Goal: Transaction & Acquisition: Book appointment/travel/reservation

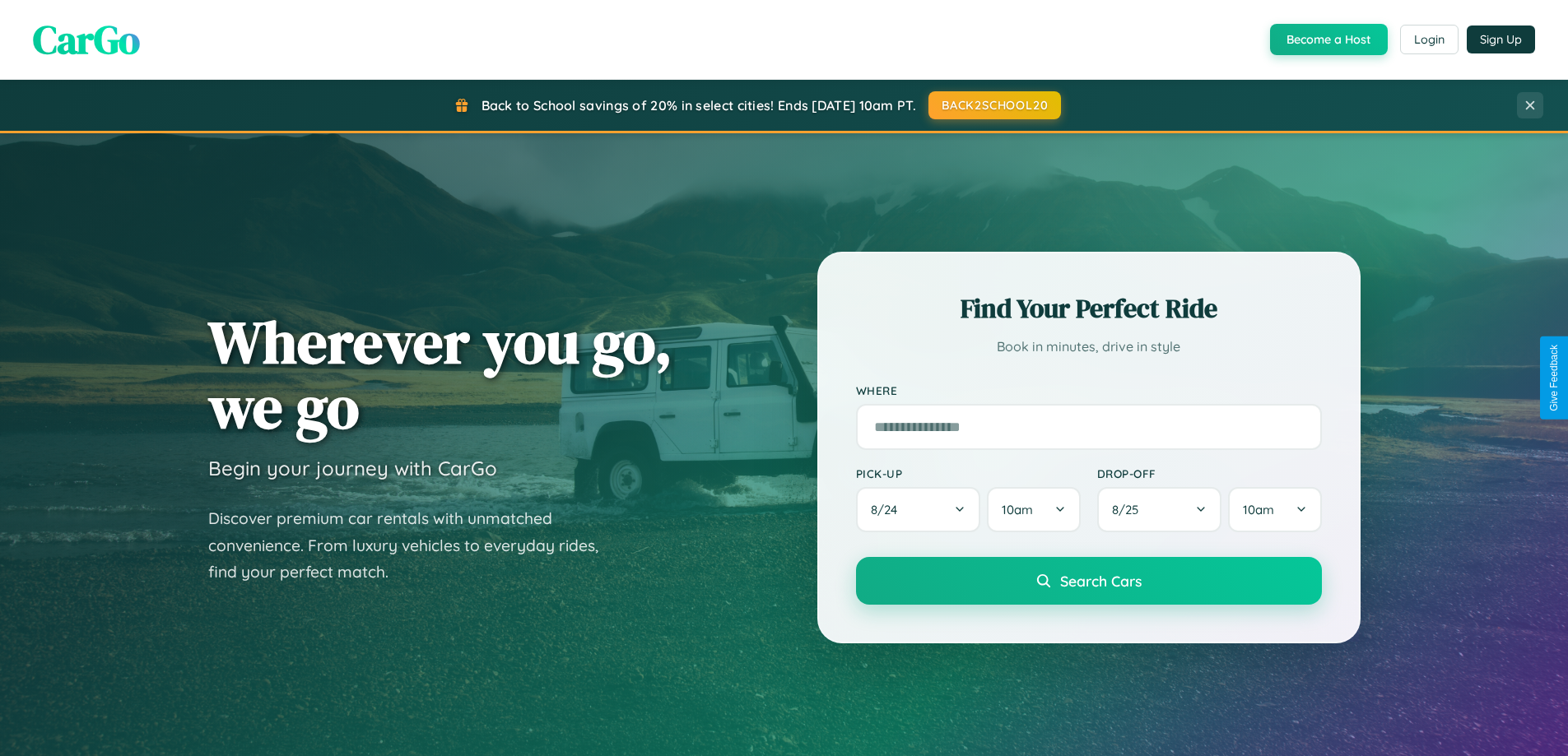
scroll to position [709, 0]
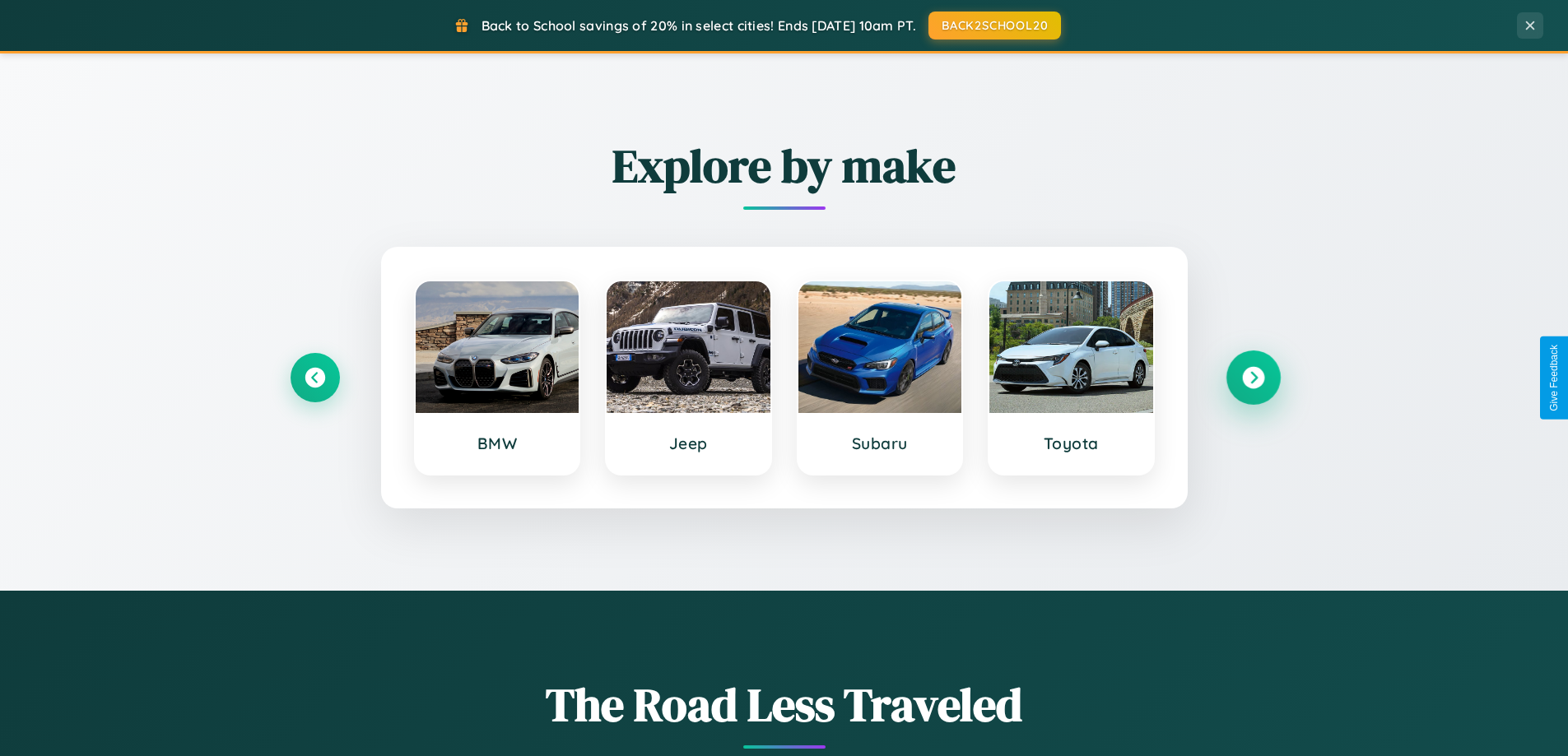
click at [1253, 378] on icon at bounding box center [1253, 378] width 22 height 22
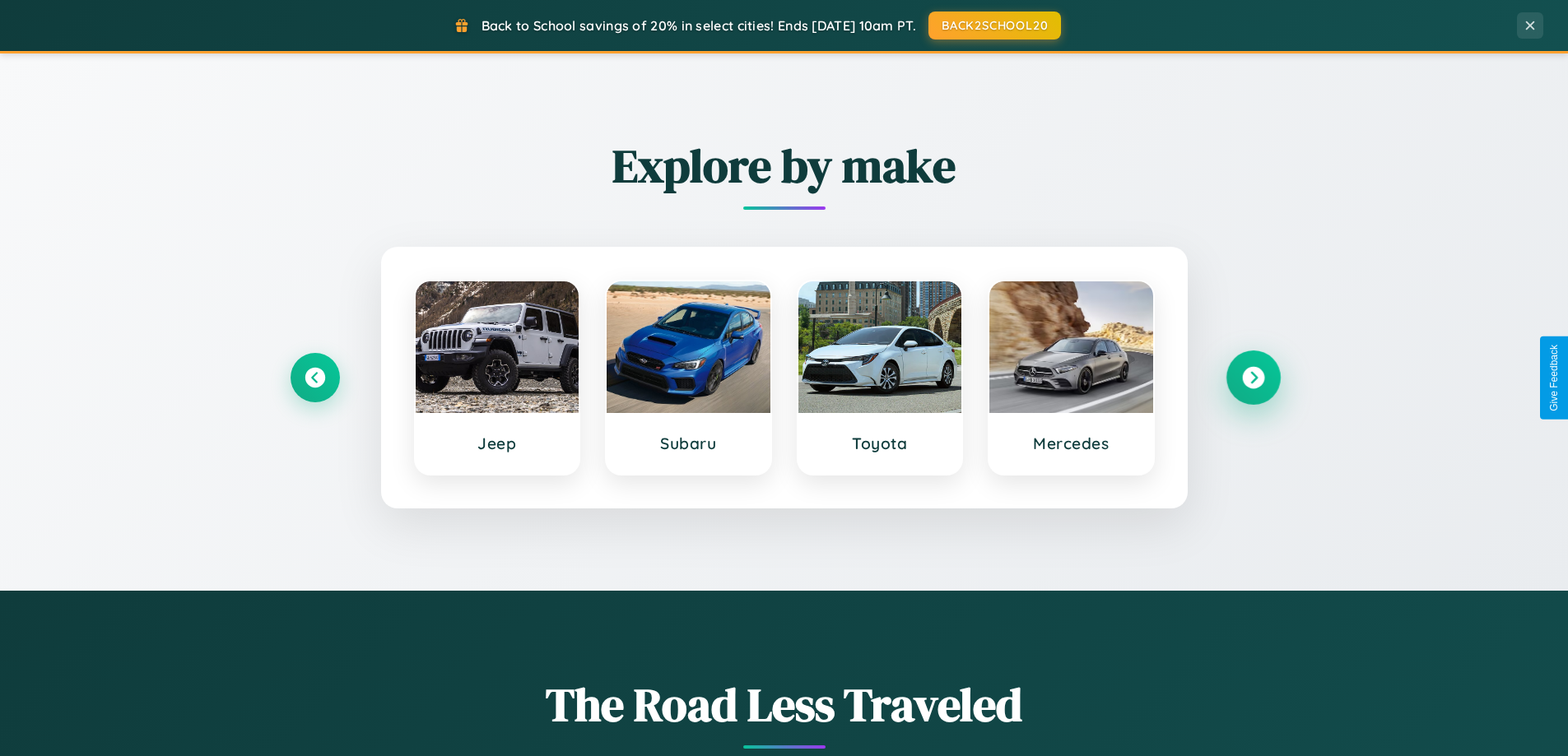
click at [1253, 378] on icon at bounding box center [1253, 378] width 22 height 22
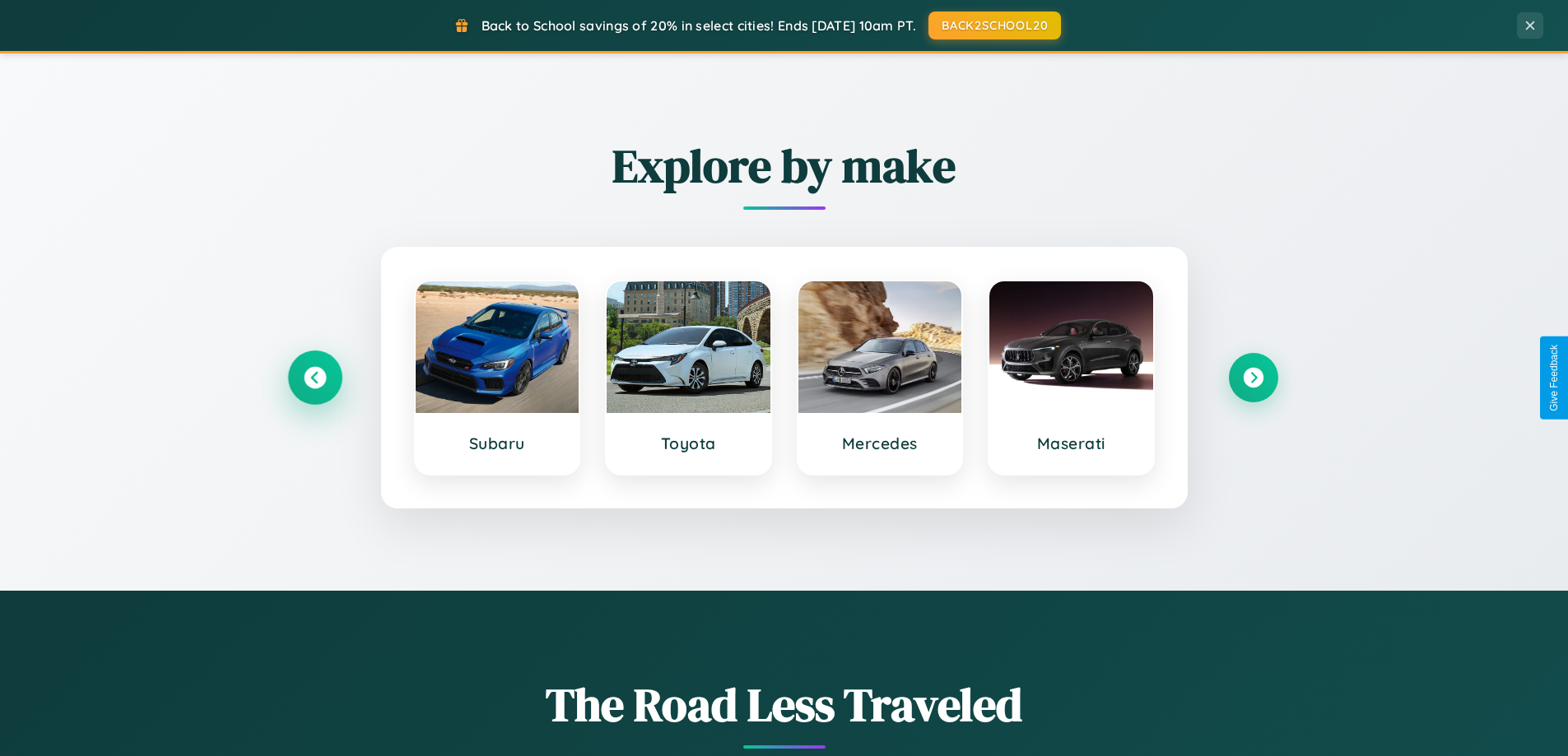
click at [314, 378] on icon at bounding box center [314, 378] width 22 height 22
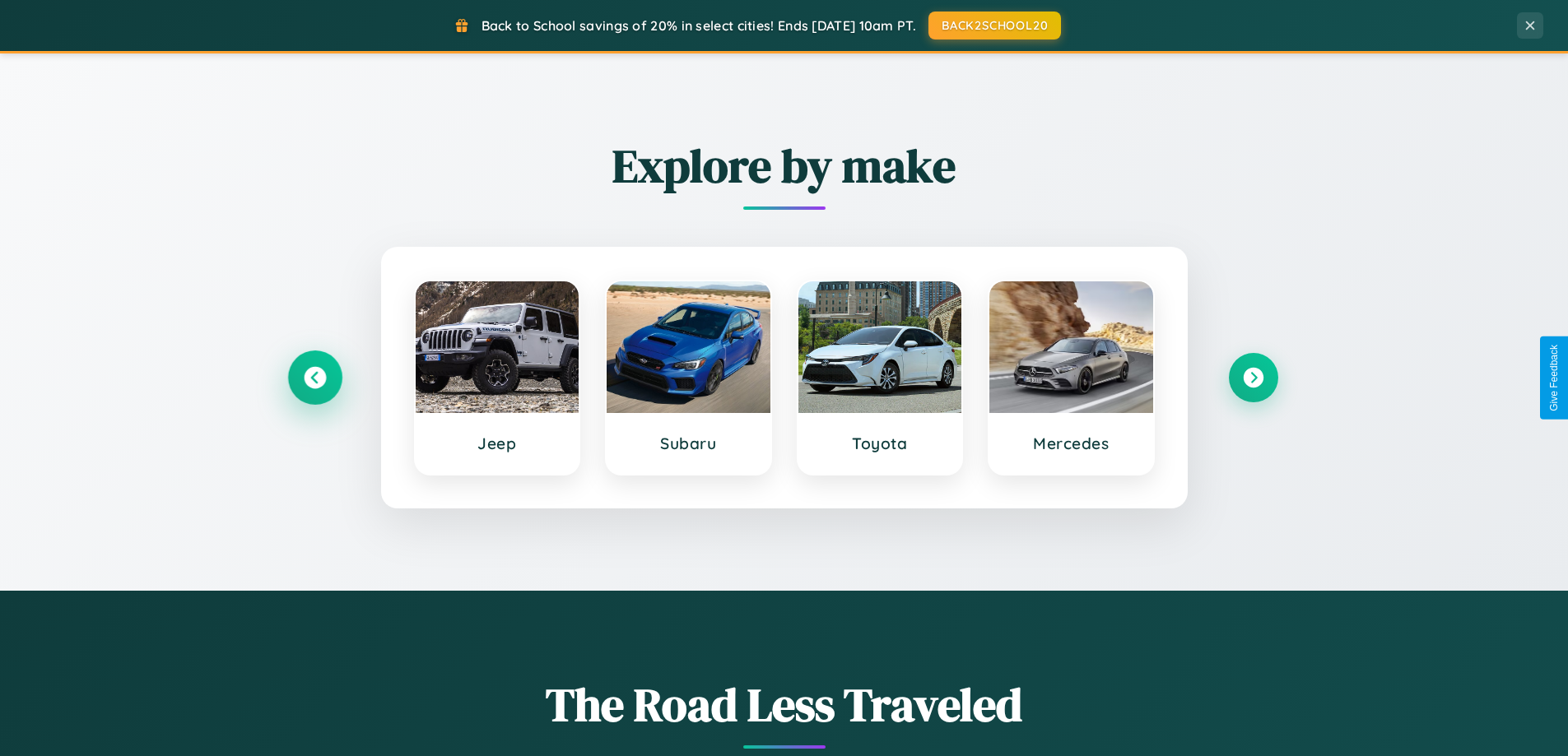
click at [314, 378] on icon at bounding box center [314, 378] width 22 height 22
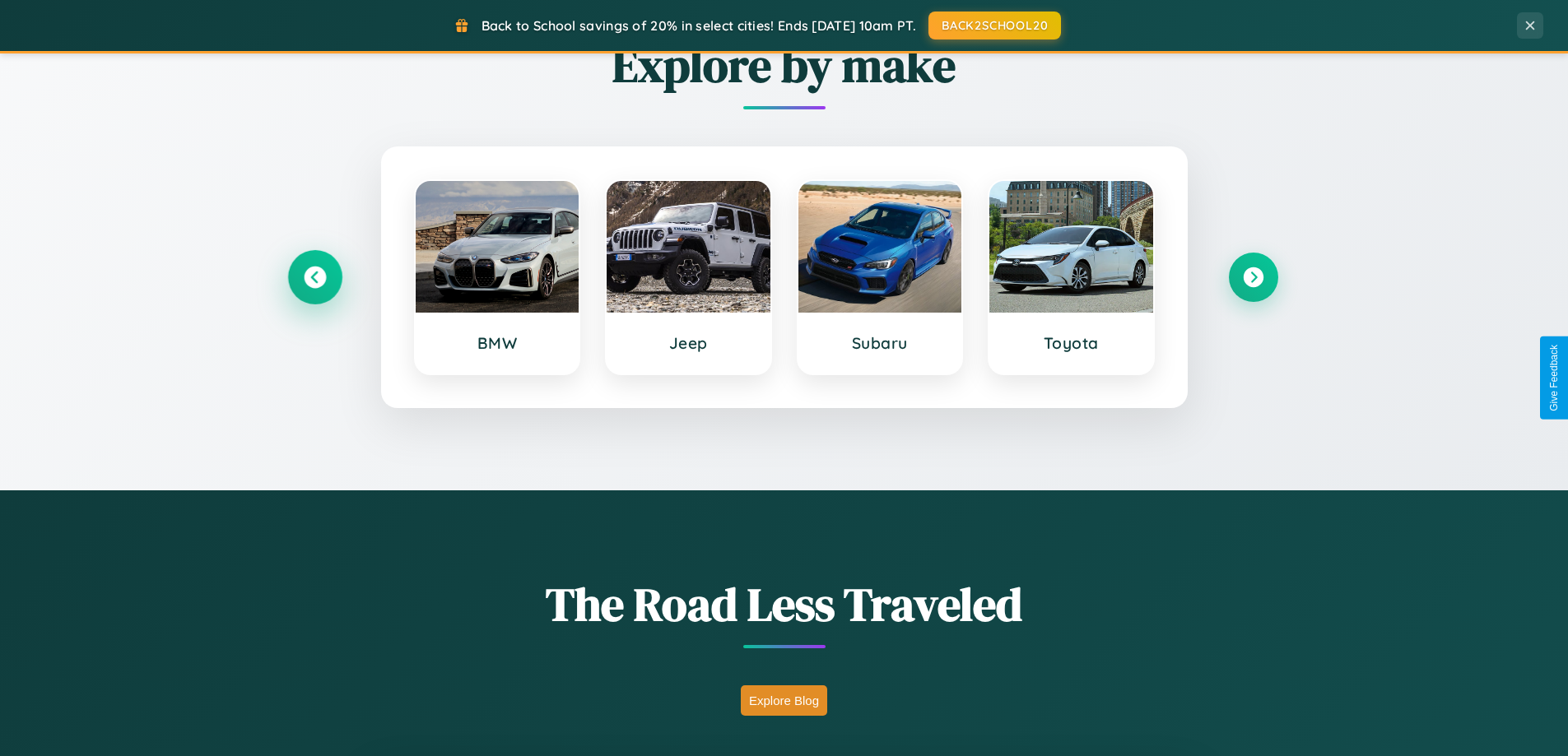
scroll to position [3167, 0]
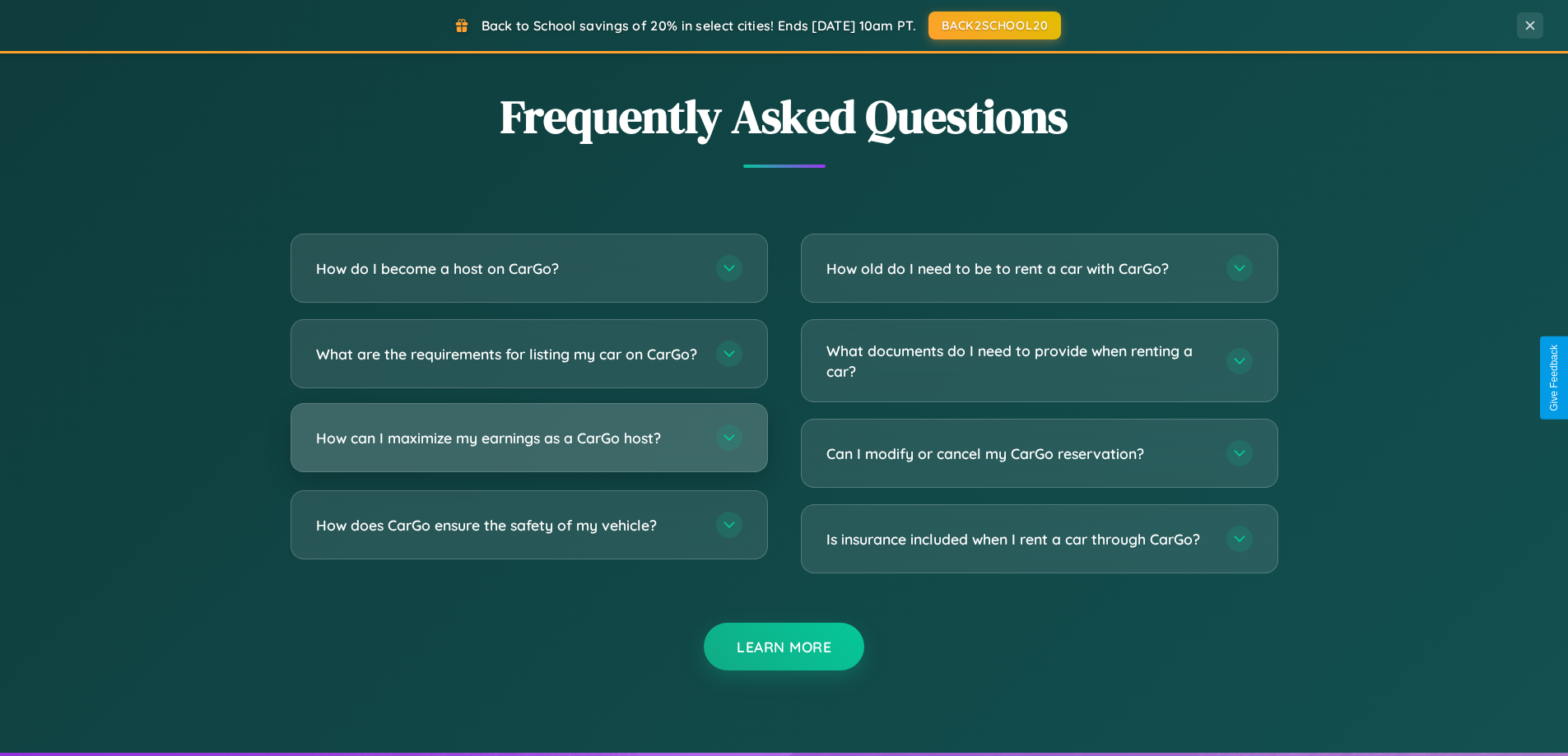
click at [529, 449] on h3 "How can I maximize my earnings as a CarGo host?" at bounding box center [508, 438] width 384 height 21
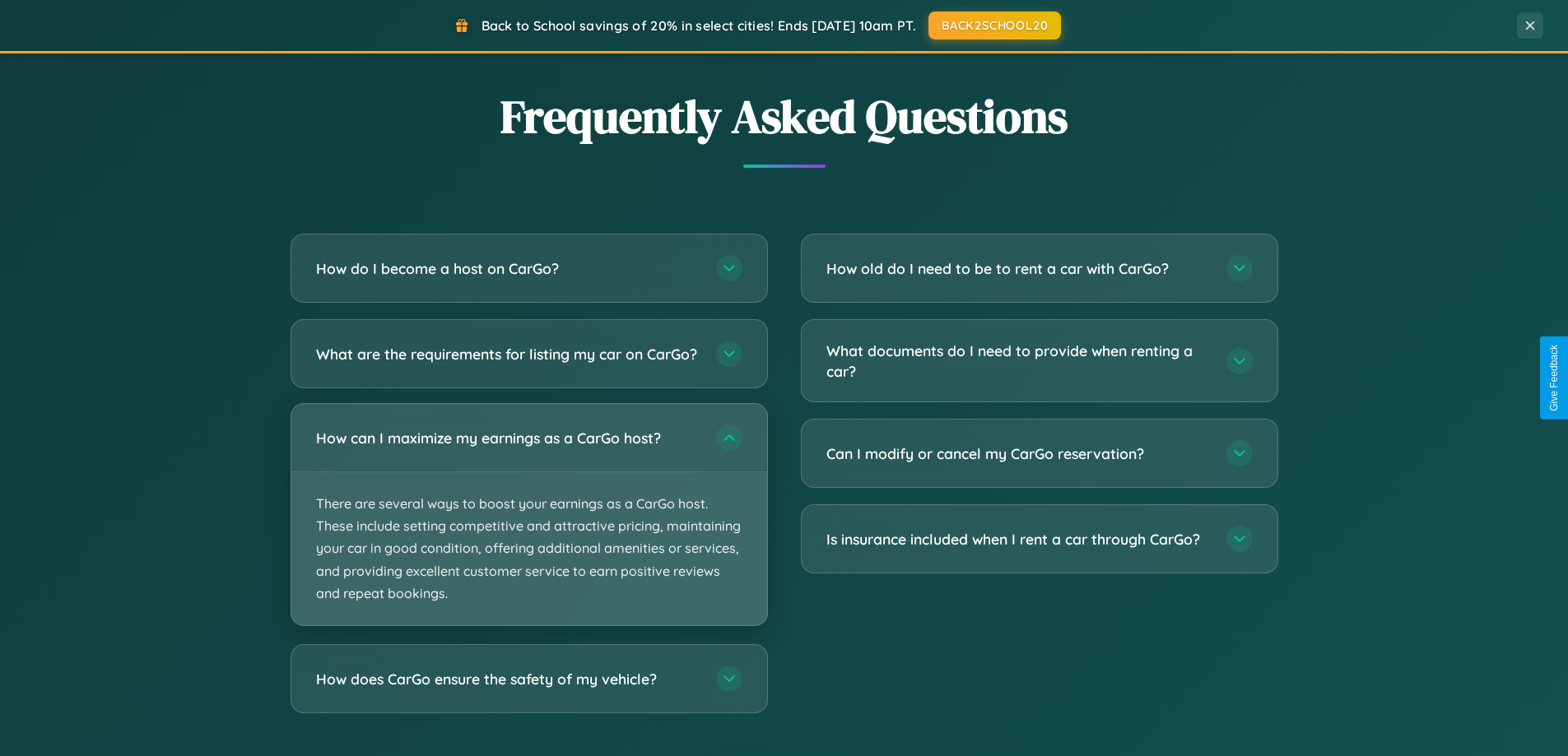
click at [529, 529] on p "There are several ways to boost your earnings as a CarGo host. These include se…" at bounding box center [529, 549] width 476 height 153
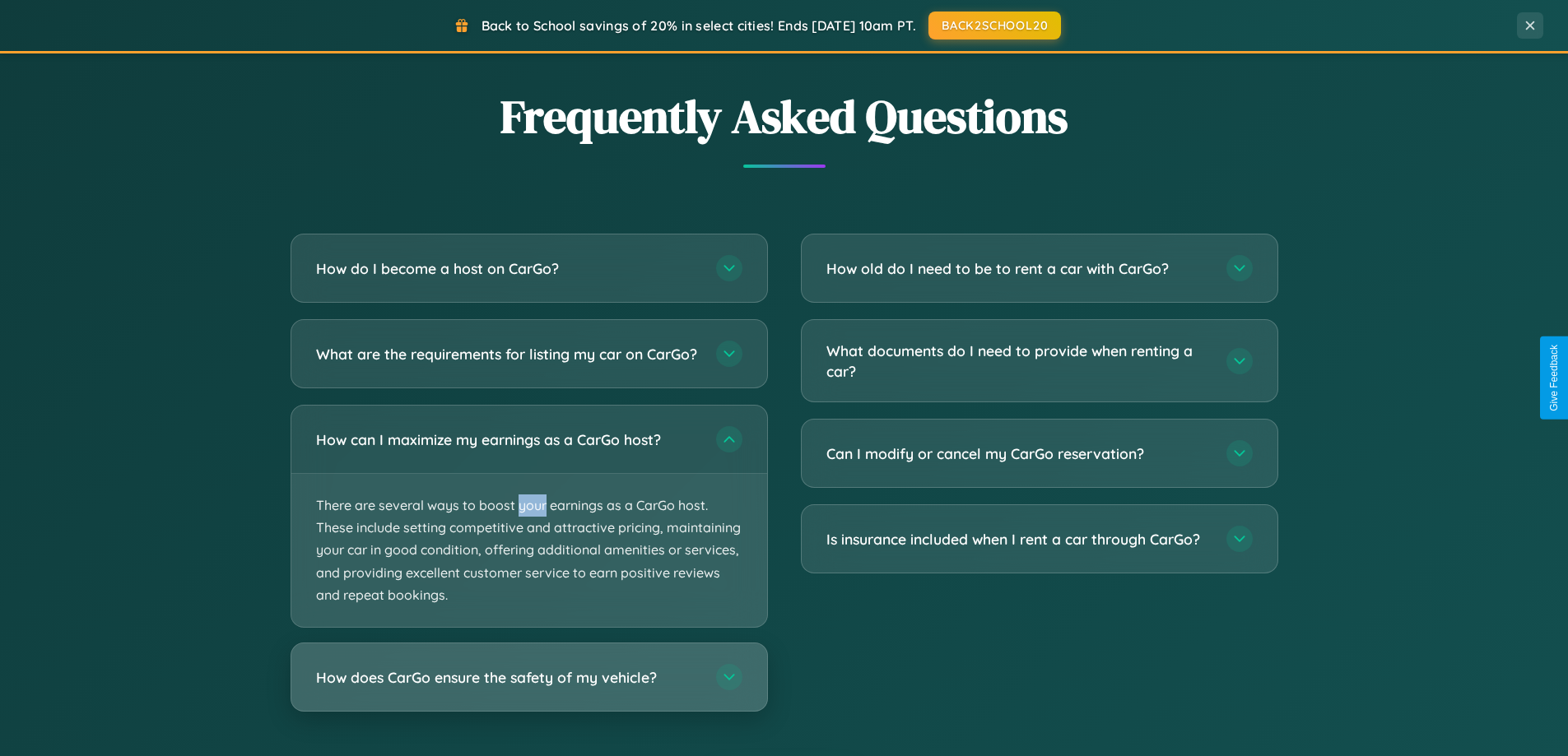
click at [529, 688] on h3 "How does CarGo ensure the safety of my vehicle?" at bounding box center [508, 677] width 384 height 21
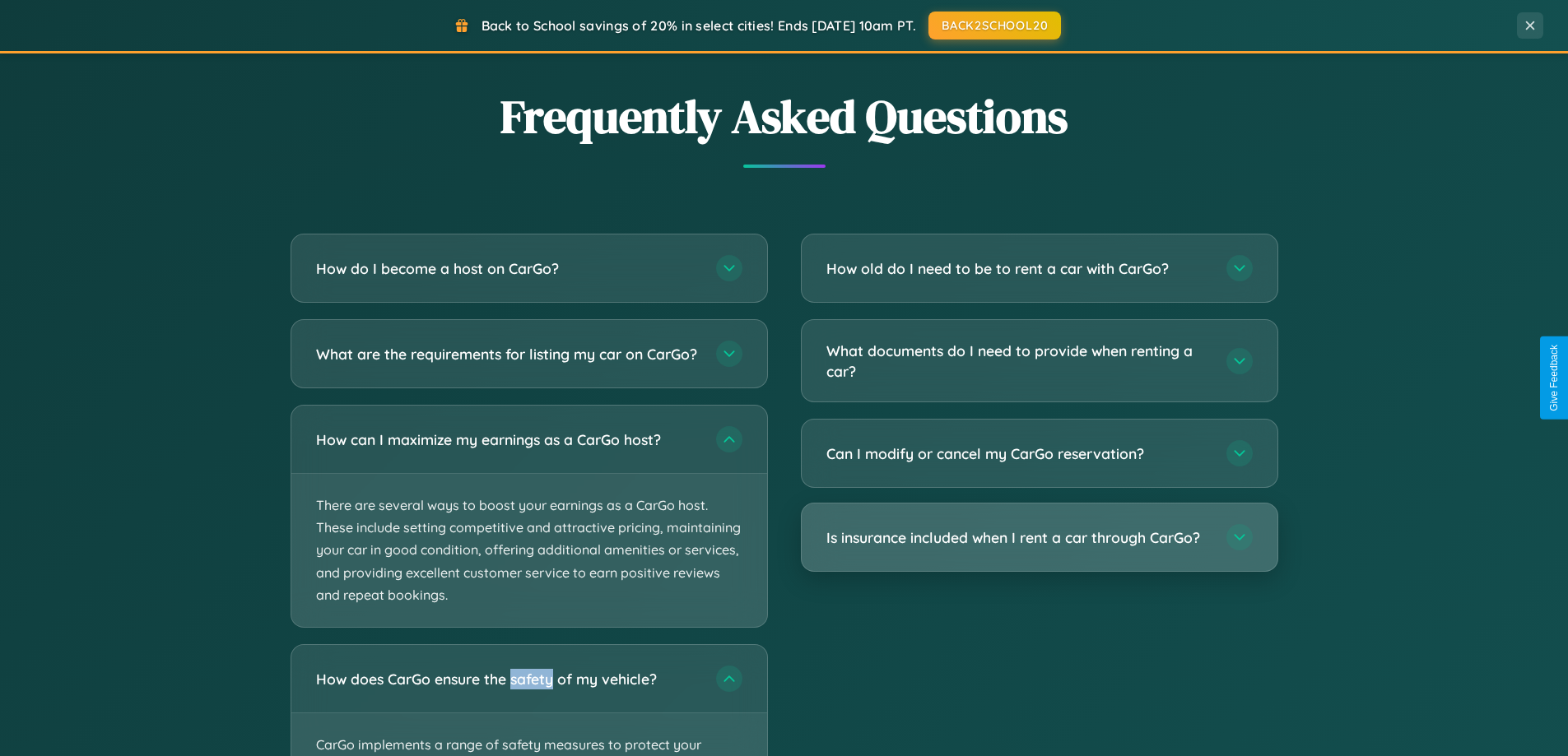
click at [1038, 539] on h3 "Is insurance included when I rent a car through CarGo?" at bounding box center [1017, 538] width 384 height 21
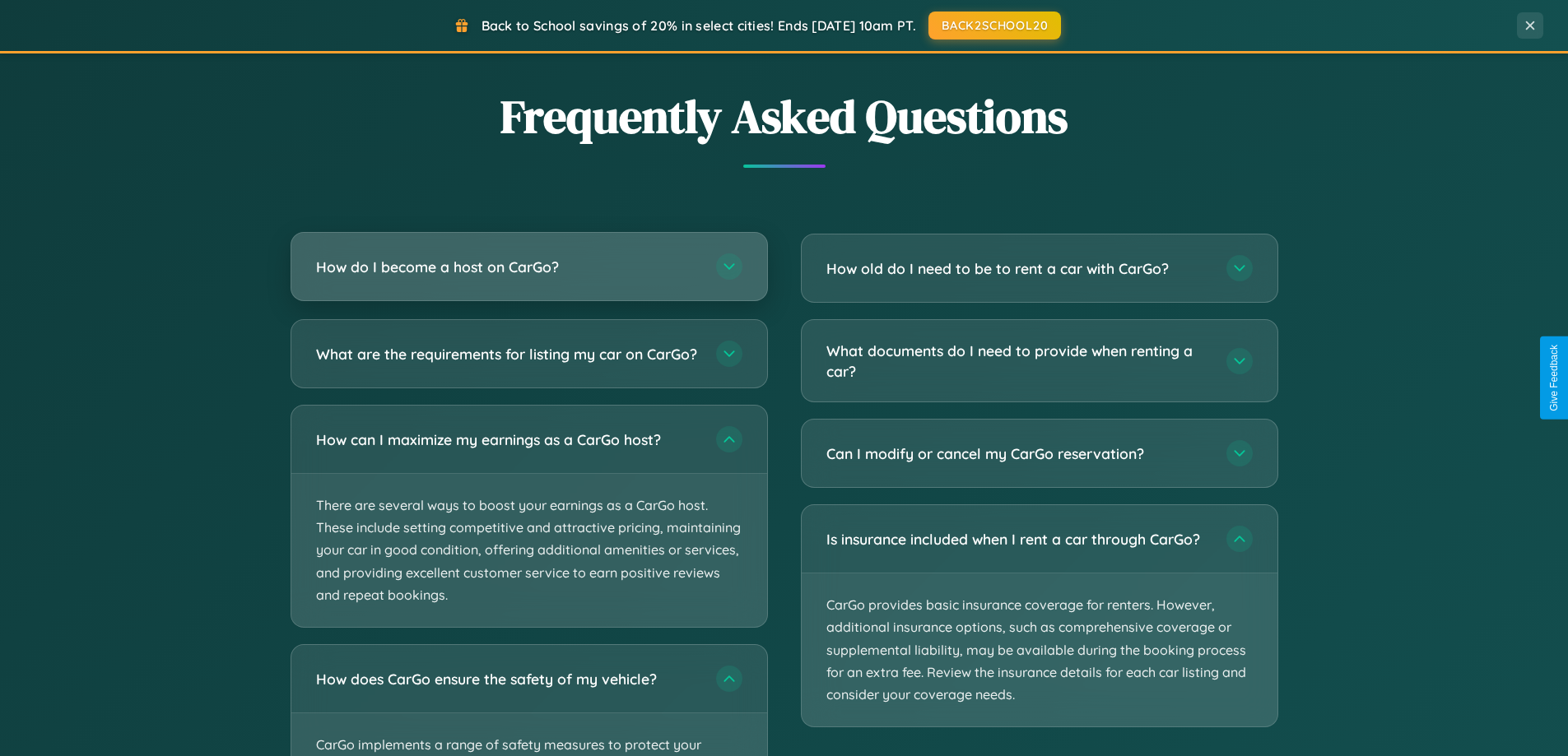
click at [529, 268] on h3 "How do I become a host on CarGo?" at bounding box center [508, 266] width 384 height 21
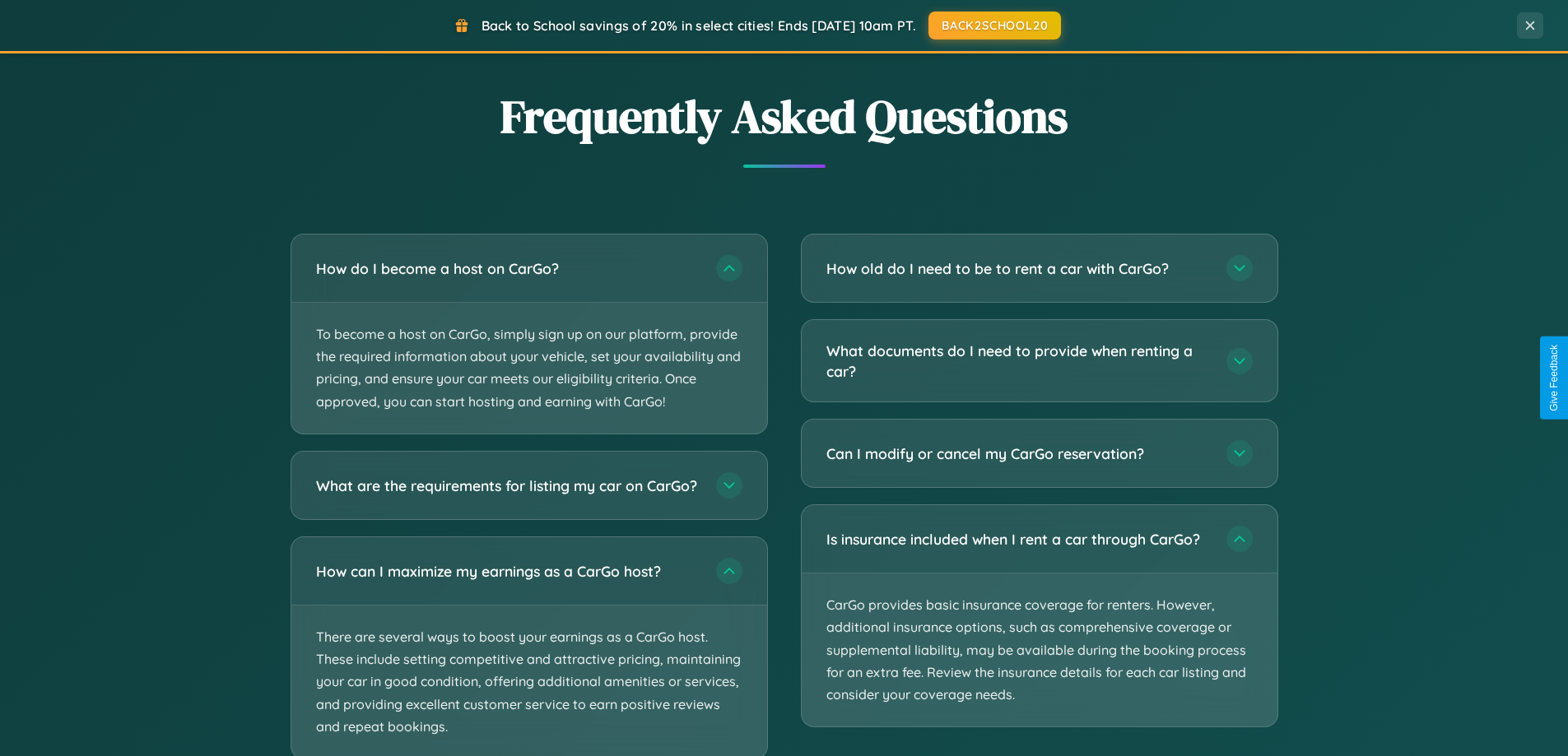
scroll to position [3423, 0]
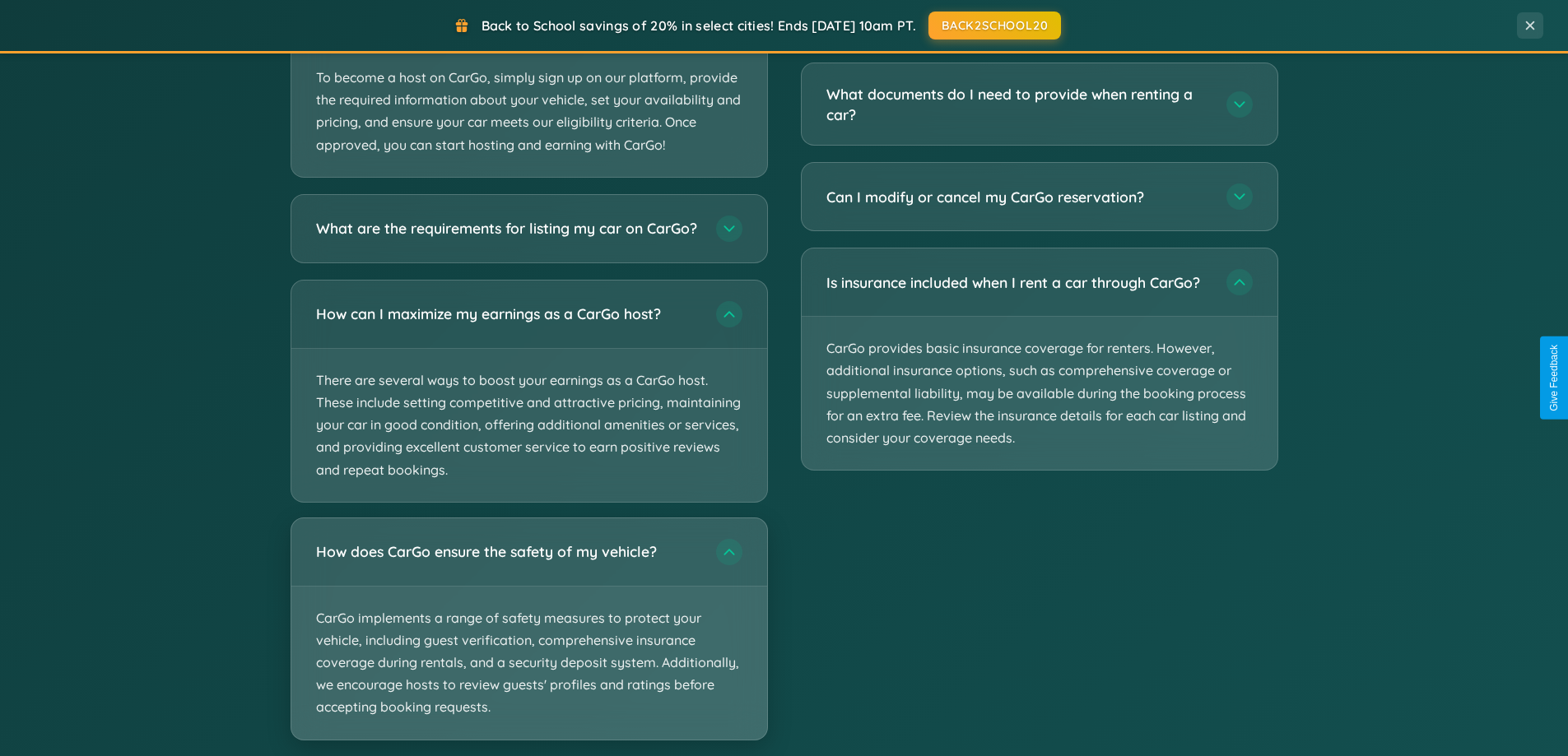
click at [529, 644] on p "CarGo implements a range of safety measures to protect your vehicle, including …" at bounding box center [529, 662] width 476 height 153
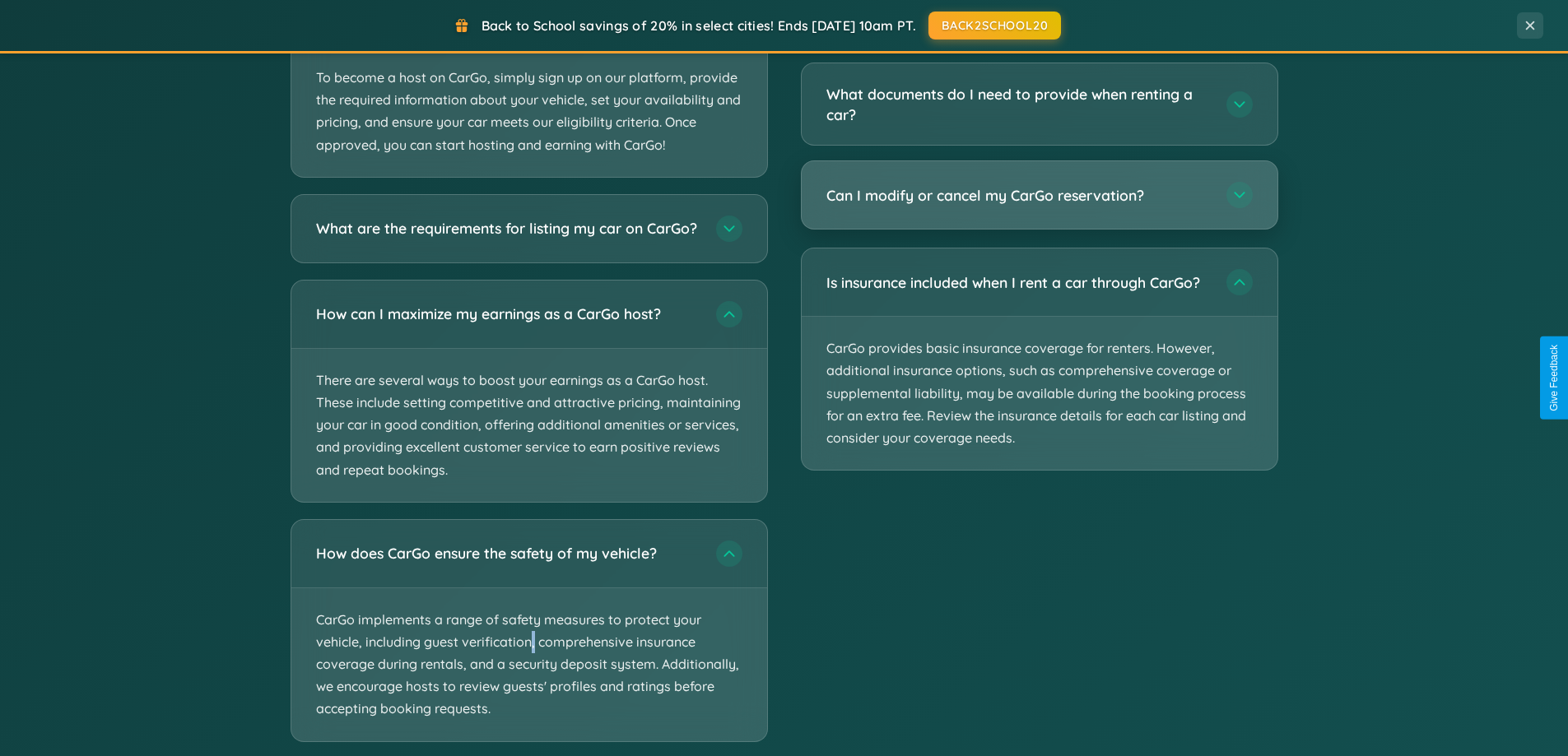
click at [1038, 196] on h3 "Can I modify or cancel my CarGo reservation?" at bounding box center [1017, 195] width 384 height 21
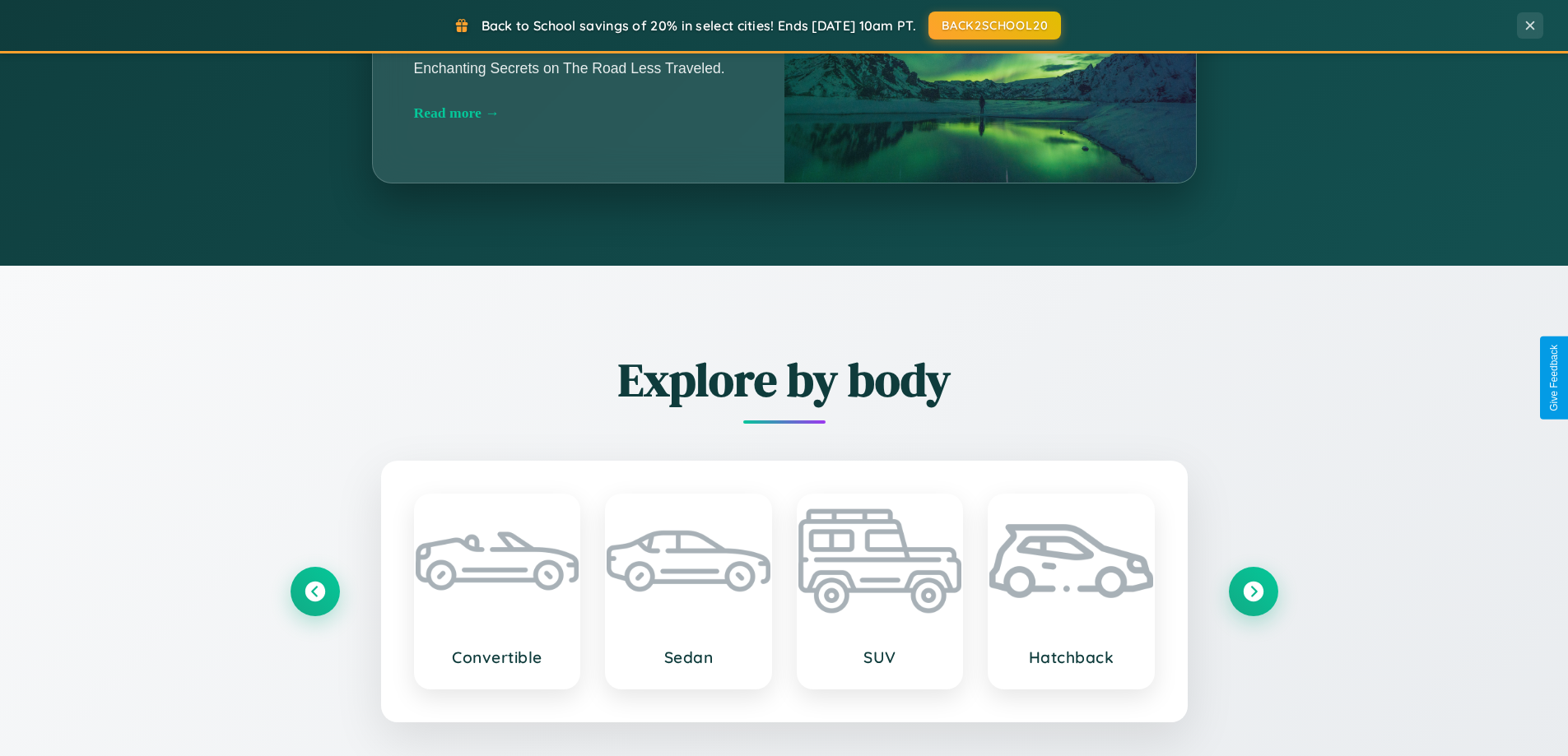
scroll to position [49, 0]
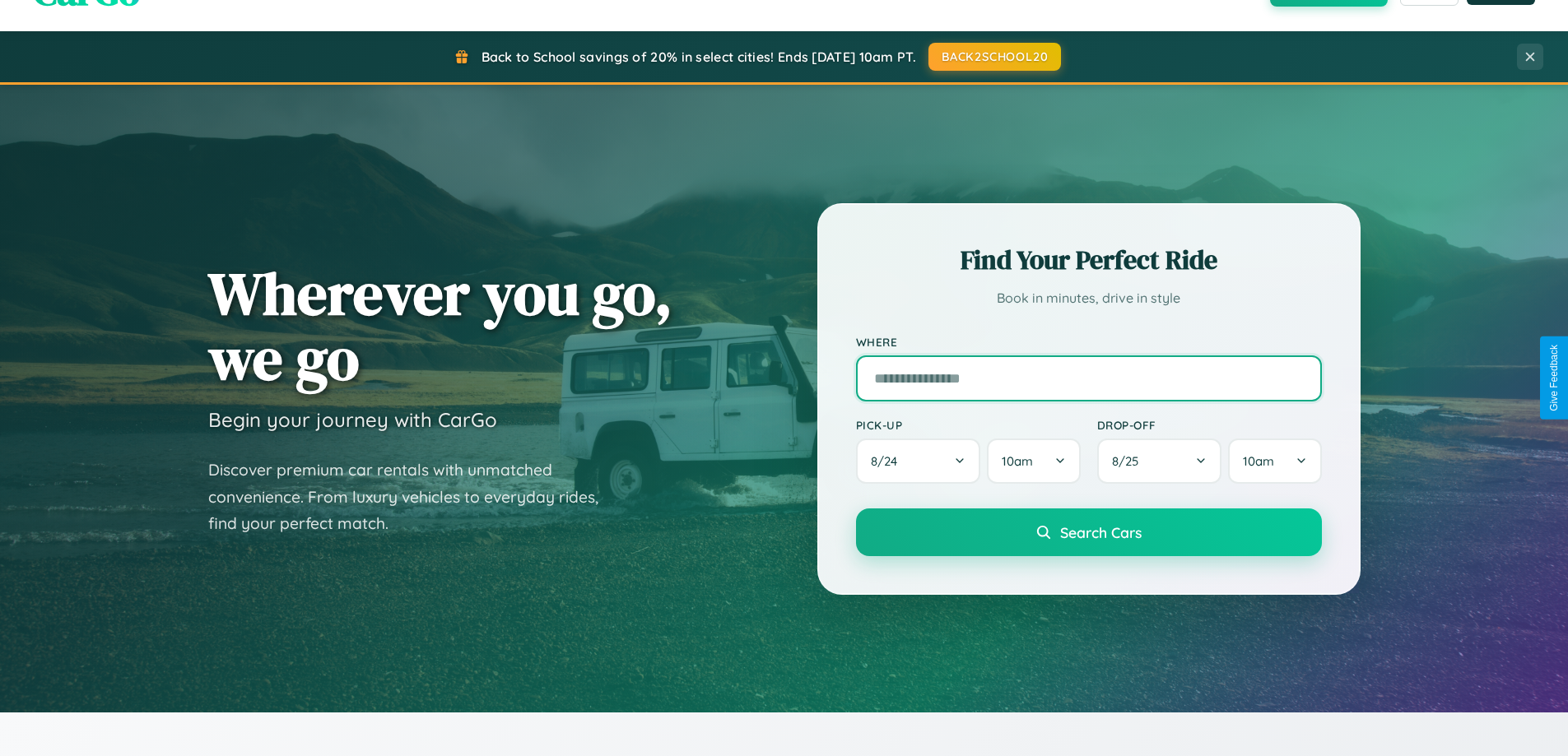
click at [1088, 378] on input "text" at bounding box center [1088, 378] width 466 height 46
type input "**********"
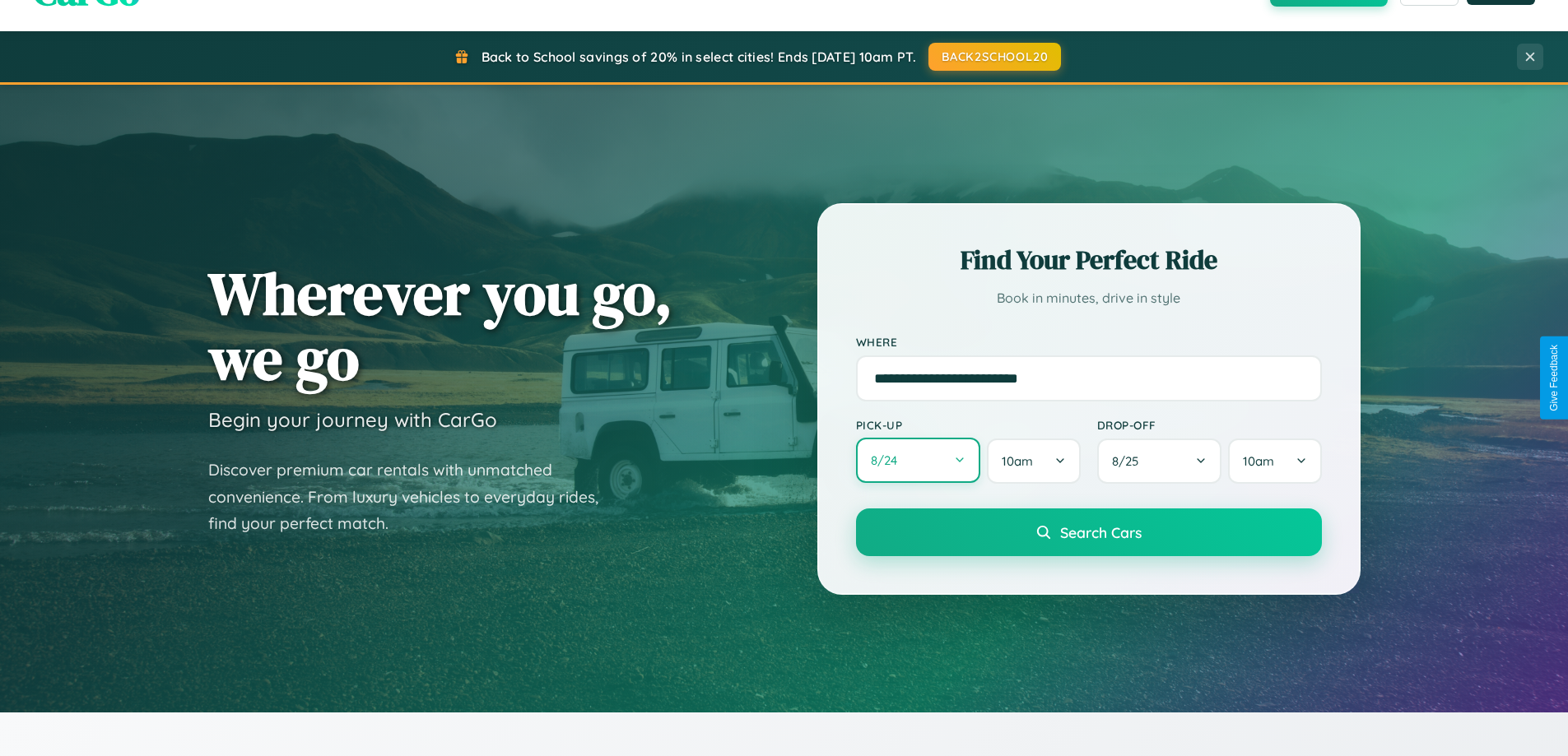
click at [918, 462] on button "8 / 24" at bounding box center [918, 460] width 125 height 45
select select "*"
select select "****"
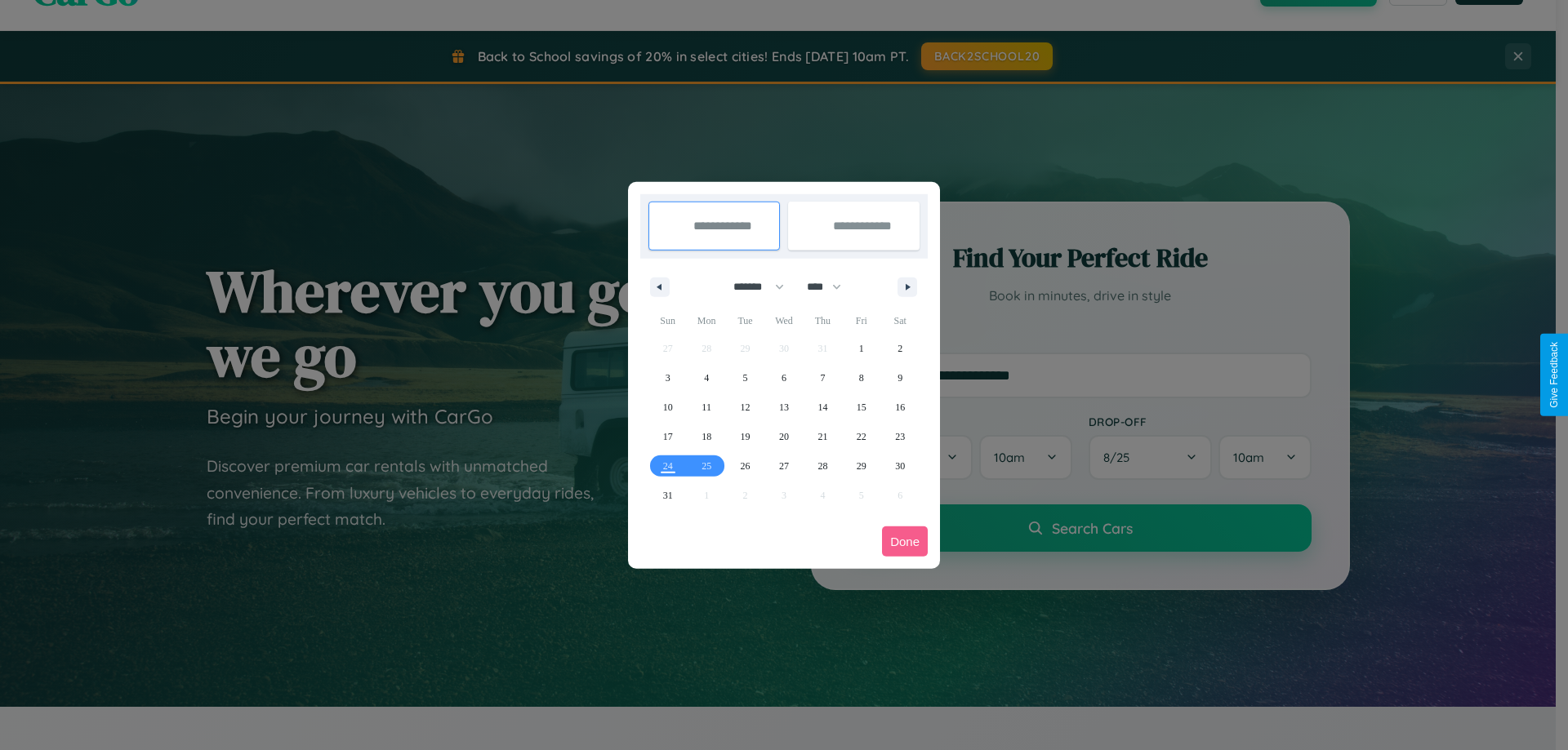
drag, startPoint x: 751, startPoint y: 287, endPoint x: 784, endPoint y: 328, distance: 52.6
click at [751, 287] on select "******* ******** ***** ***** *** **** **** ****** ********* ******* ******** **…" at bounding box center [756, 286] width 69 height 27
select select "**"
click at [745, 465] on span "25" at bounding box center [745, 466] width 10 height 30
type input "**********"
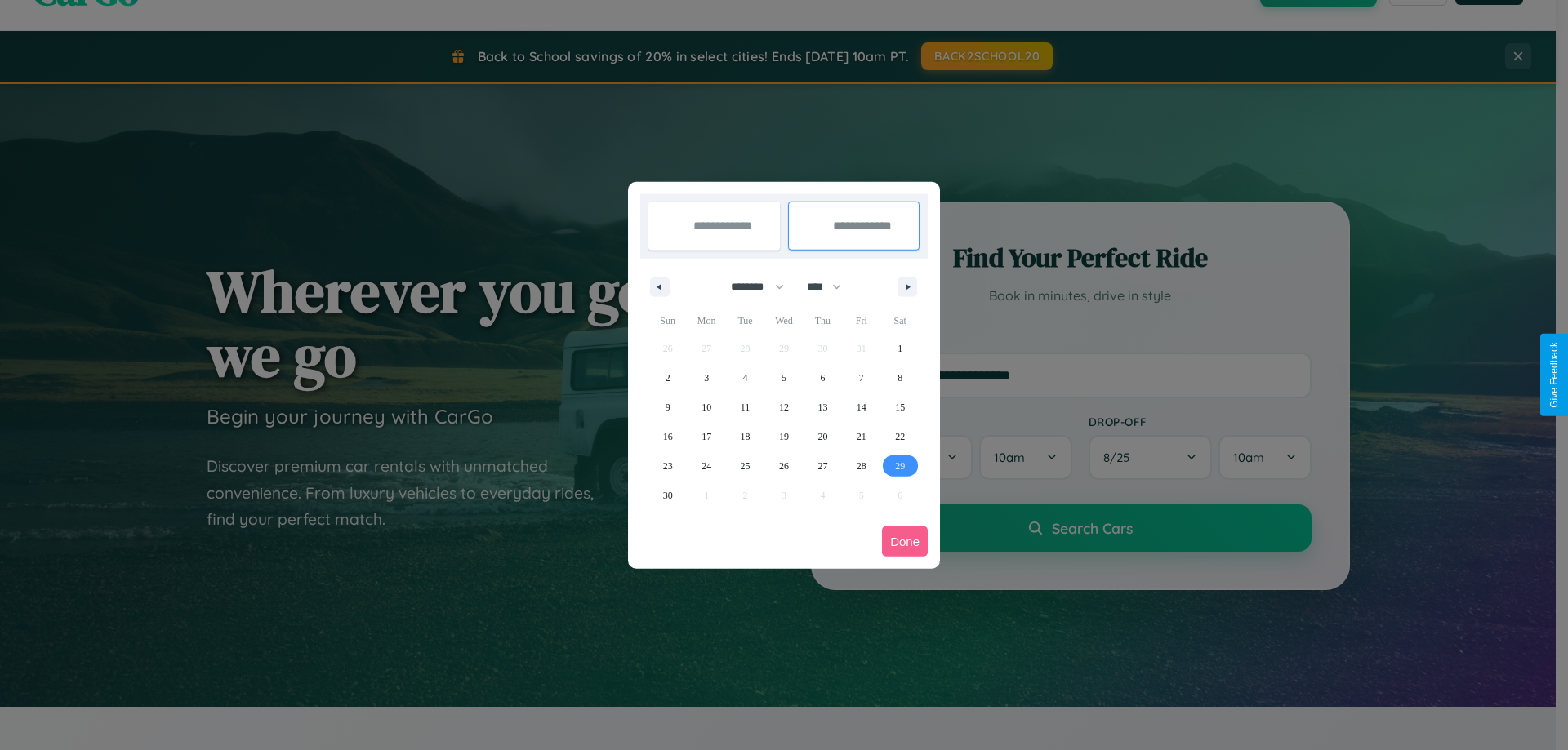
click at [900, 465] on span "29" at bounding box center [900, 466] width 10 height 30
type input "**********"
click at [905, 541] on button "Done" at bounding box center [905, 541] width 46 height 31
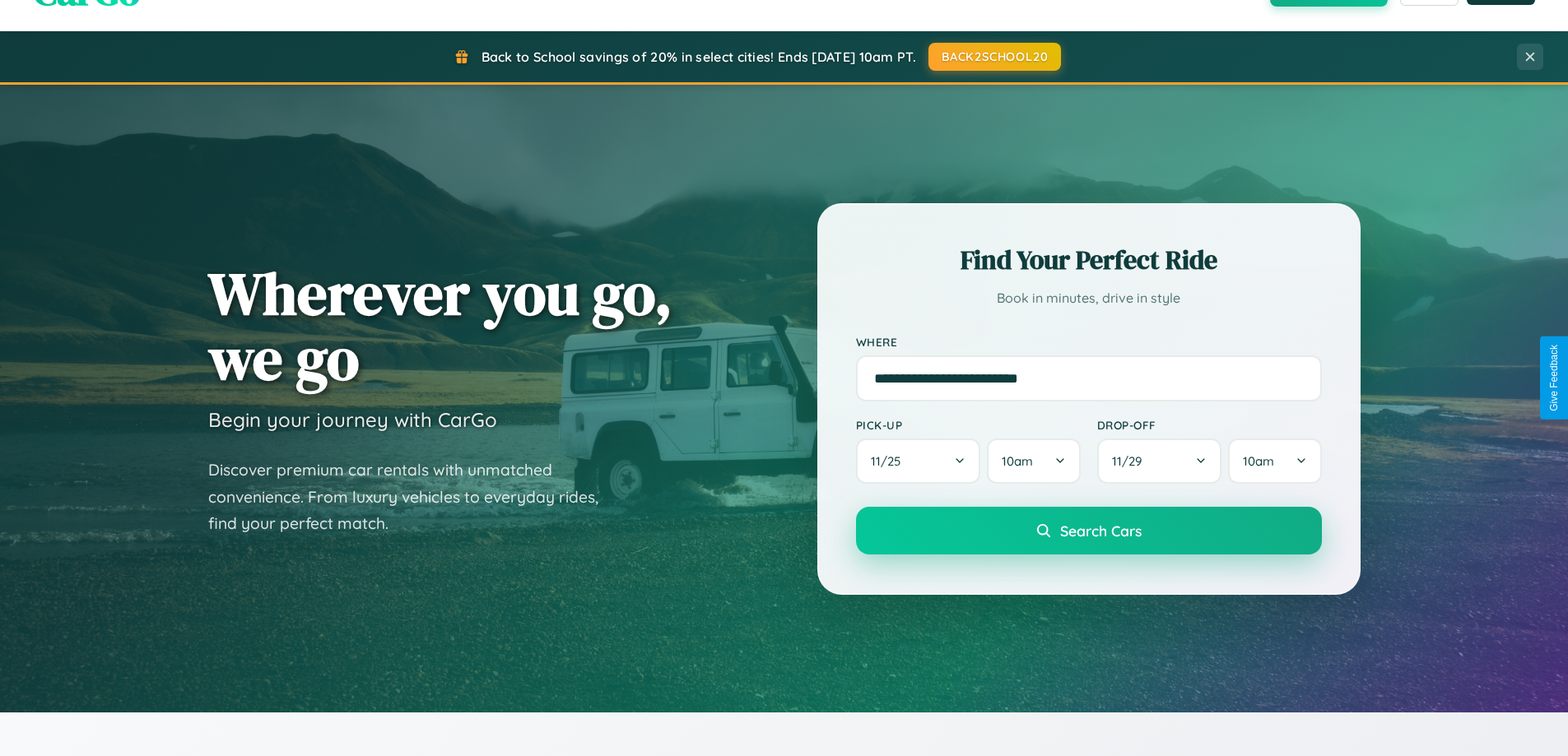
click at [1088, 531] on span "Search Cars" at bounding box center [1101, 531] width 82 height 18
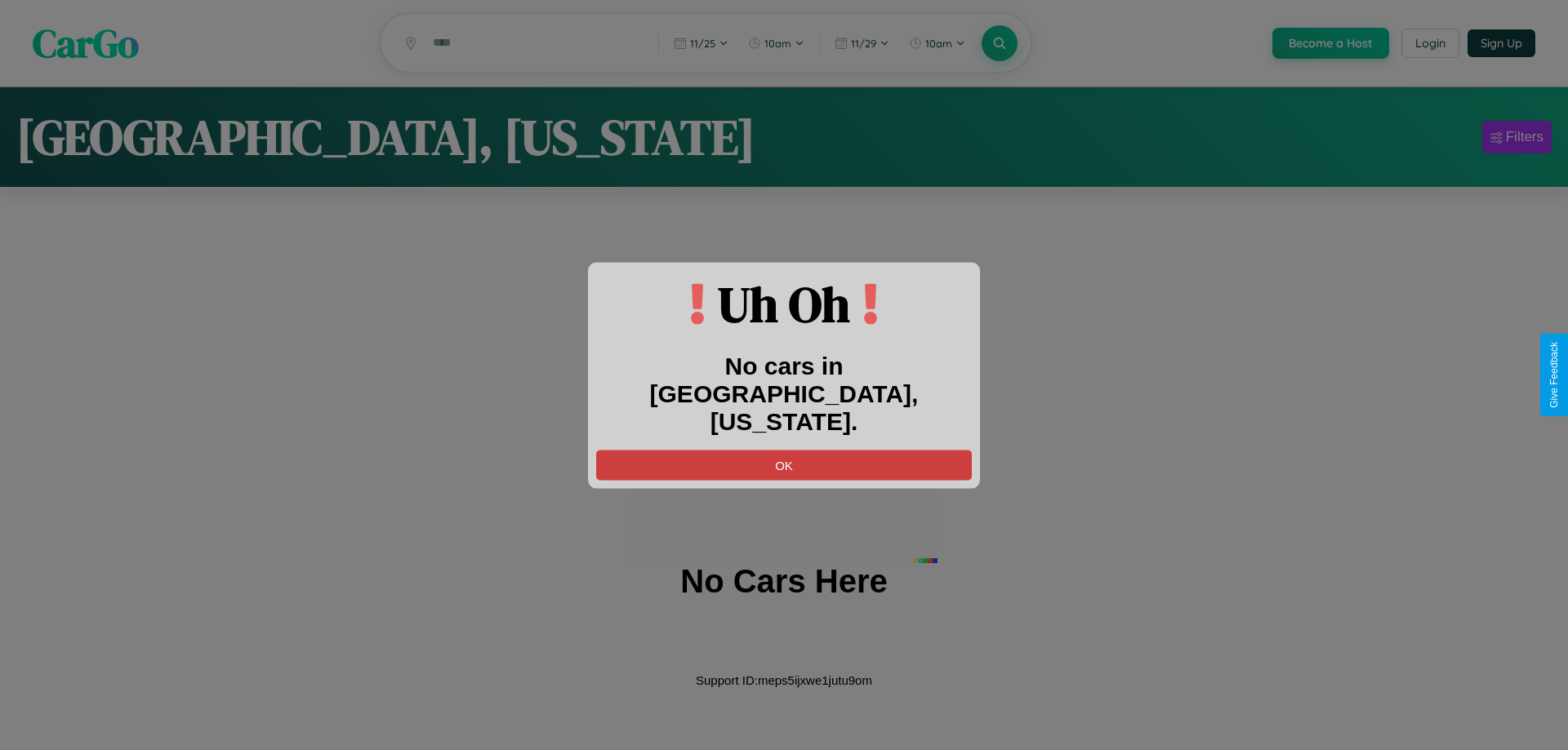
click at [784, 450] on button "OK" at bounding box center [784, 465] width 376 height 31
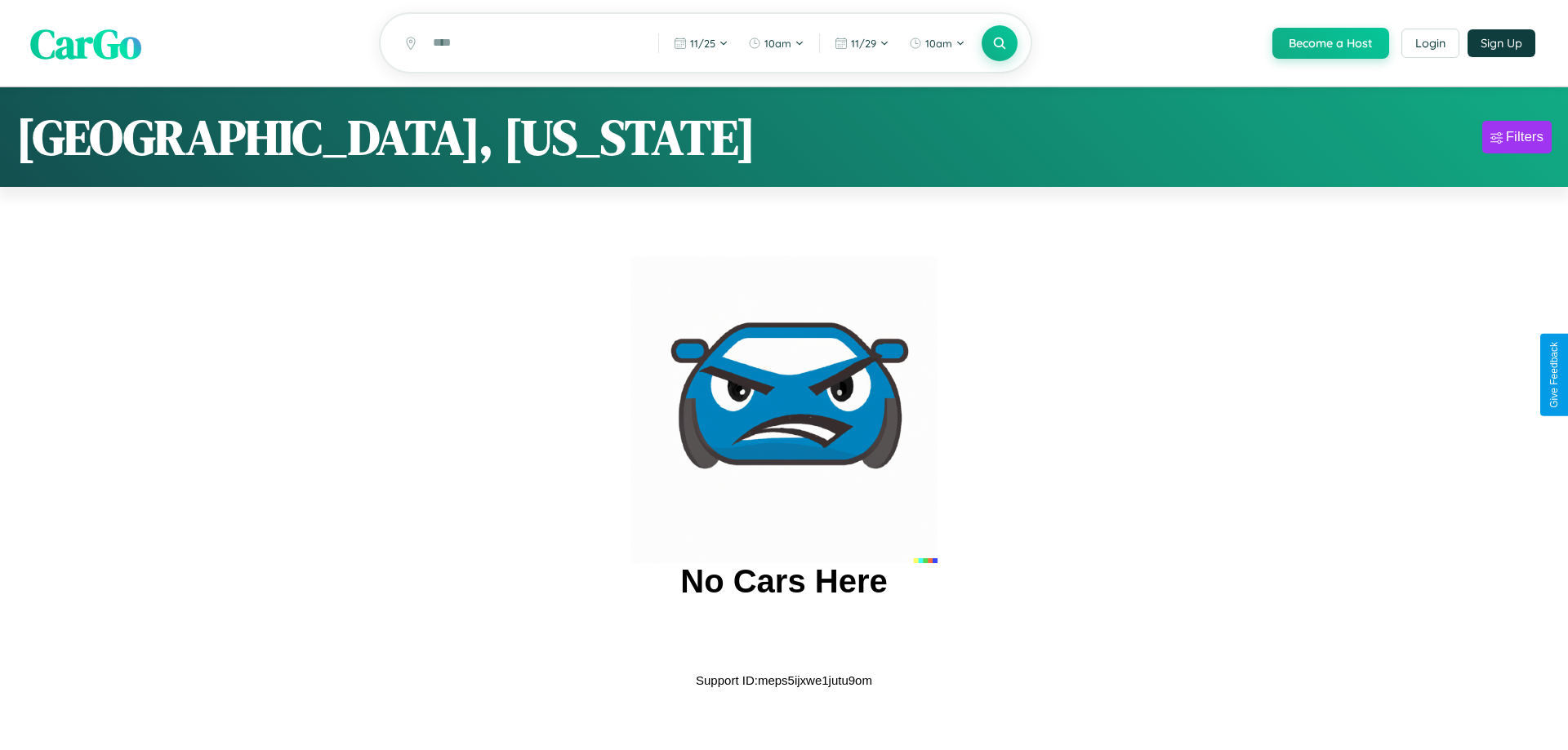
click at [86, 45] on span "CarGo" at bounding box center [86, 43] width 111 height 56
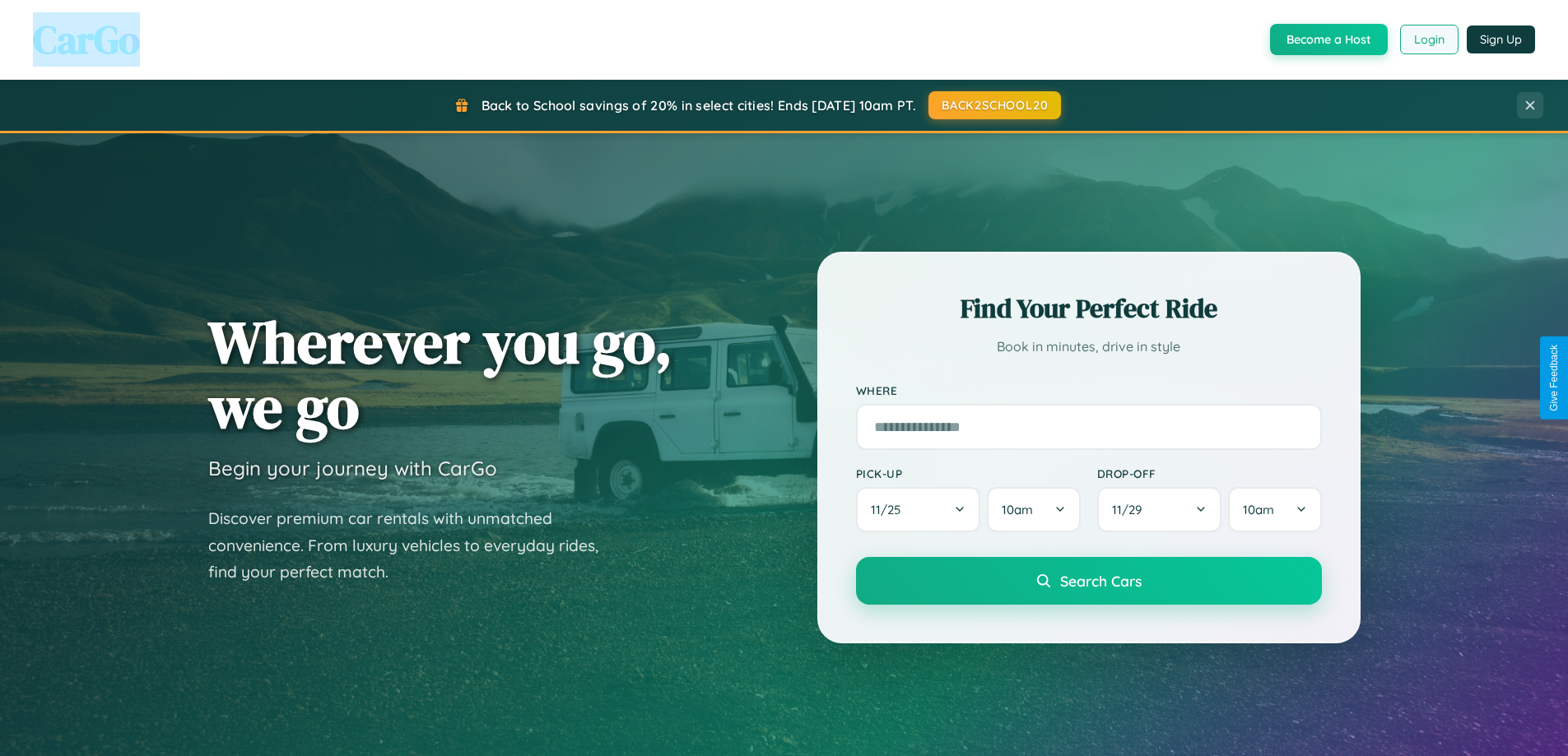
click at [1428, 40] on button "Login" at bounding box center [1429, 40] width 59 height 30
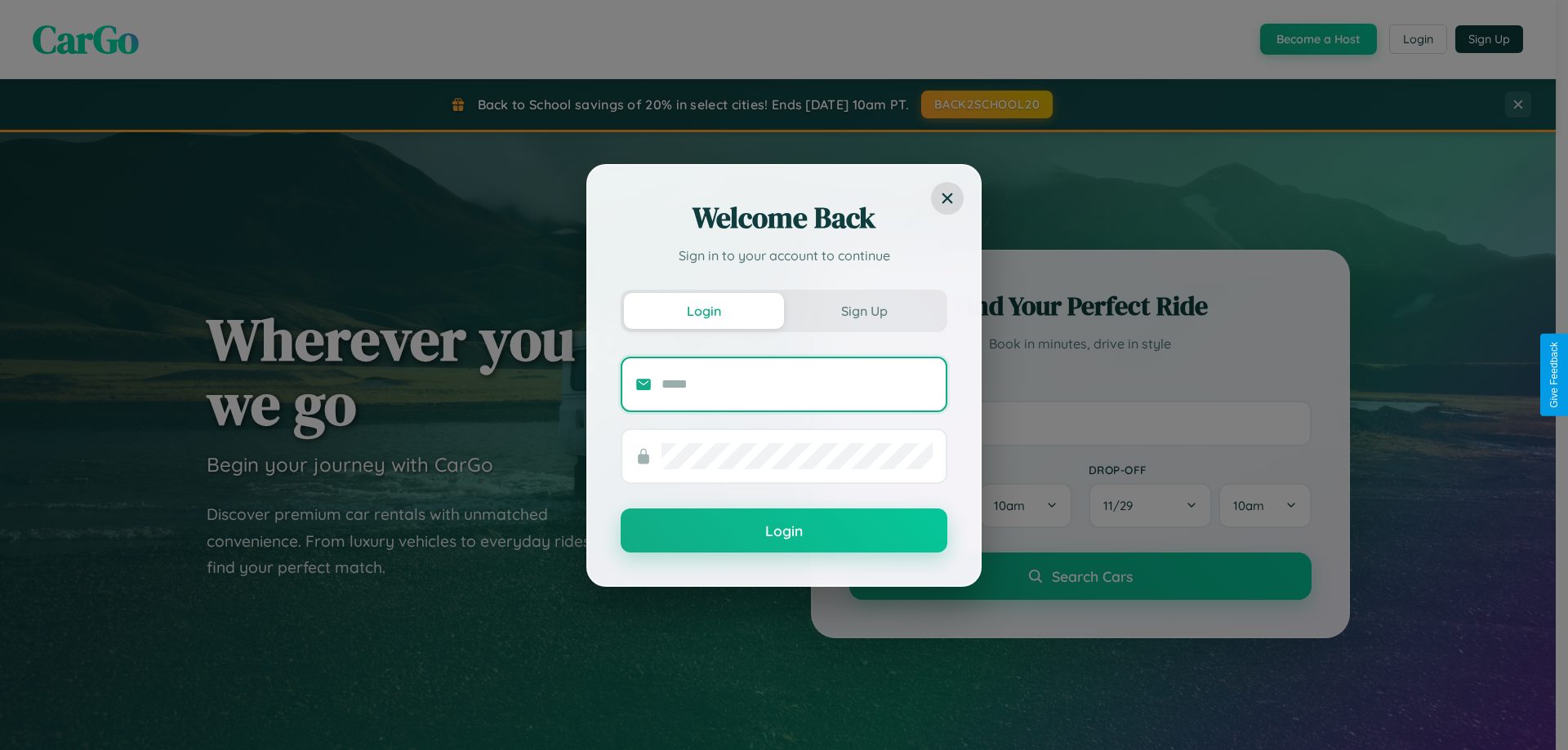
click at [797, 384] on input "text" at bounding box center [797, 384] width 271 height 26
type input "**********"
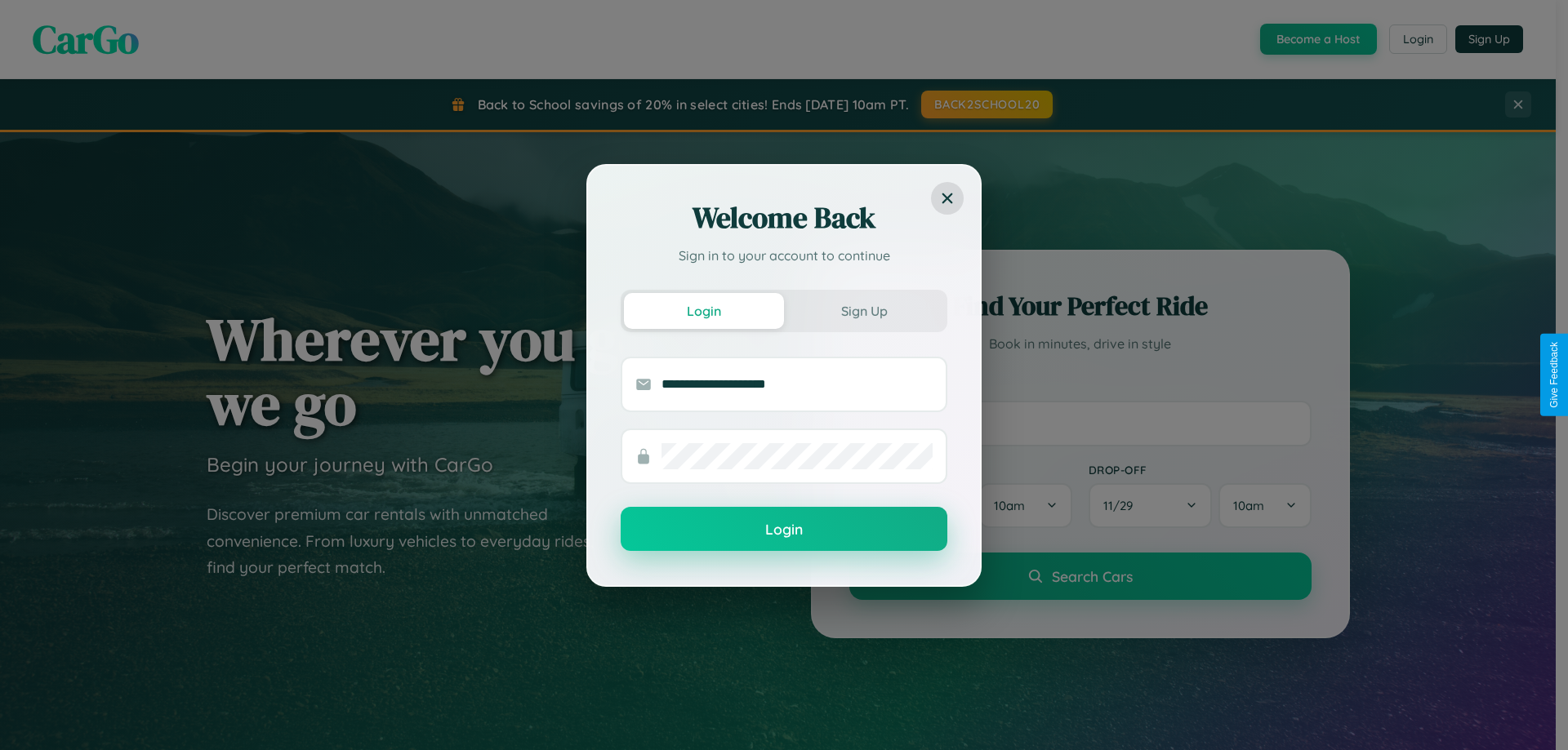
click at [784, 530] on button "Login" at bounding box center [784, 528] width 327 height 45
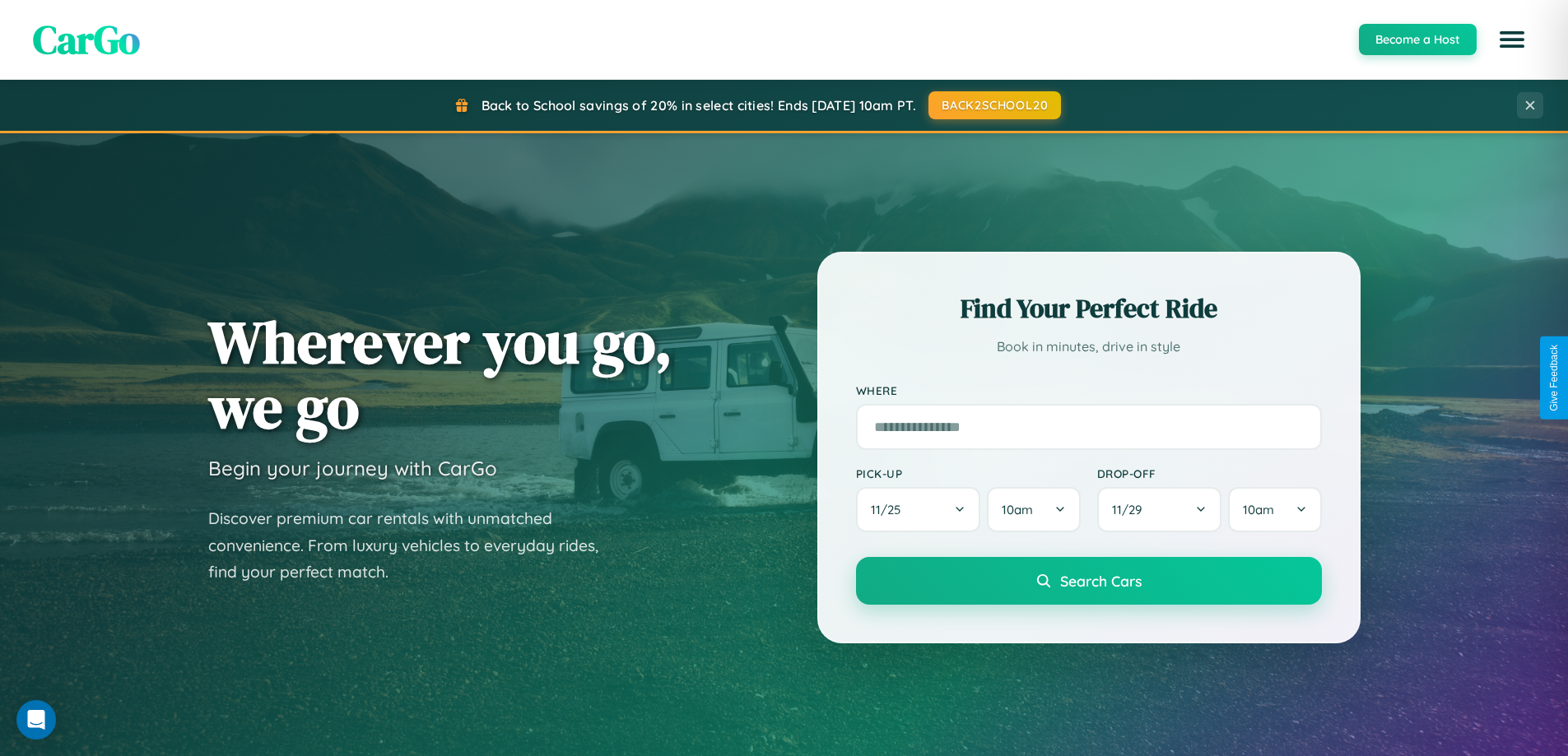
scroll to position [49, 0]
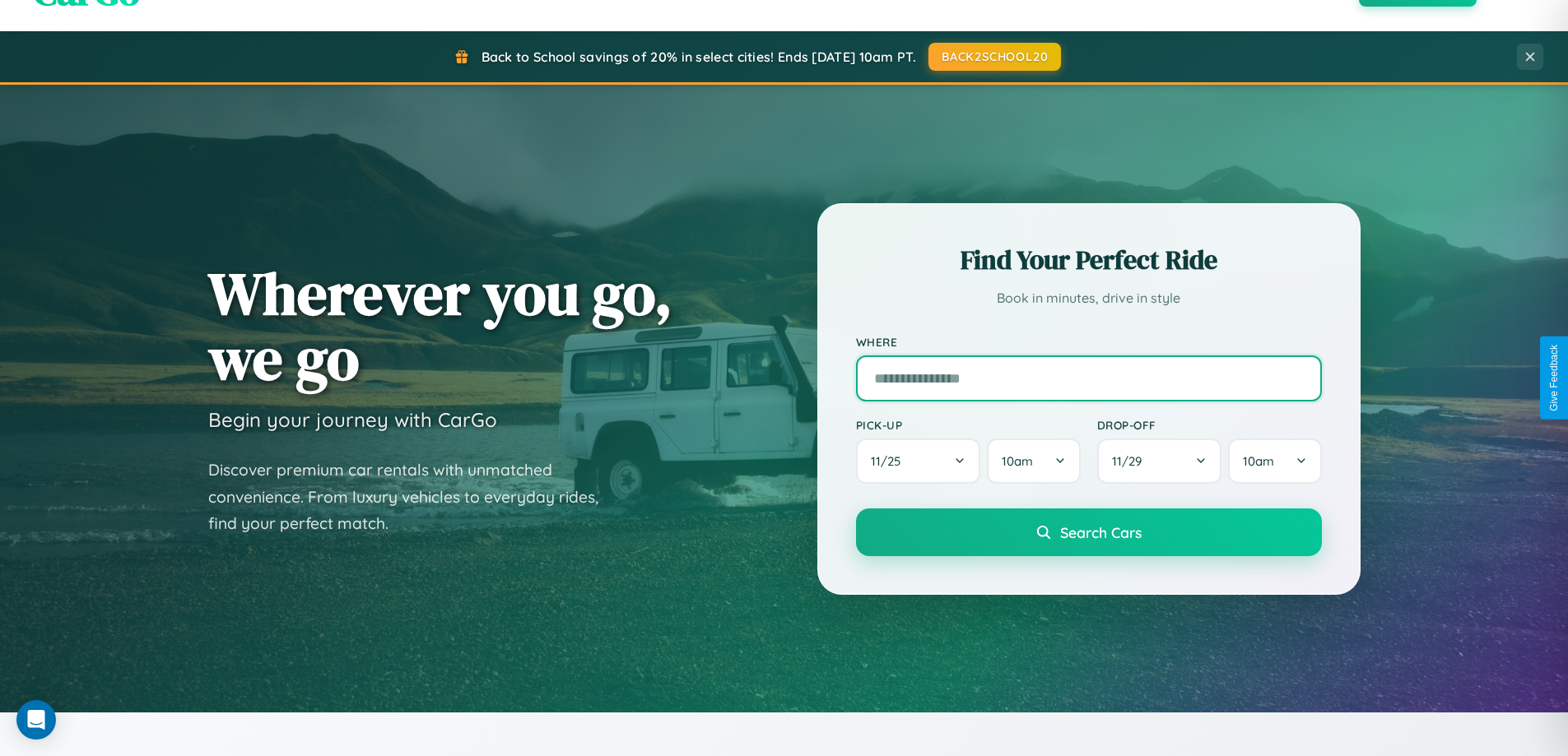
click at [1088, 378] on input "text" at bounding box center [1088, 378] width 466 height 46
type input "**********"
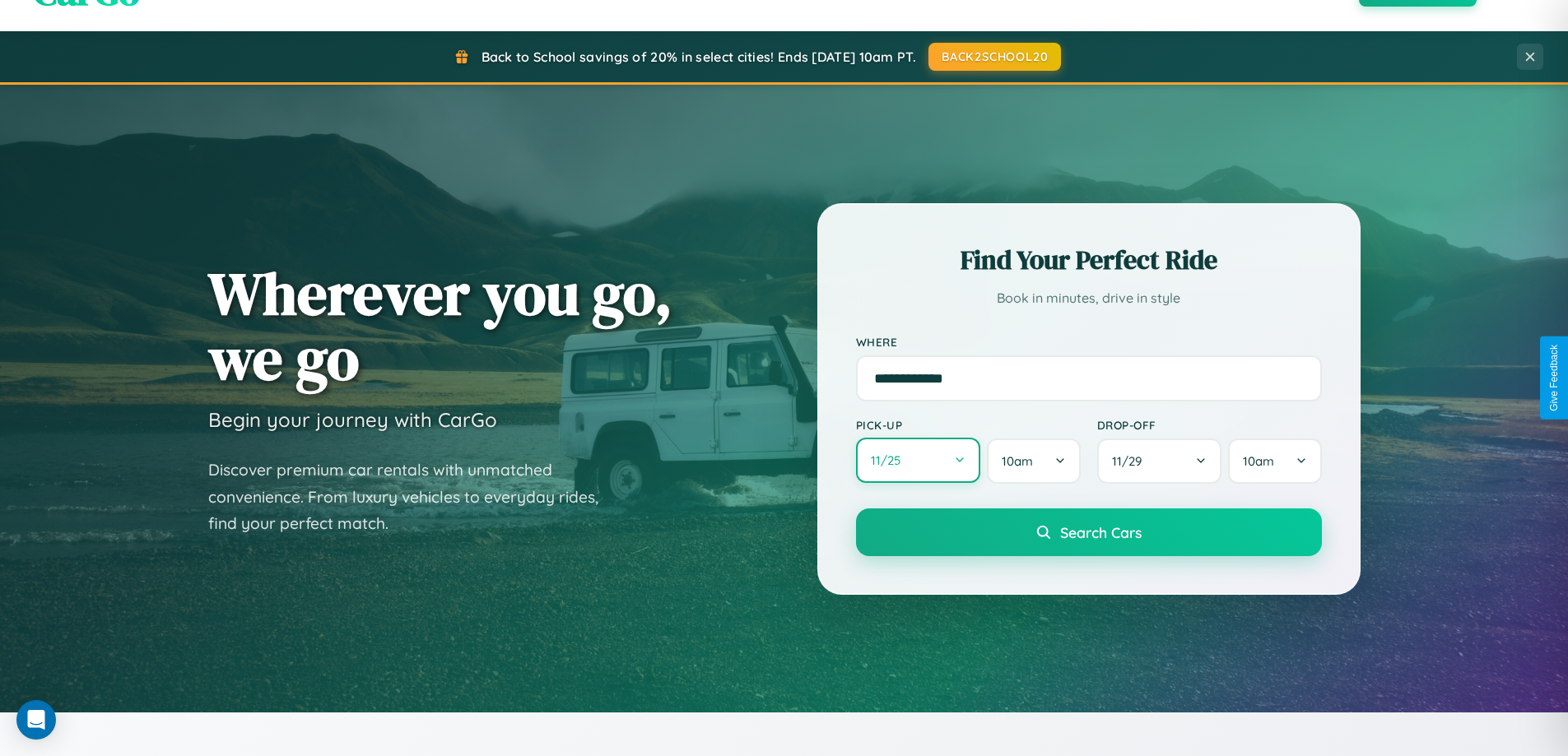
click at [918, 461] on button "11 / 25" at bounding box center [918, 460] width 125 height 45
select select "*"
select select "****"
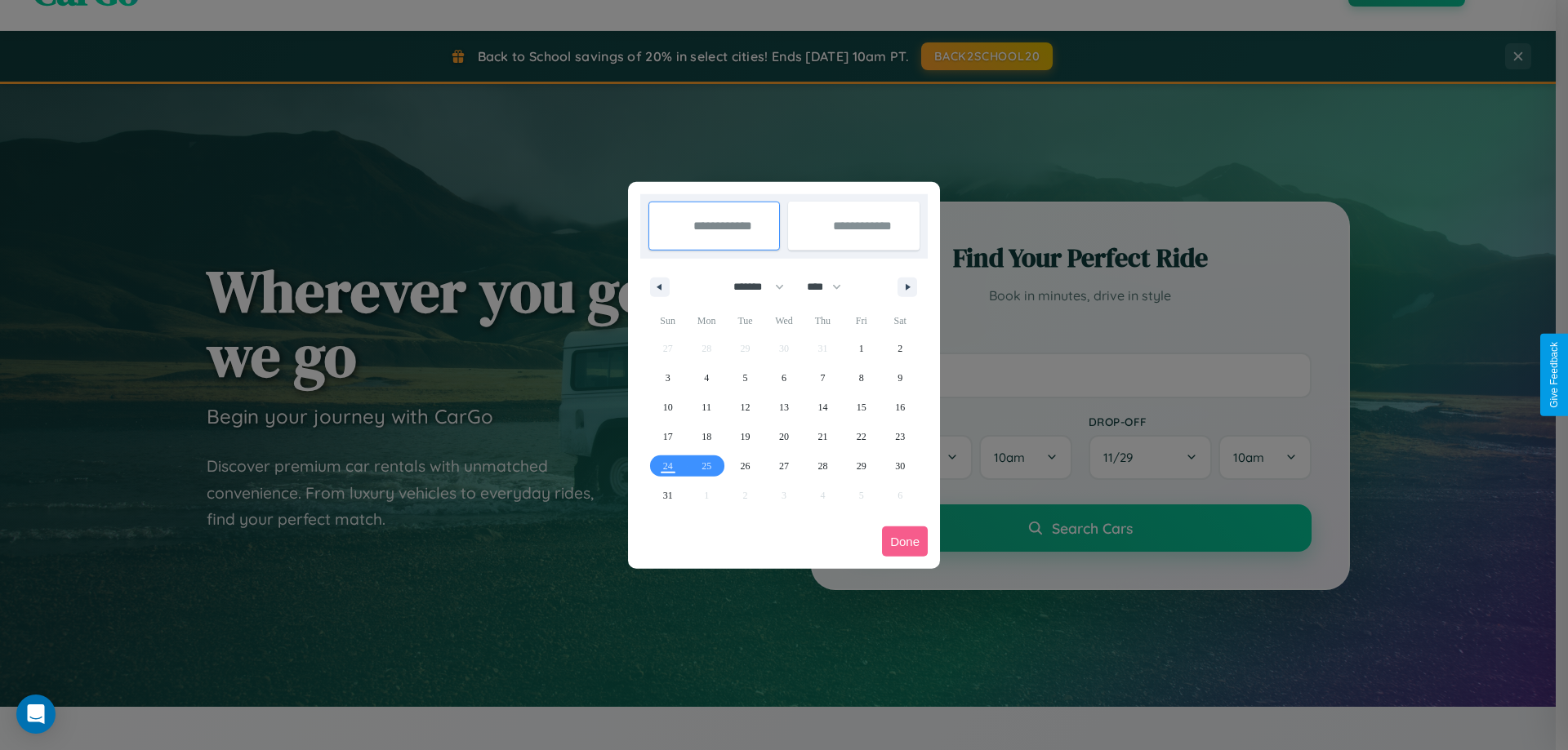
click at [751, 287] on select "******* ******** ***** ***** *** **** **** ****** ********* ******* ******** **…" at bounding box center [756, 286] width 69 height 27
select select "*"
drag, startPoint x: 832, startPoint y: 287, endPoint x: 784, endPoint y: 328, distance: 63.1
click at [832, 287] on select "**** **** **** **** **** **** **** **** **** **** **** **** **** **** **** ****…" at bounding box center [824, 286] width 49 height 27
select select "****"
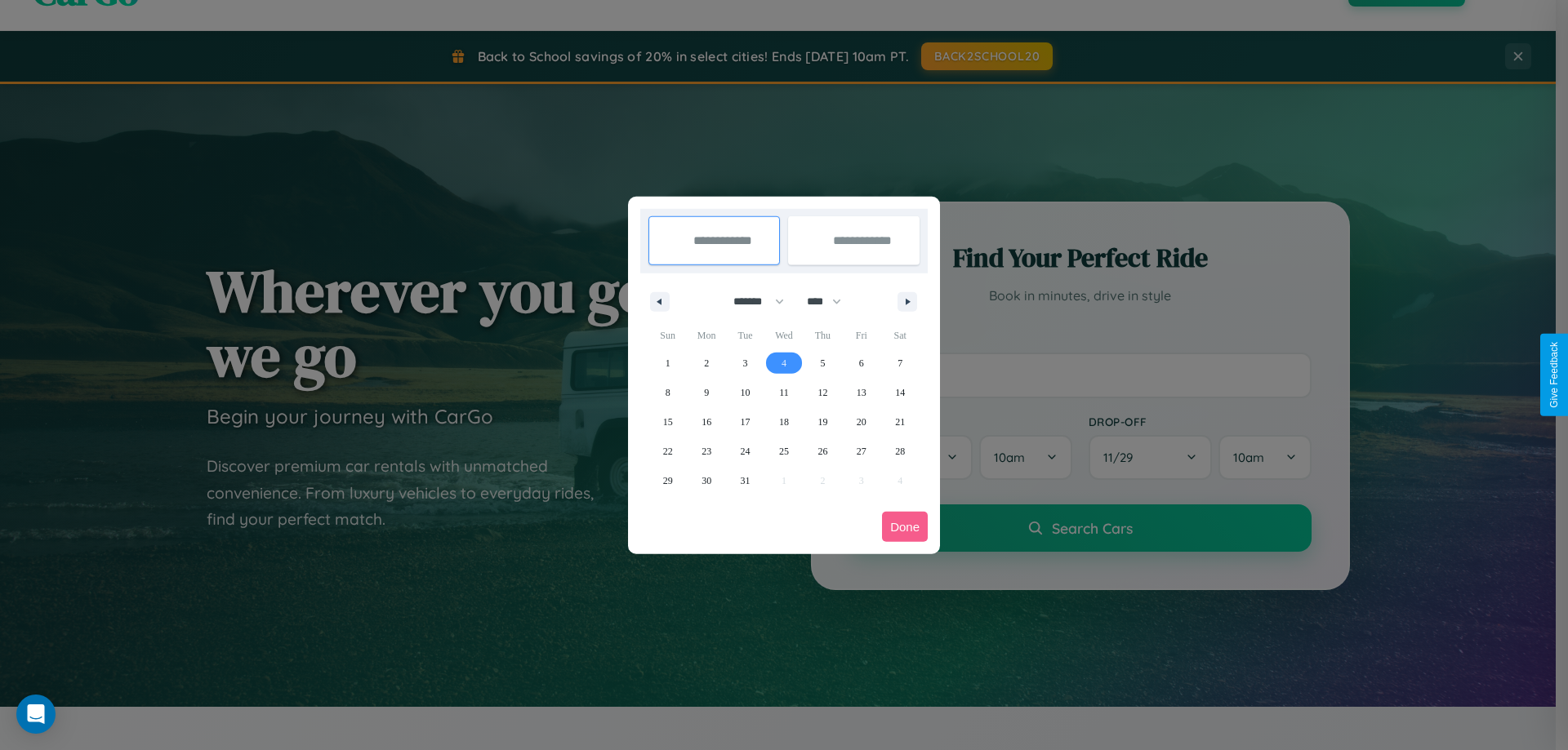
click at [783, 362] on span "4" at bounding box center [784, 363] width 5 height 30
type input "**********"
click at [823, 392] on span "12" at bounding box center [823, 393] width 10 height 30
type input "**********"
click at [905, 526] on button "Done" at bounding box center [905, 526] width 46 height 31
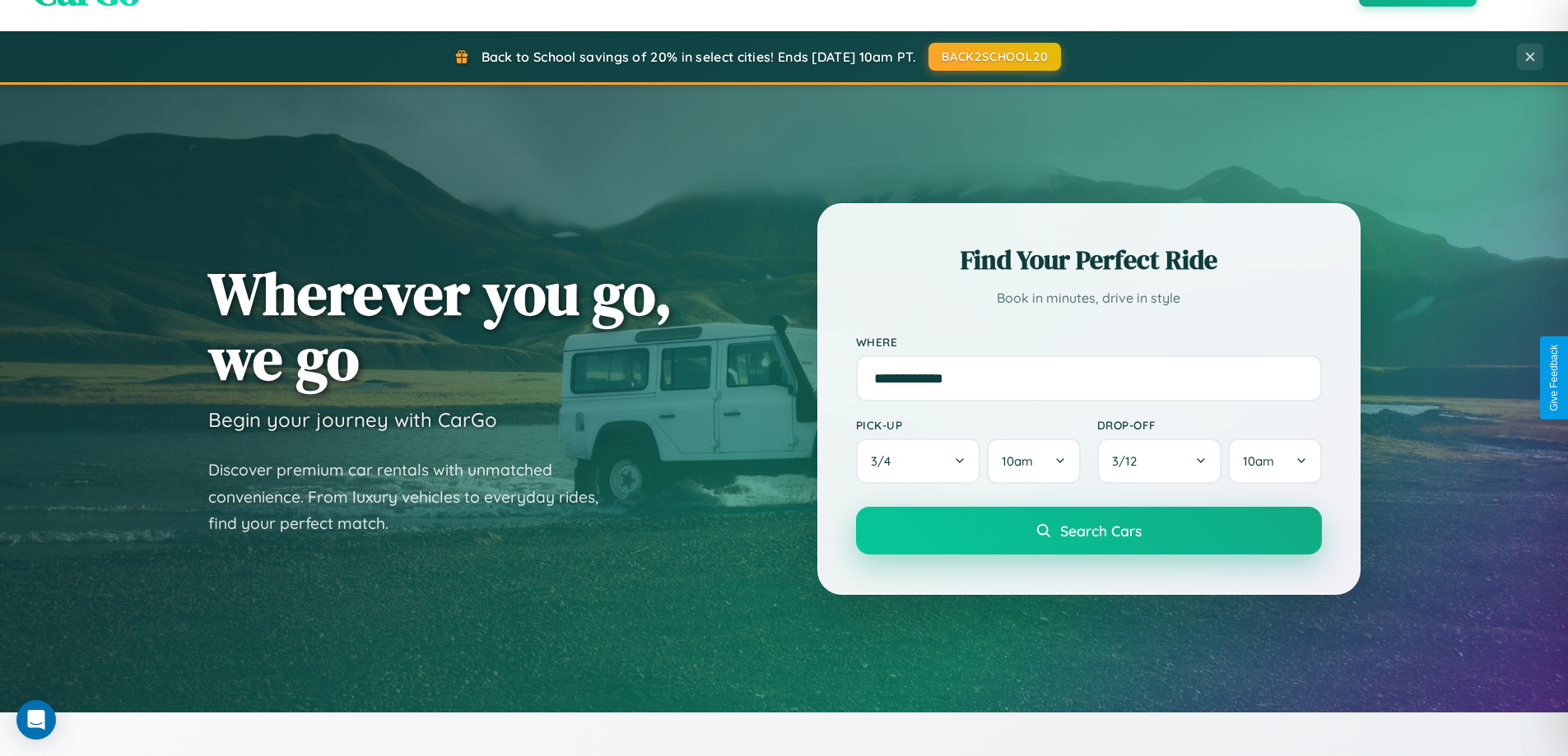
click at [1088, 531] on span "Search Cars" at bounding box center [1101, 531] width 82 height 18
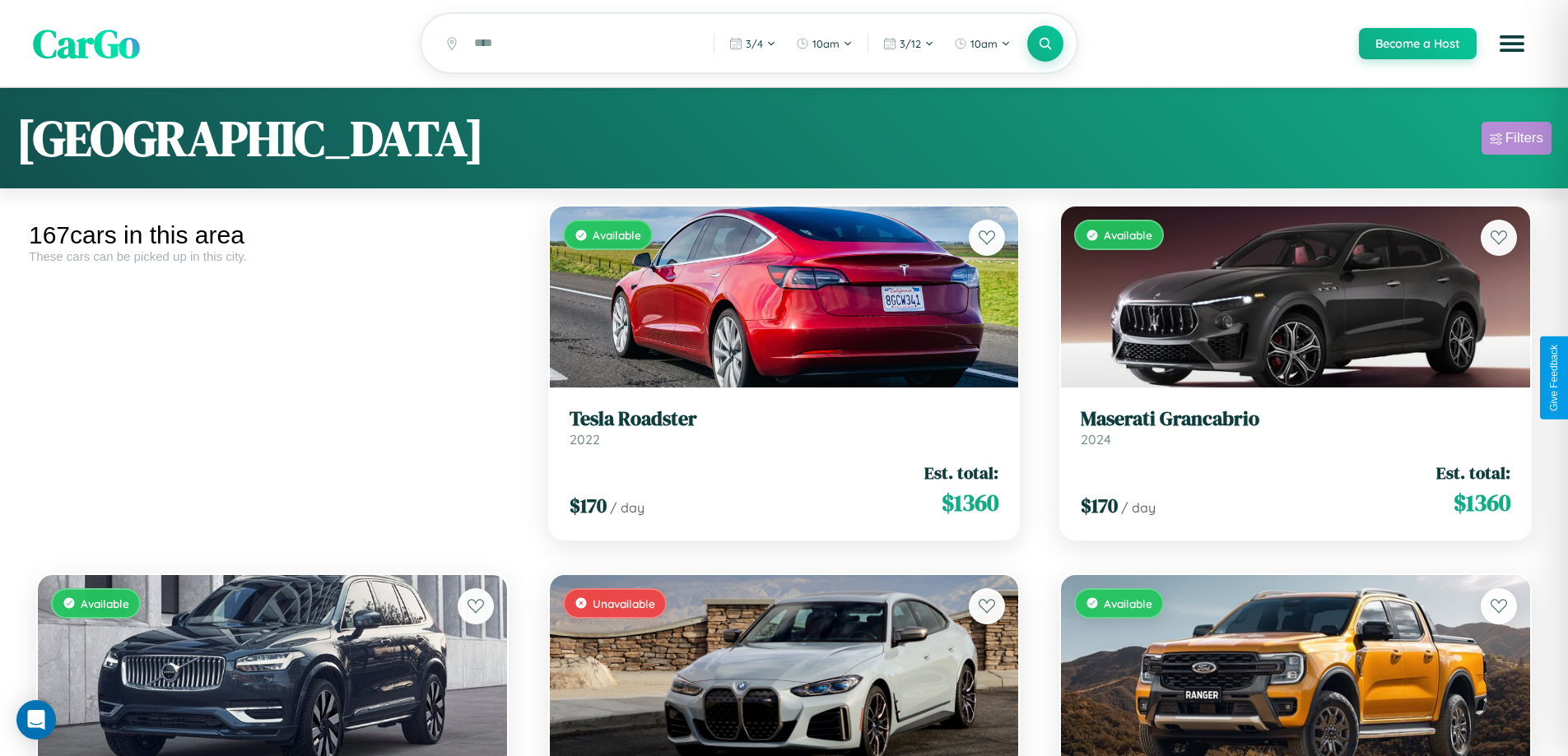
click at [1516, 141] on div "Filters" at bounding box center [1524, 138] width 38 height 17
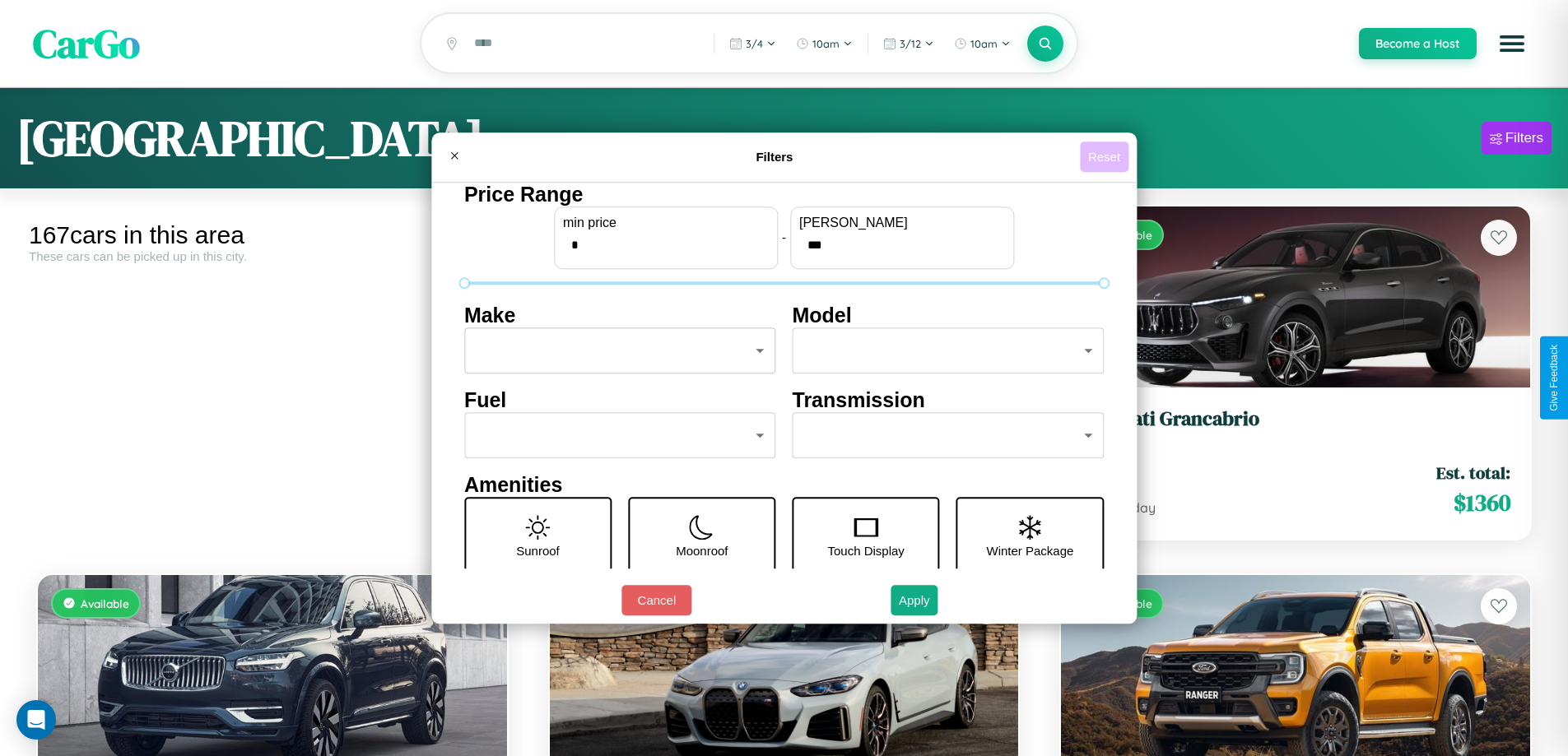
click at [1106, 157] on button "Reset" at bounding box center [1104, 157] width 49 height 31
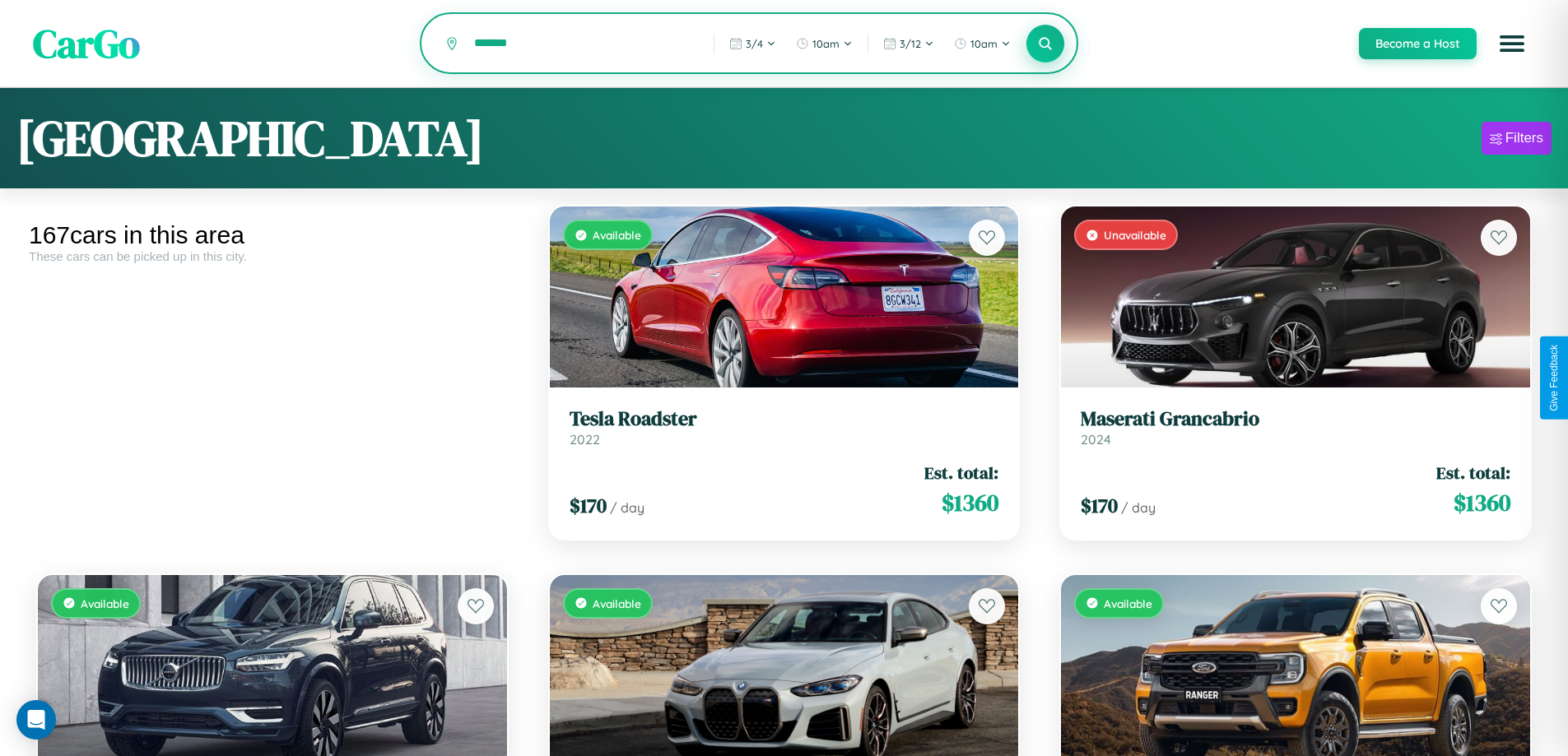
type input "*******"
click at [1044, 45] on icon at bounding box center [1045, 43] width 16 height 16
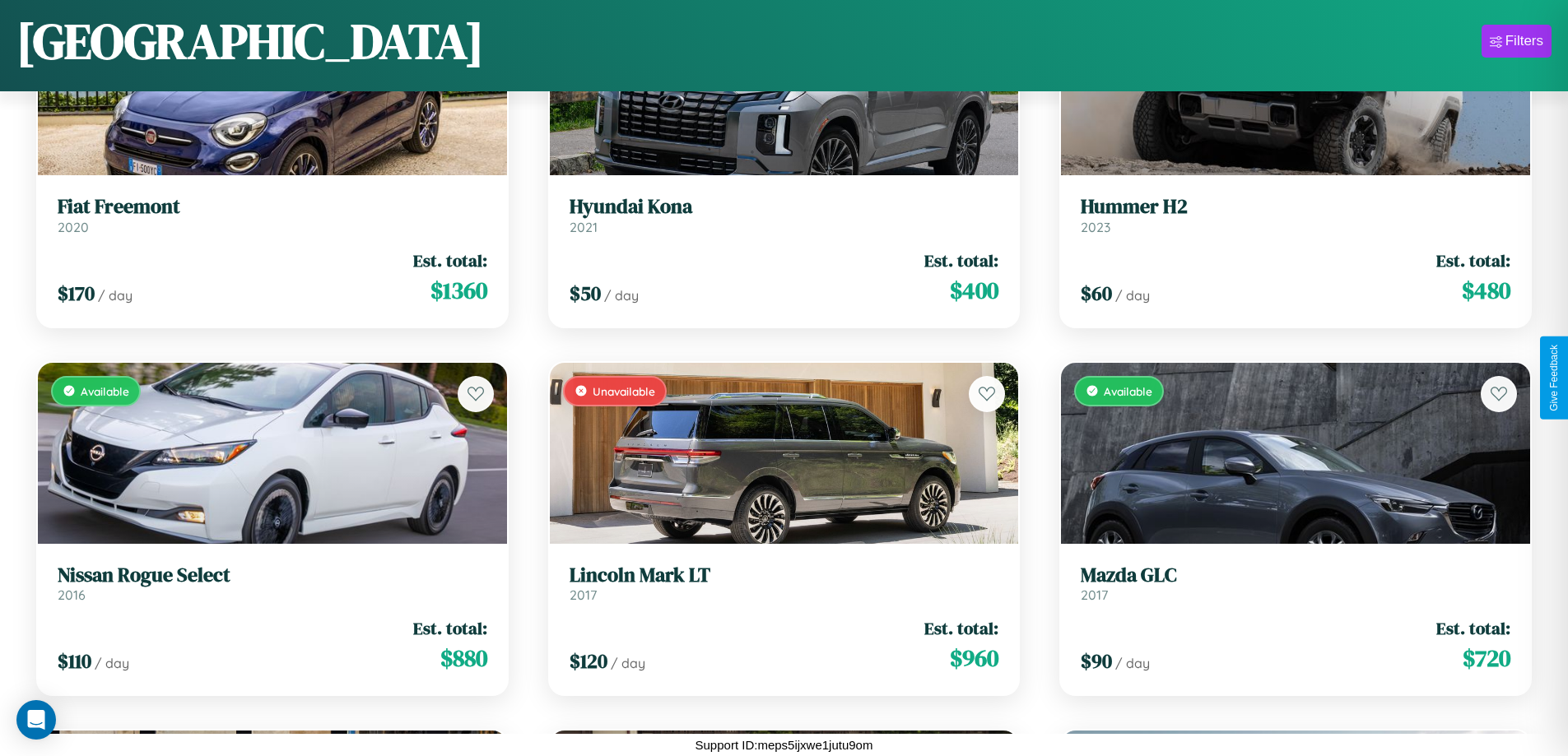
scroll to position [15709, 0]
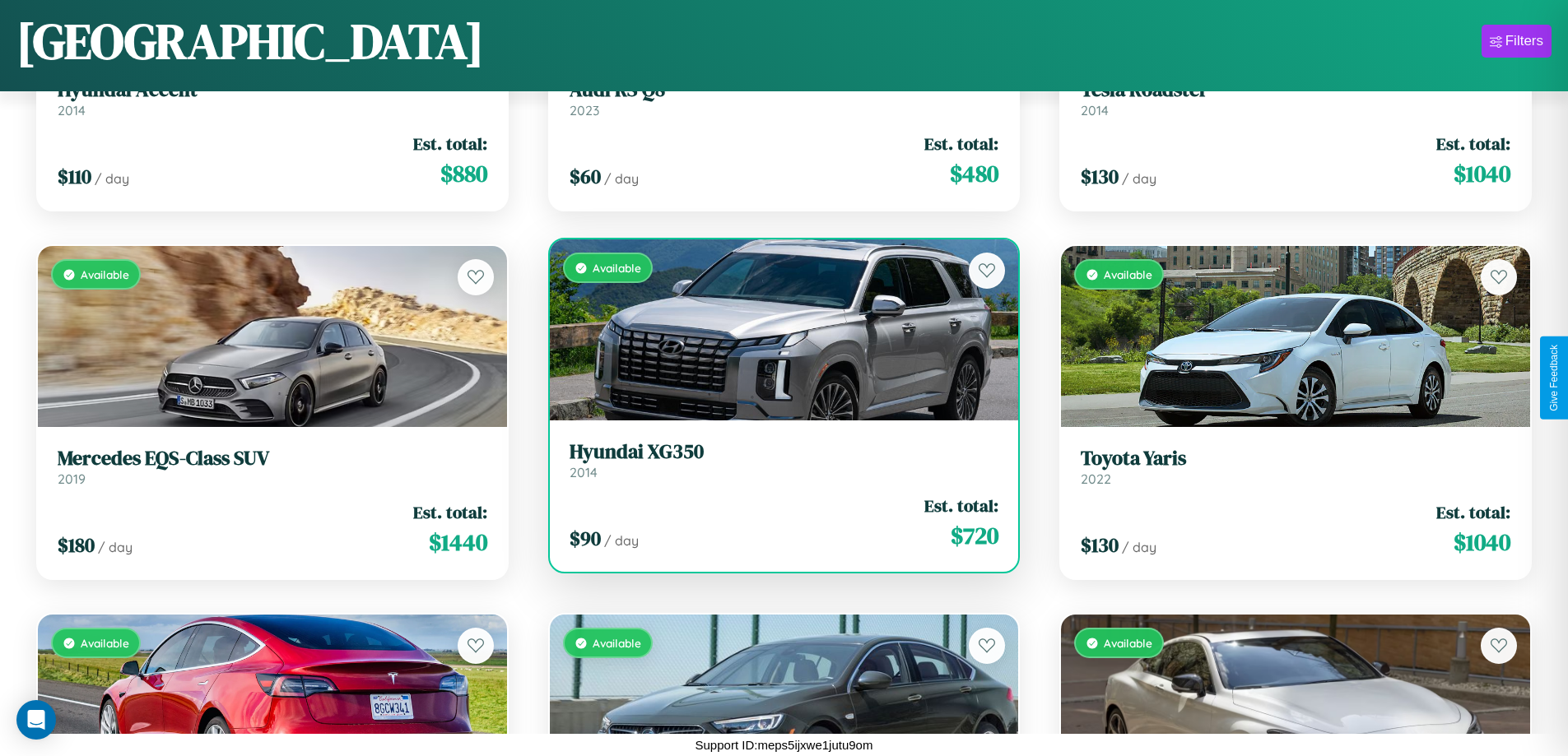
click at [777, 336] on div "Available" at bounding box center [784, 330] width 469 height 182
click at [777, 330] on div "Available" at bounding box center [784, 330] width 469 height 182
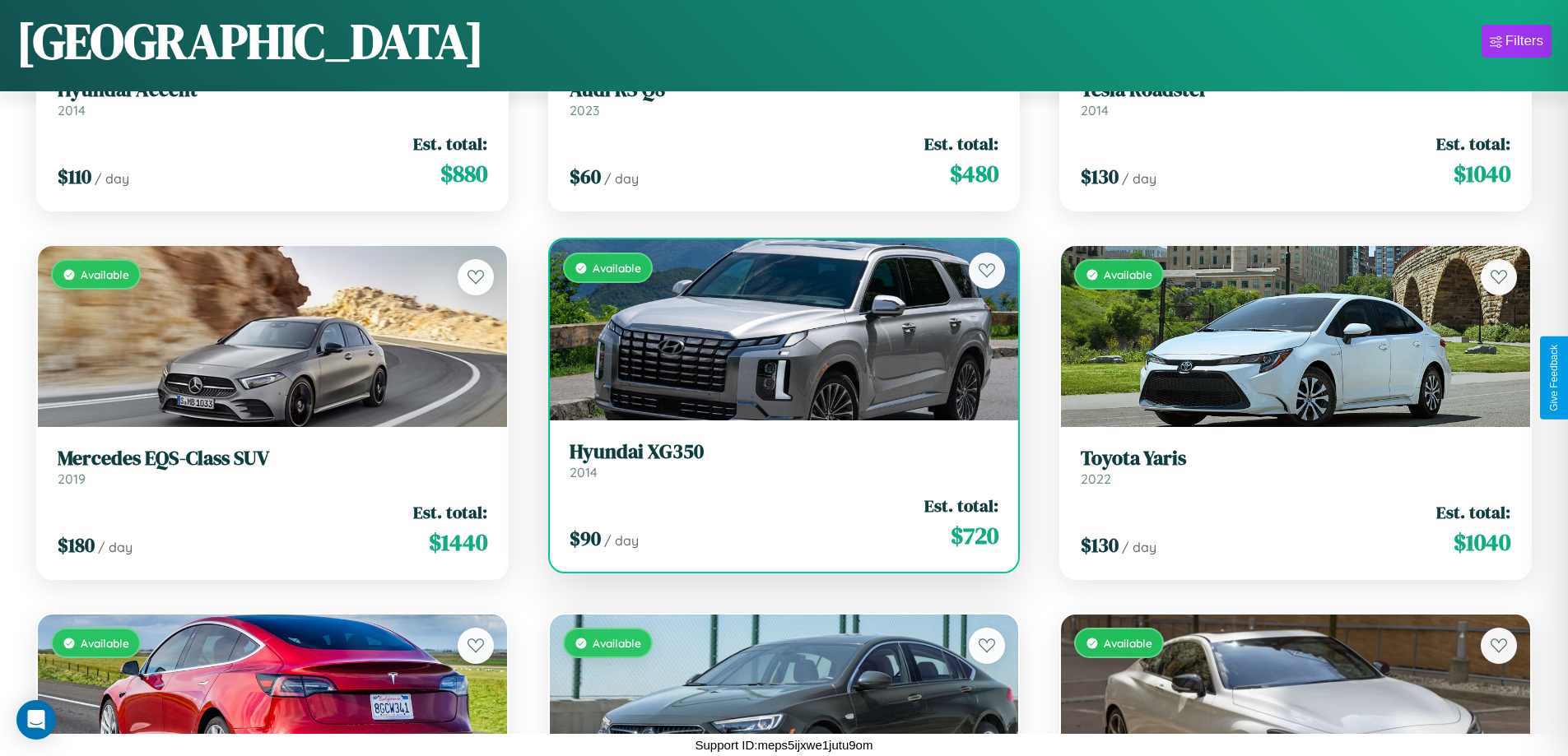
click at [777, 330] on div "Available" at bounding box center [784, 330] width 469 height 182
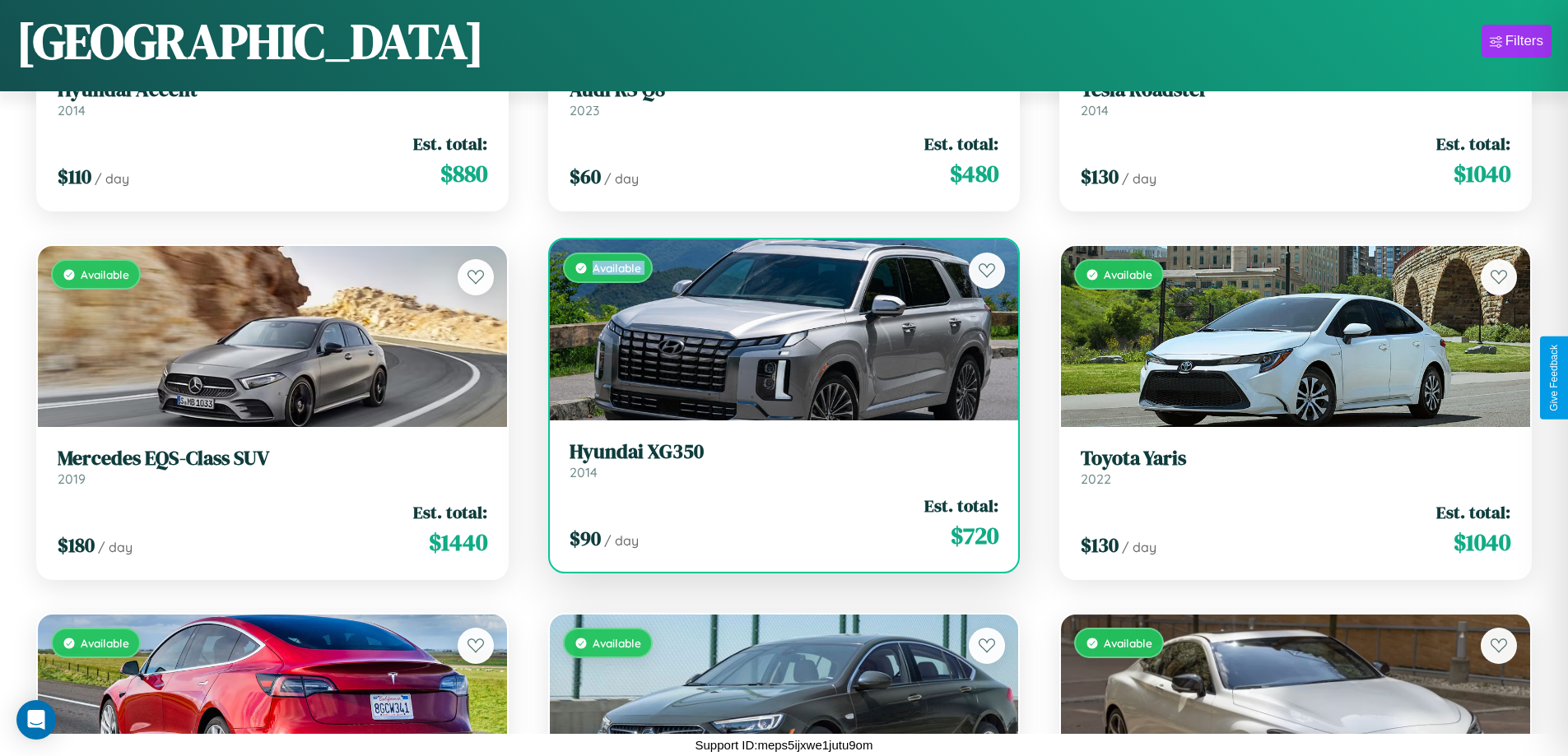
click at [777, 330] on div "Available" at bounding box center [784, 330] width 469 height 182
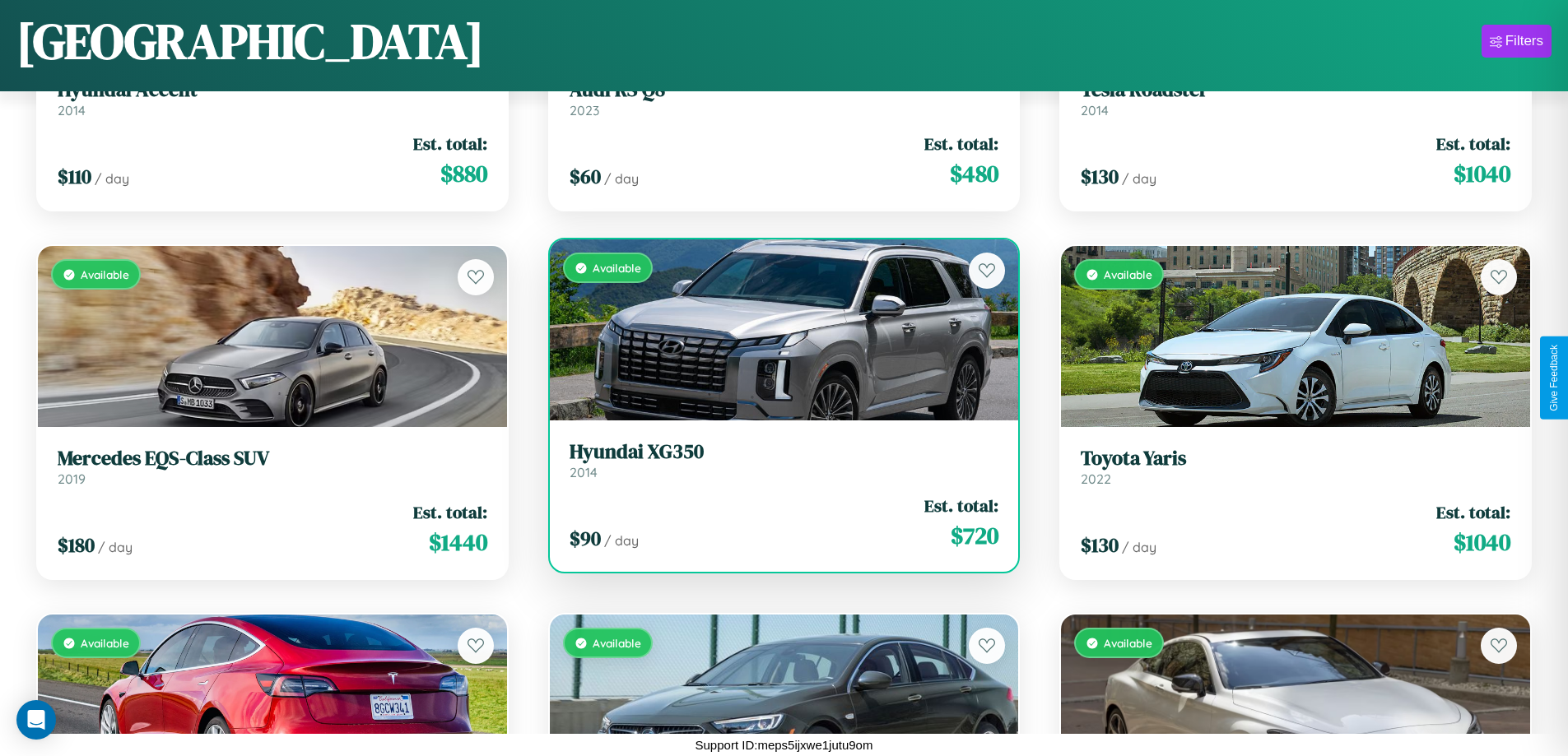
click at [777, 330] on div "Available" at bounding box center [784, 330] width 469 height 182
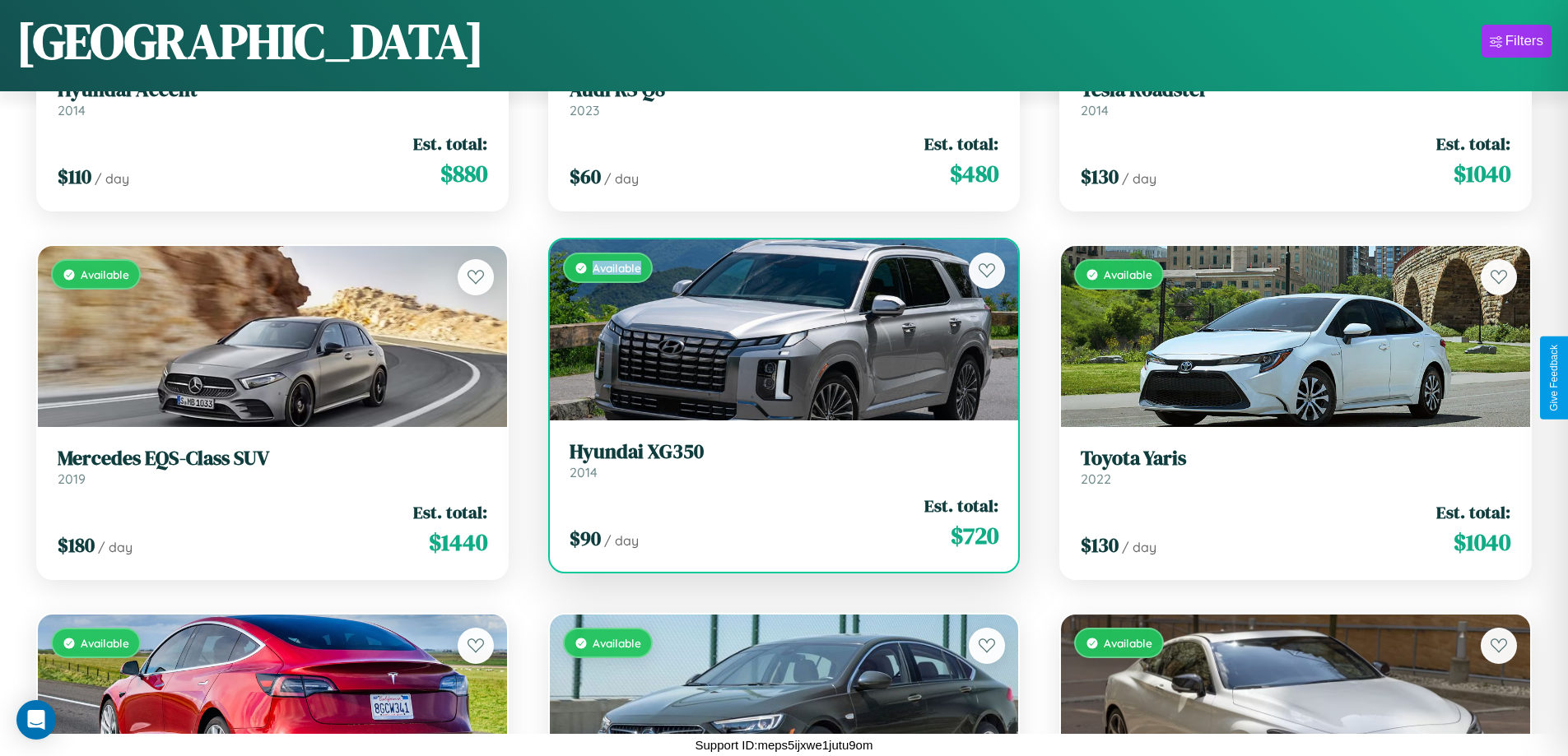
click at [777, 330] on div "Available" at bounding box center [784, 330] width 469 height 182
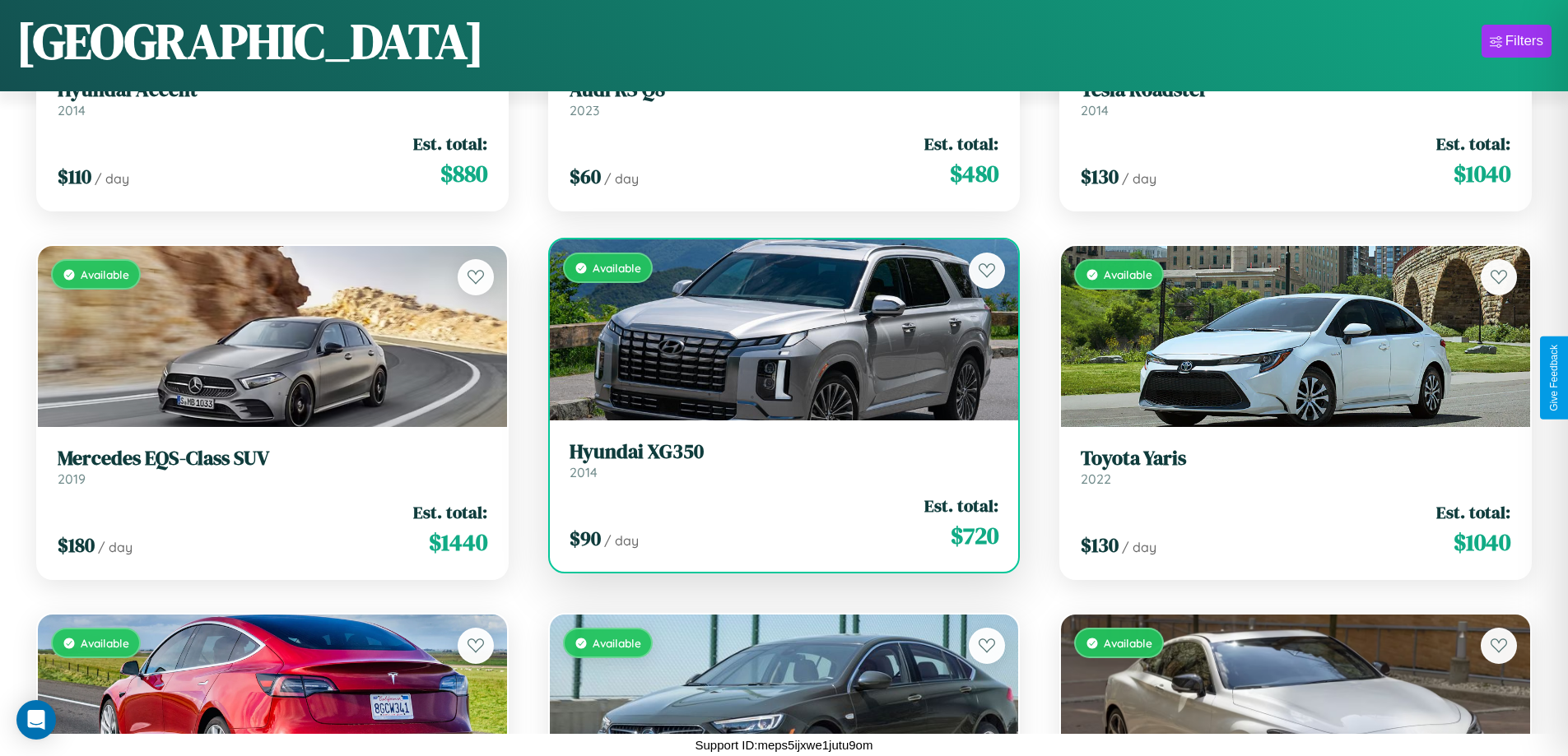
click at [777, 460] on h3 "Hyundai XG350" at bounding box center [784, 452] width 430 height 24
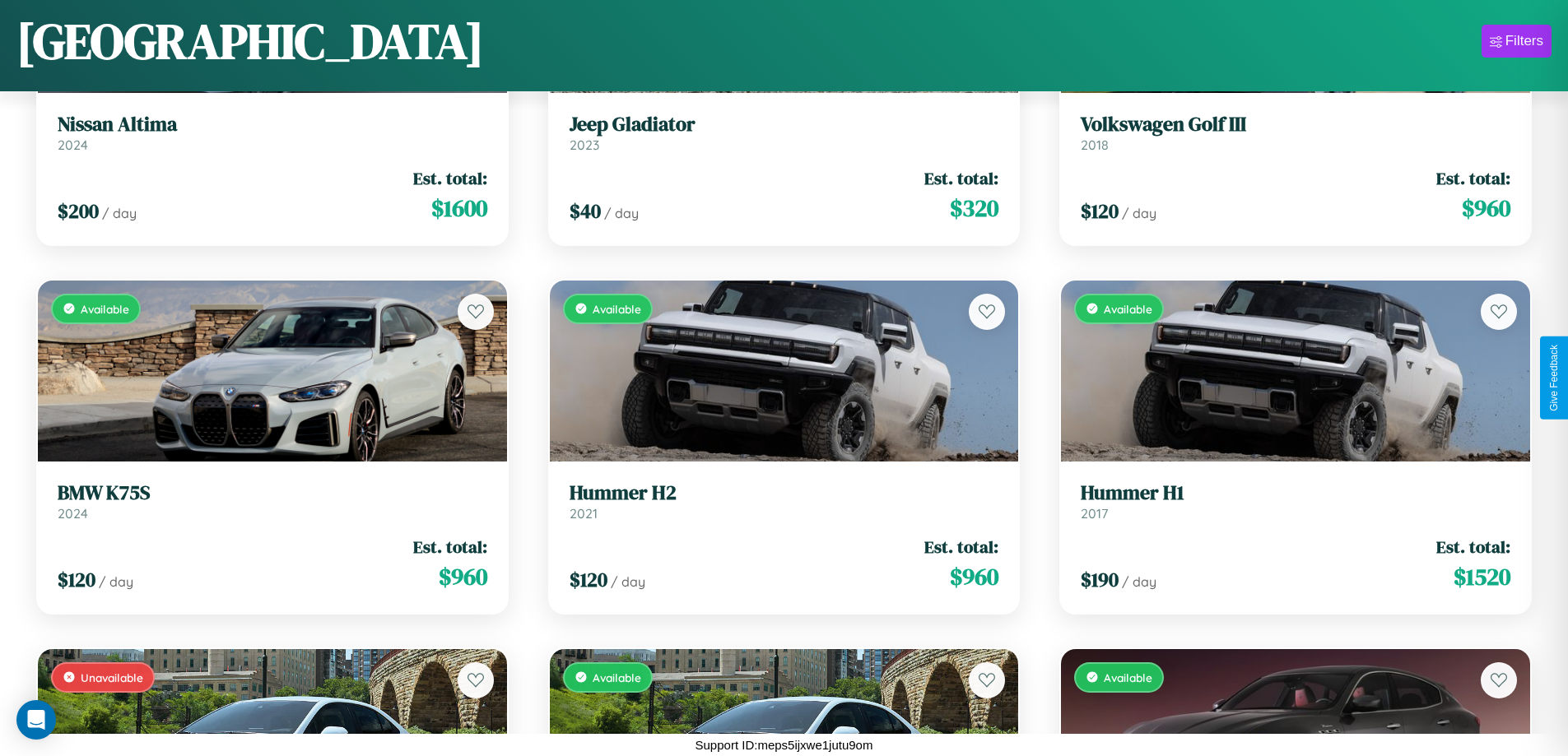
scroll to position [12024, 0]
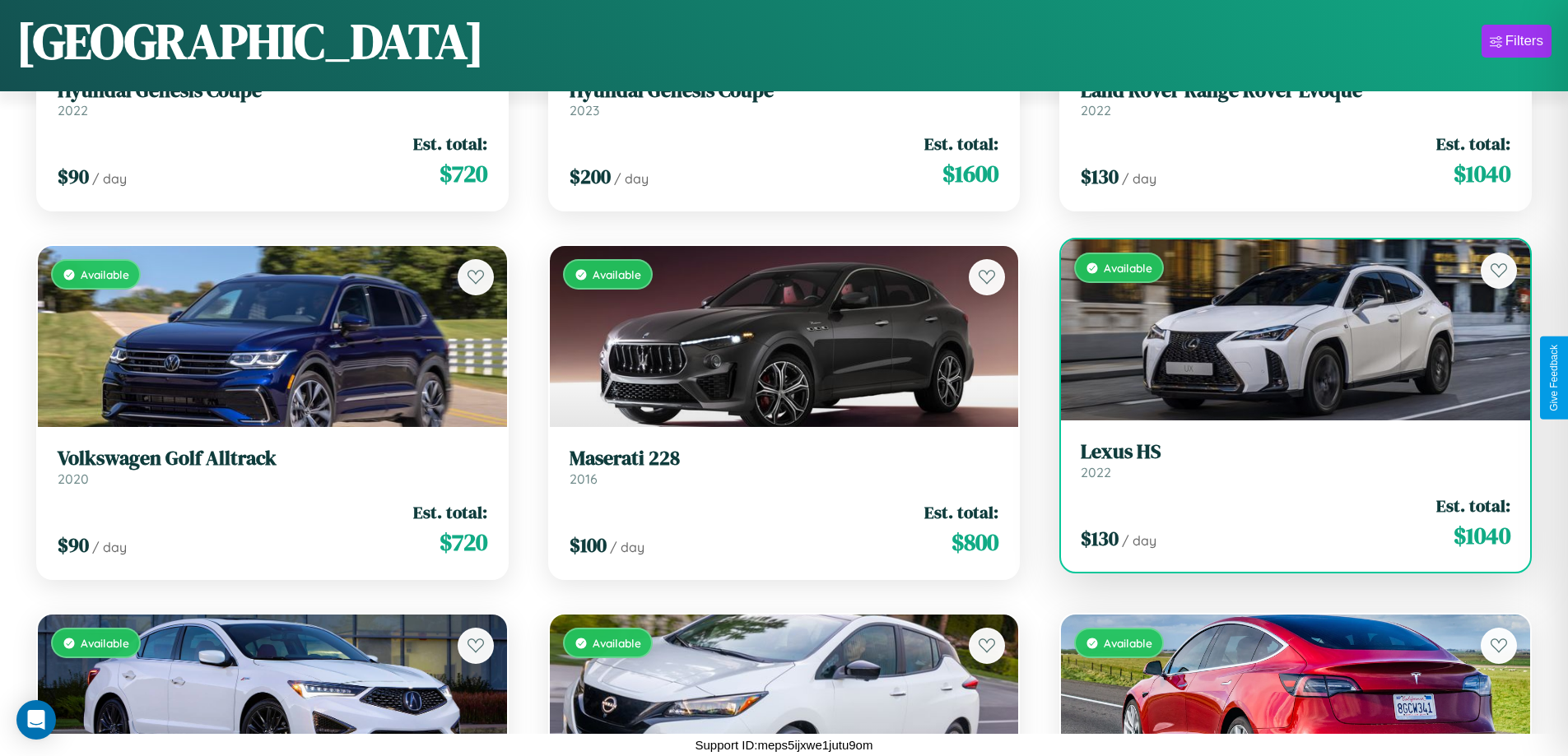
click at [1285, 467] on link "Lexus HS 2022" at bounding box center [1295, 460] width 430 height 40
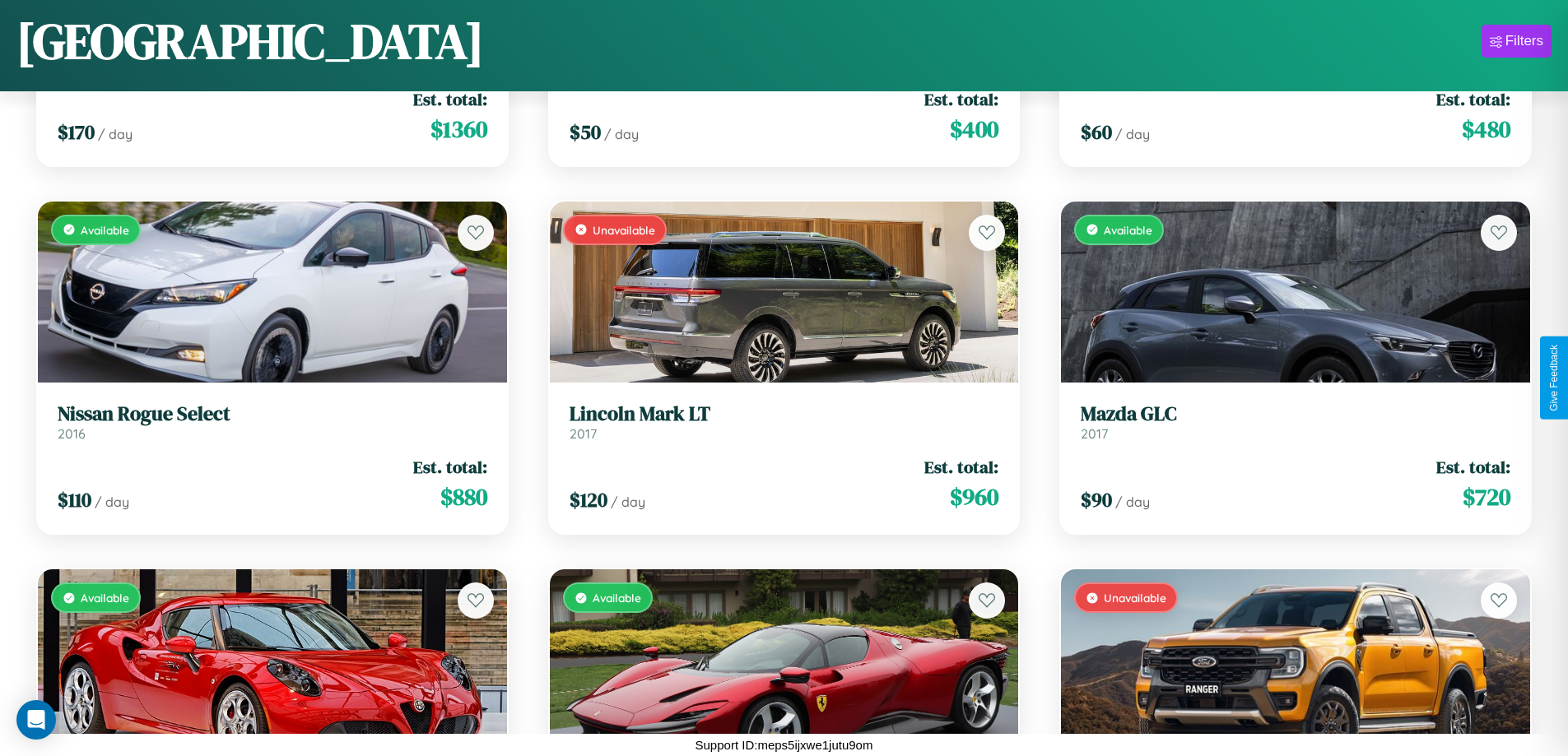
scroll to position [2443, 0]
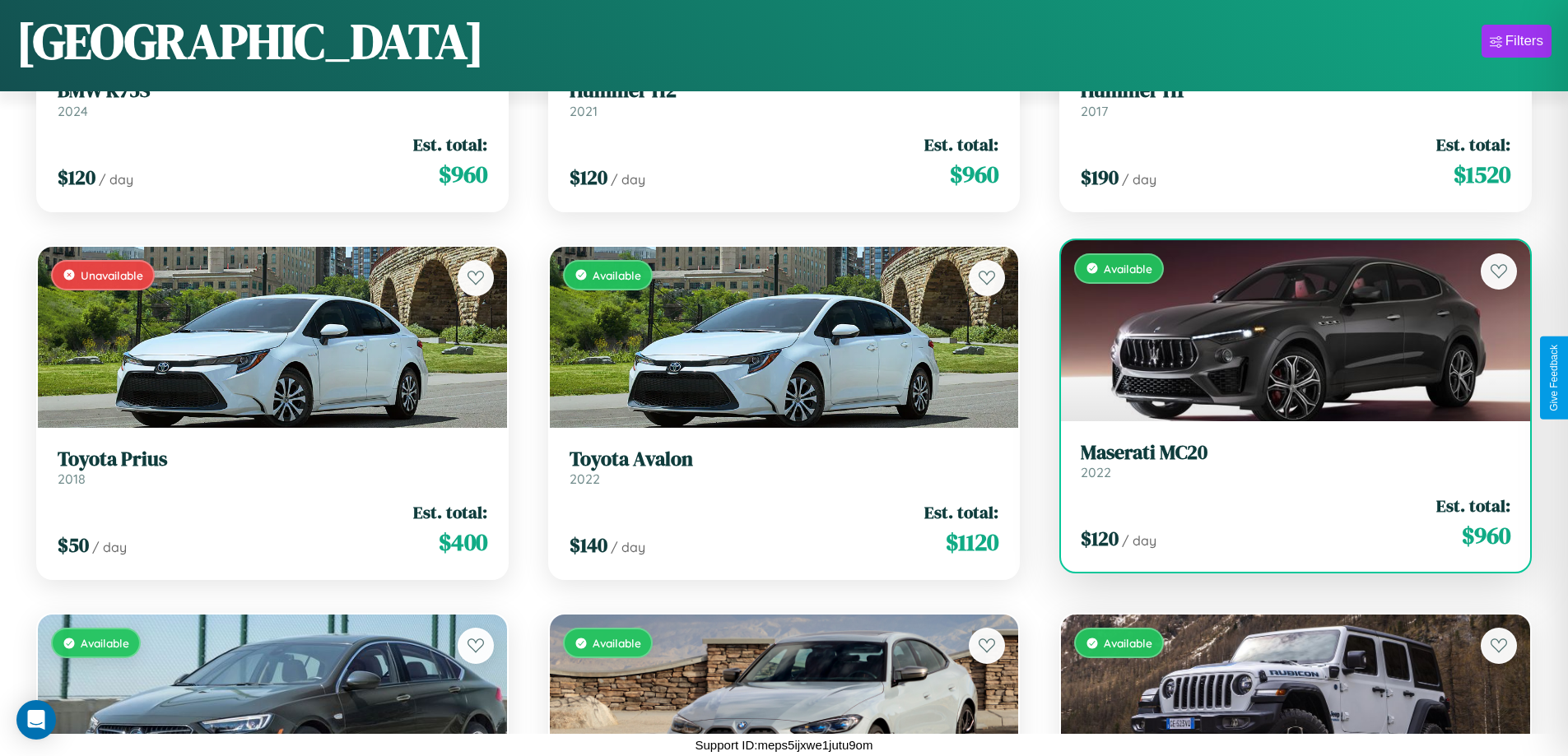
click at [1285, 461] on h3 "Maserati MC20" at bounding box center [1295, 453] width 430 height 24
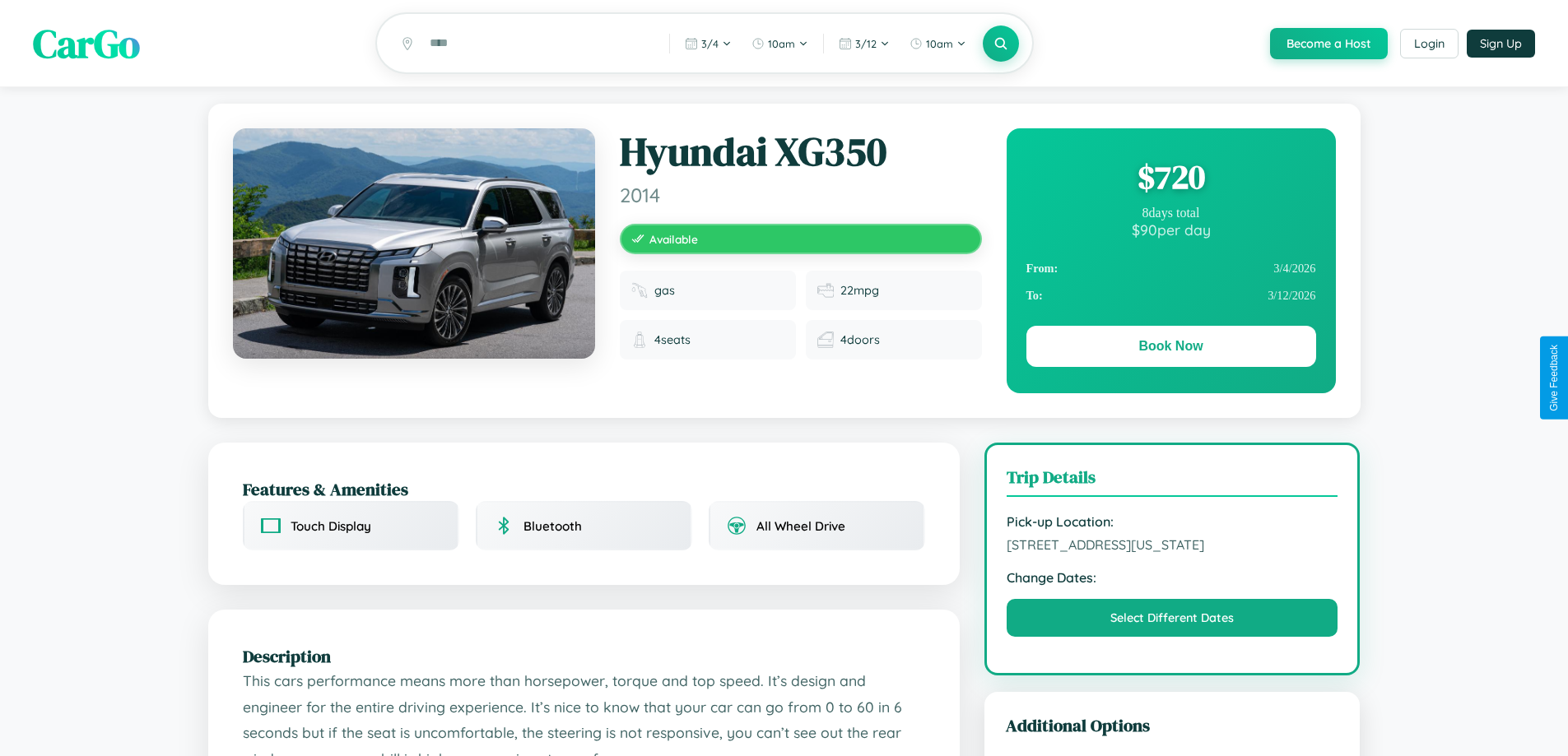
scroll to position [558, 0]
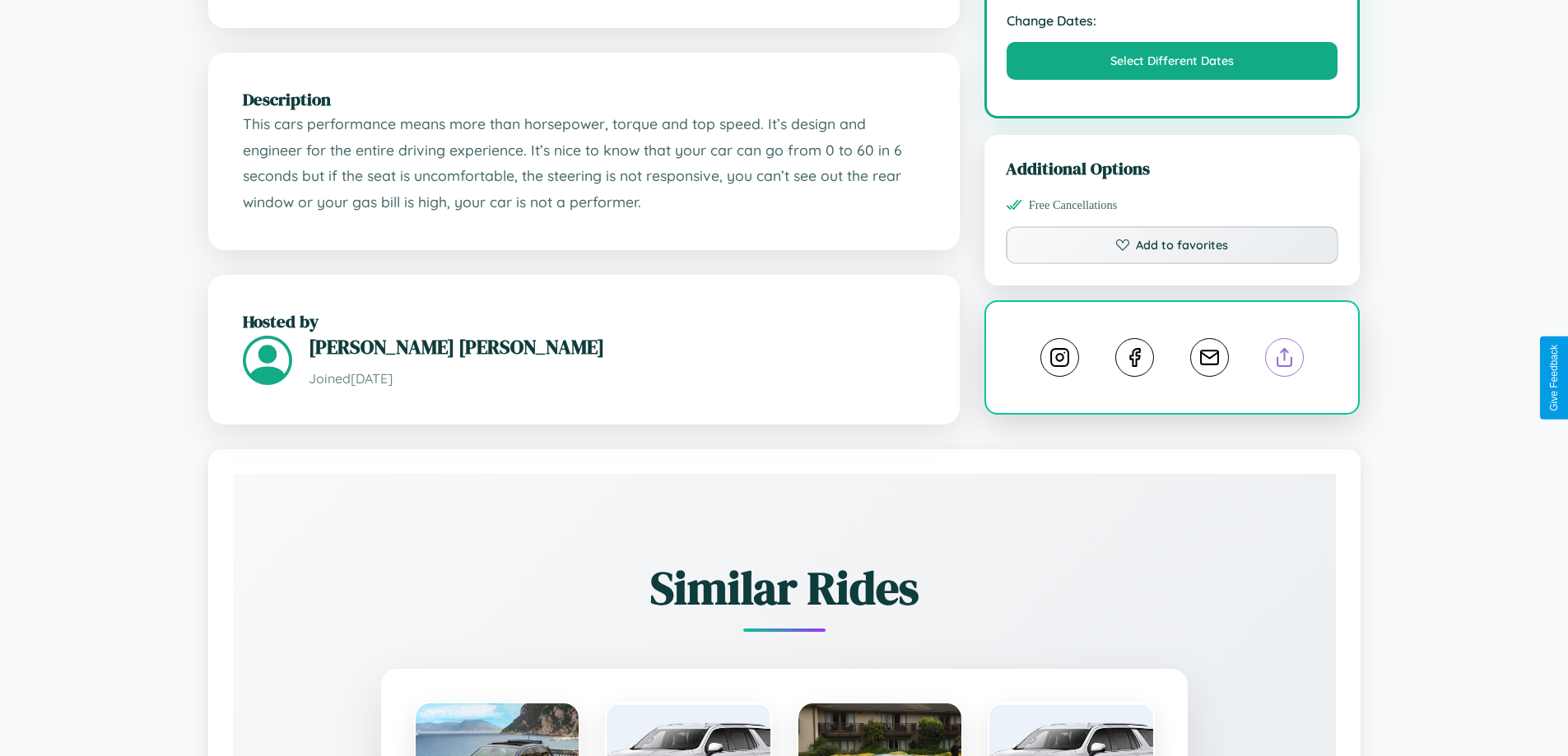
click at [1285, 360] on line at bounding box center [1285, 355] width 0 height 12
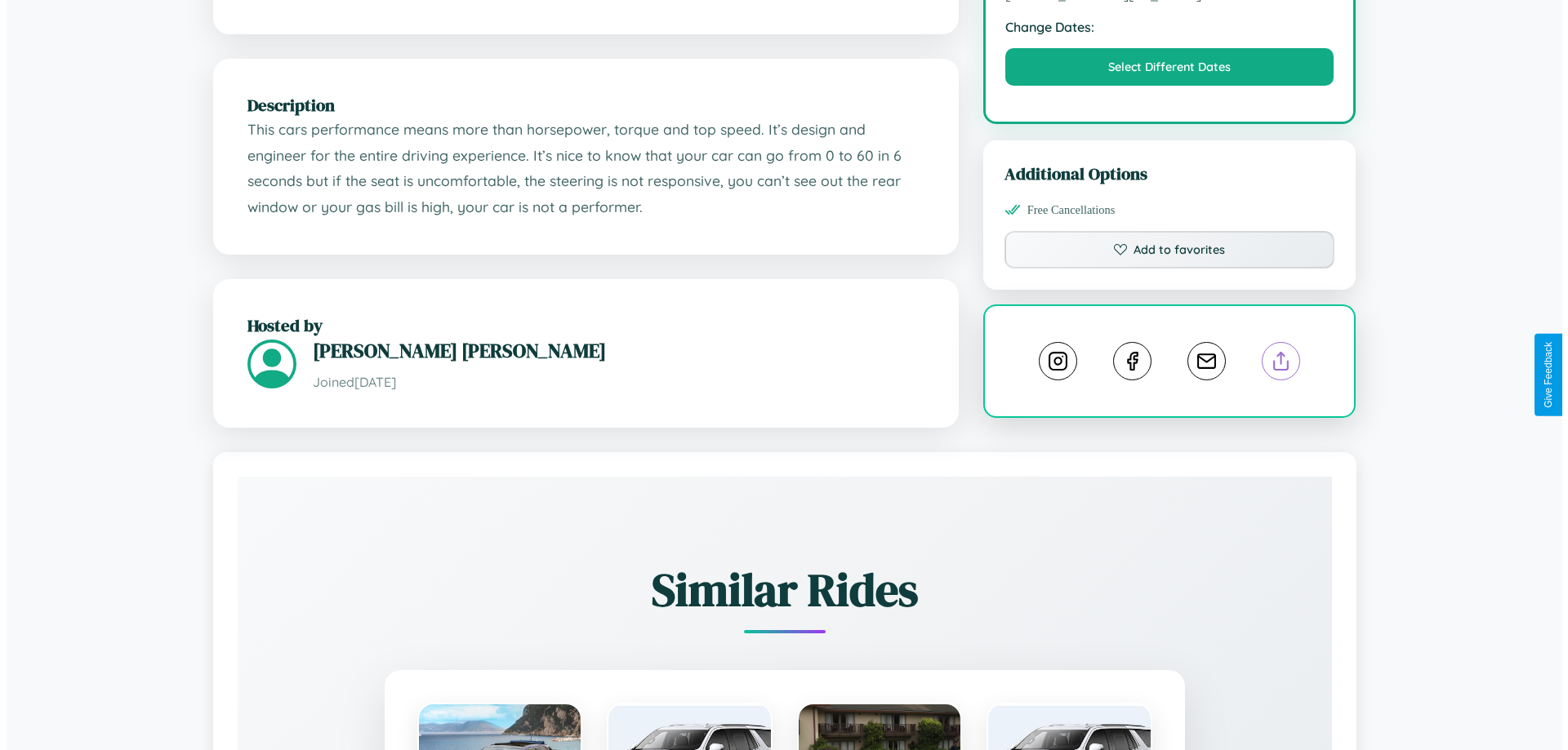
scroll to position [0, 0]
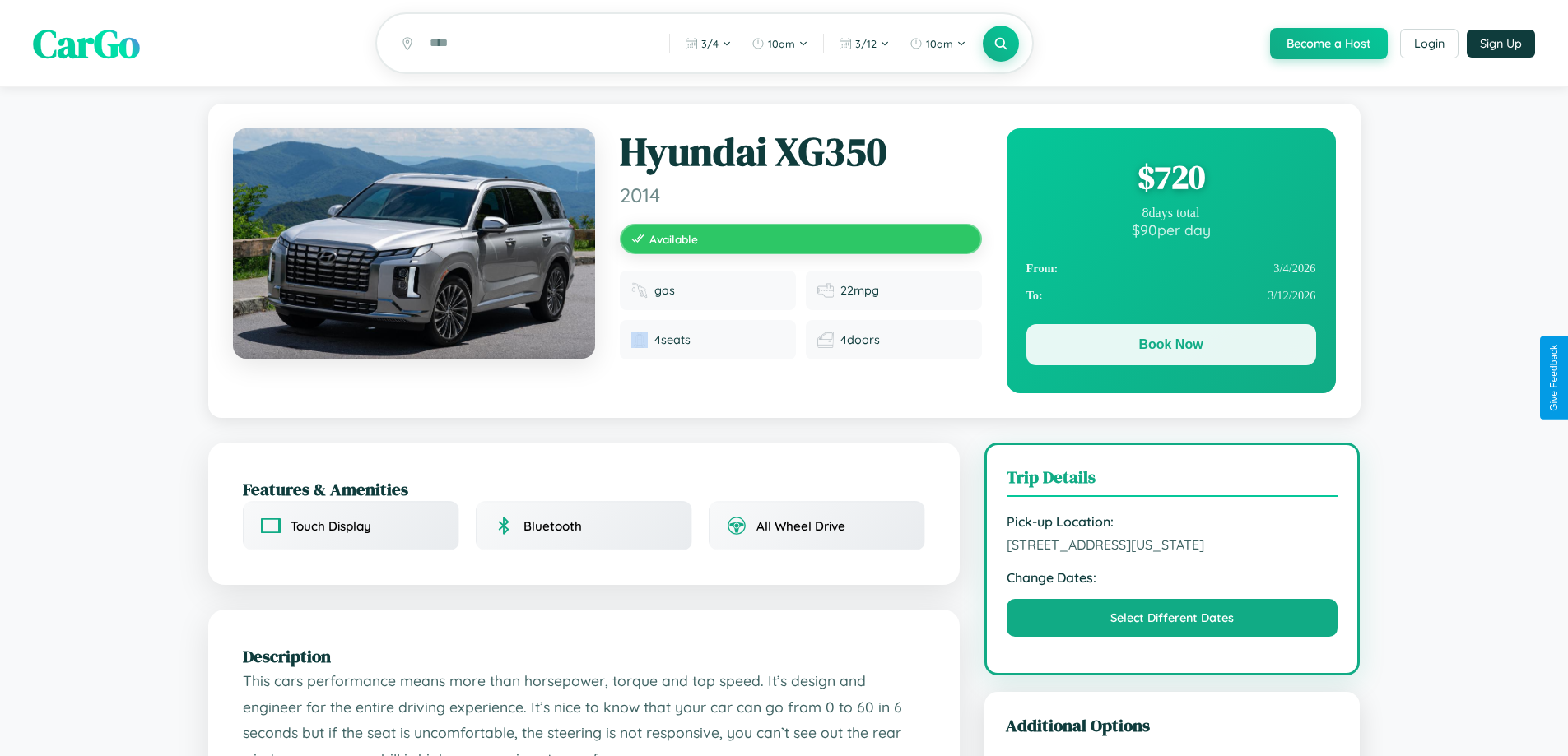
click at [1170, 349] on button "Book Now" at bounding box center [1171, 344] width 289 height 41
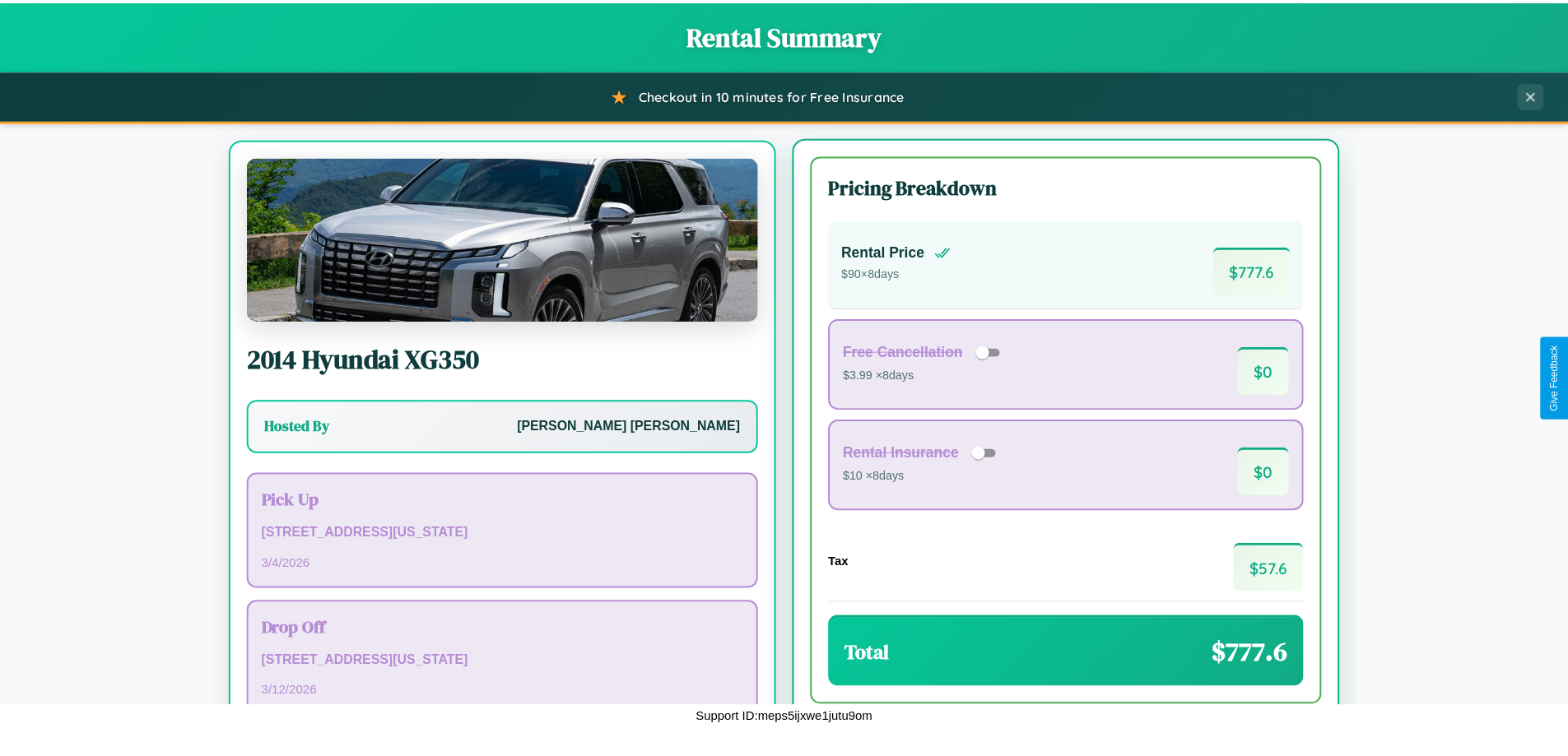
scroll to position [77, 0]
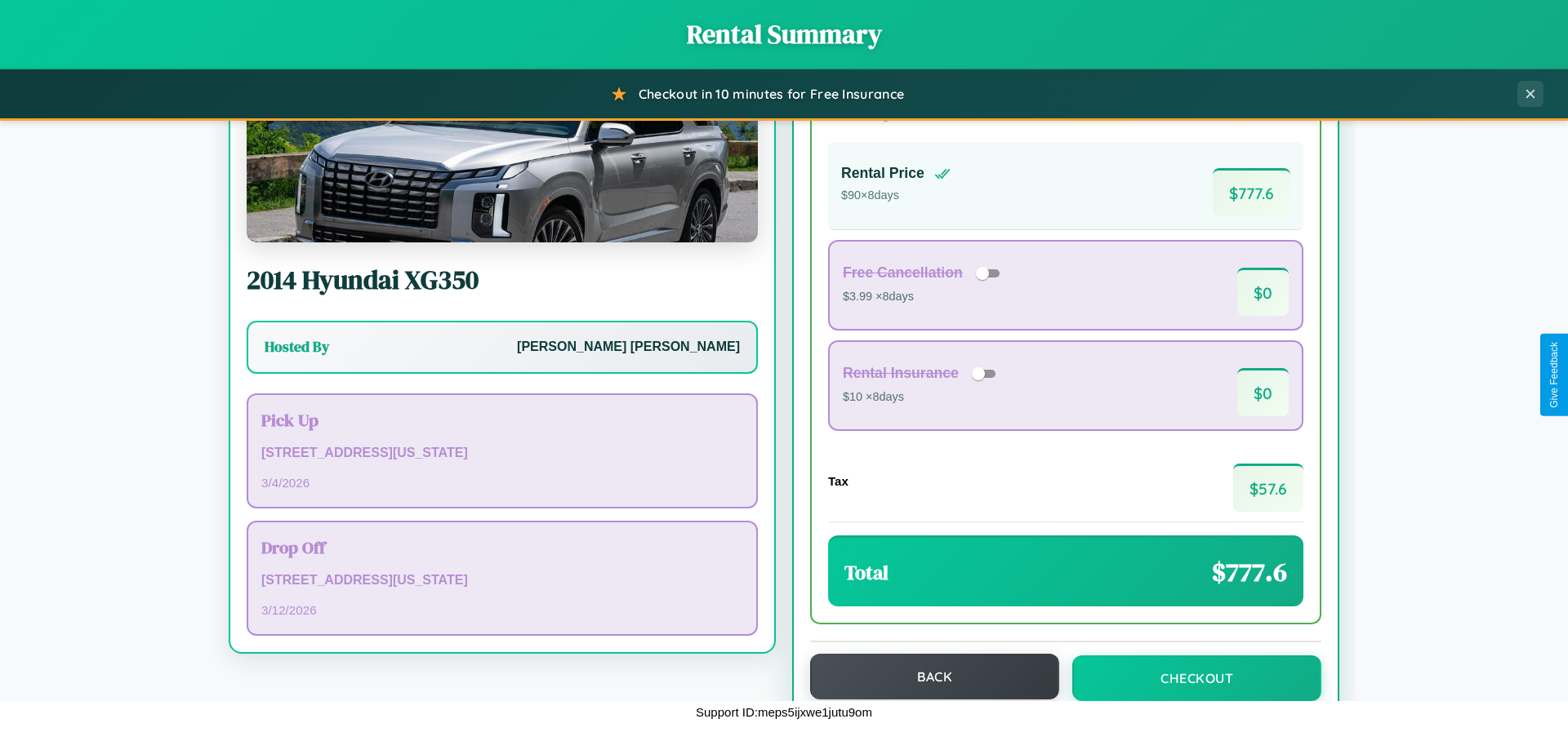
click at [928, 677] on button "Back" at bounding box center [935, 677] width 249 height 46
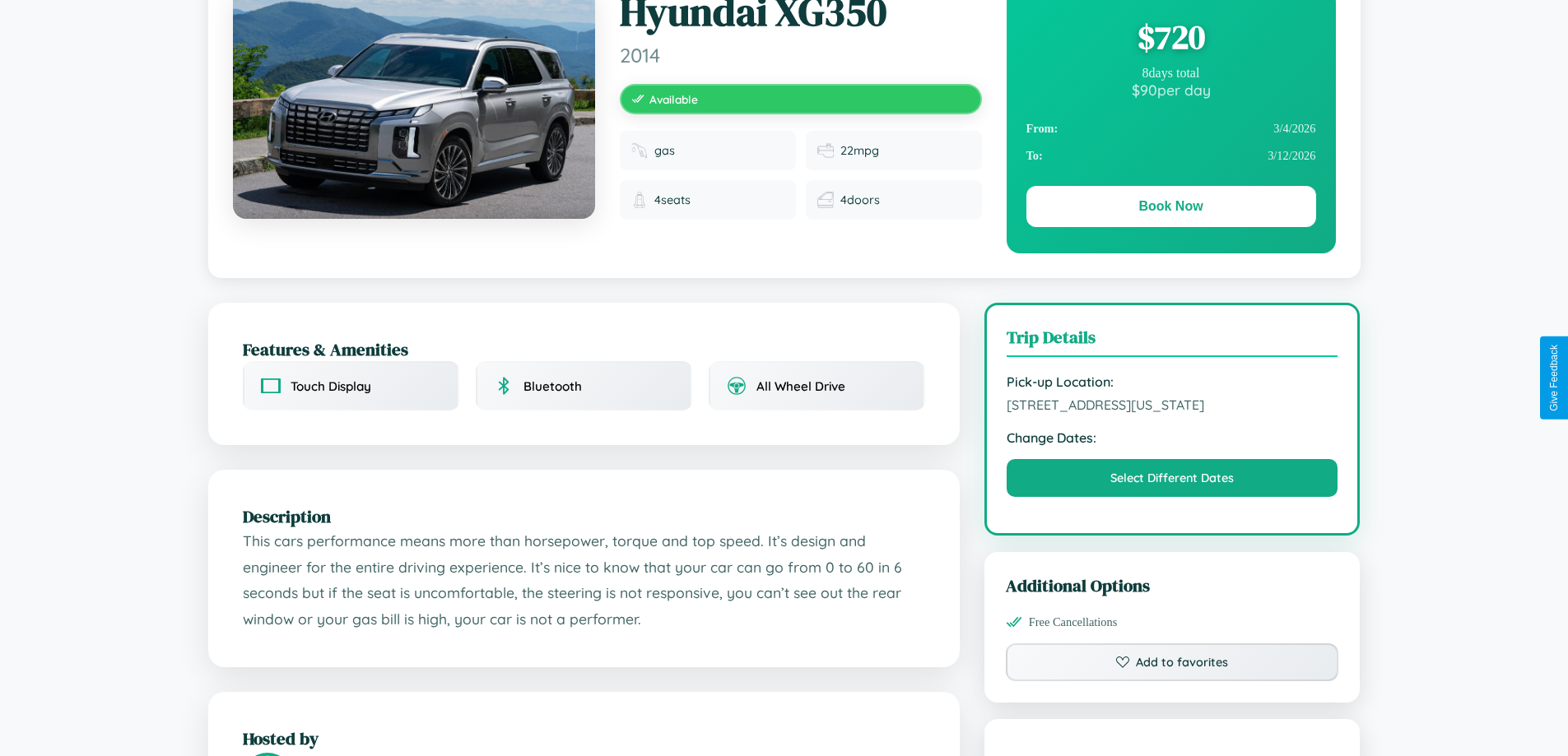
scroll to position [178, 0]
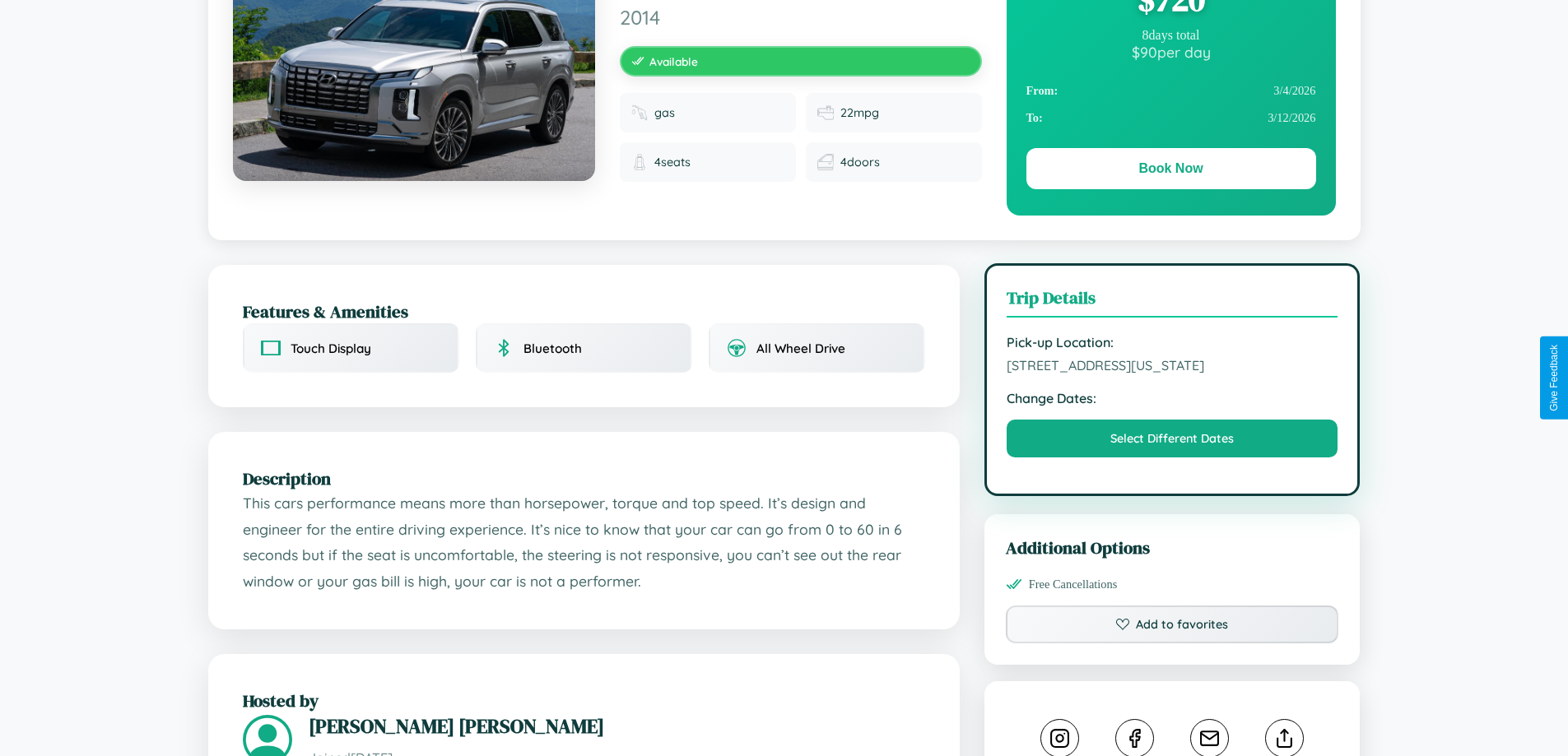
click at [1172, 374] on span "7823 Church Street Seattle Washington 14867 United States" at bounding box center [1172, 365] width 332 height 17
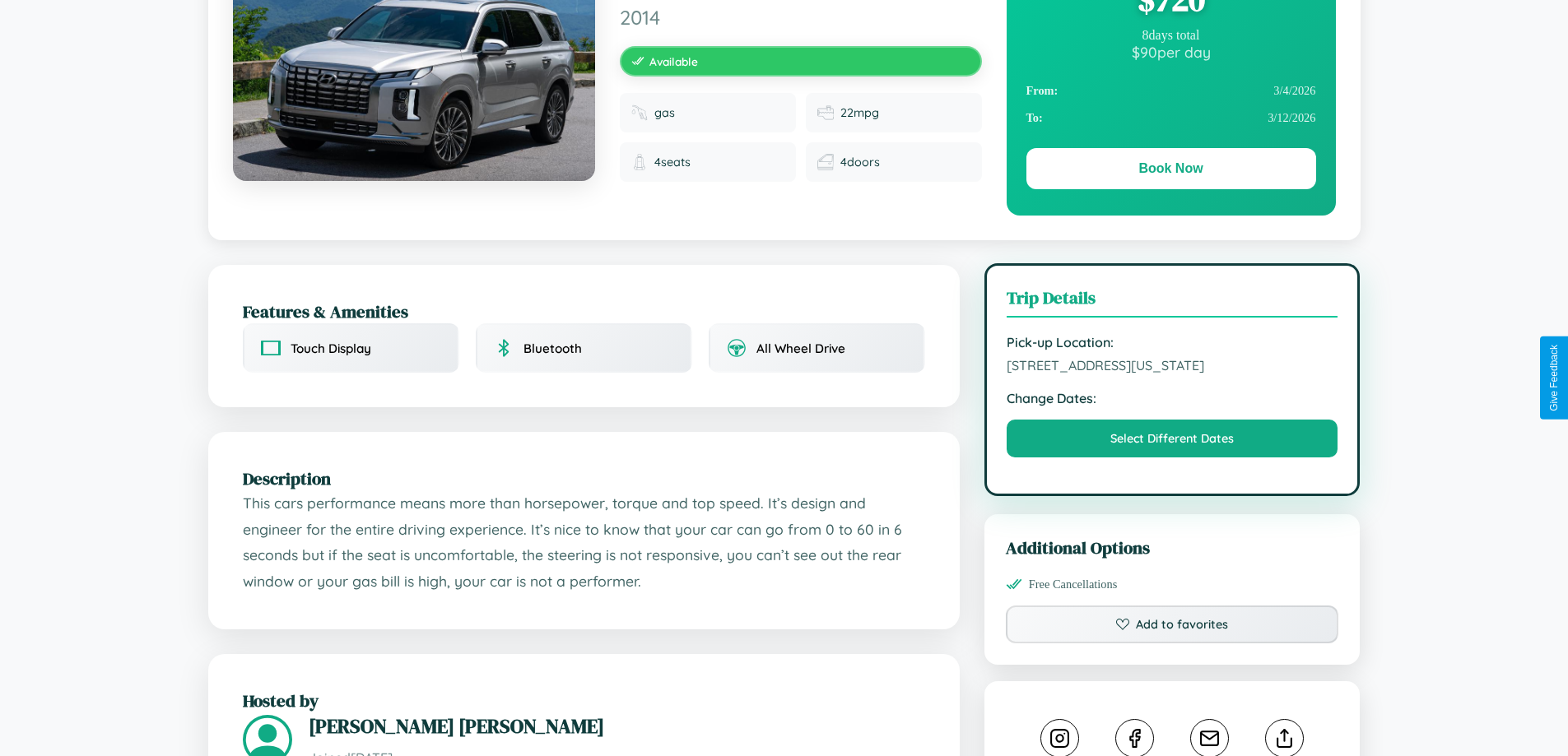
click at [1172, 374] on span "7823 Church Street Seattle Washington 14867 United States" at bounding box center [1172, 365] width 332 height 17
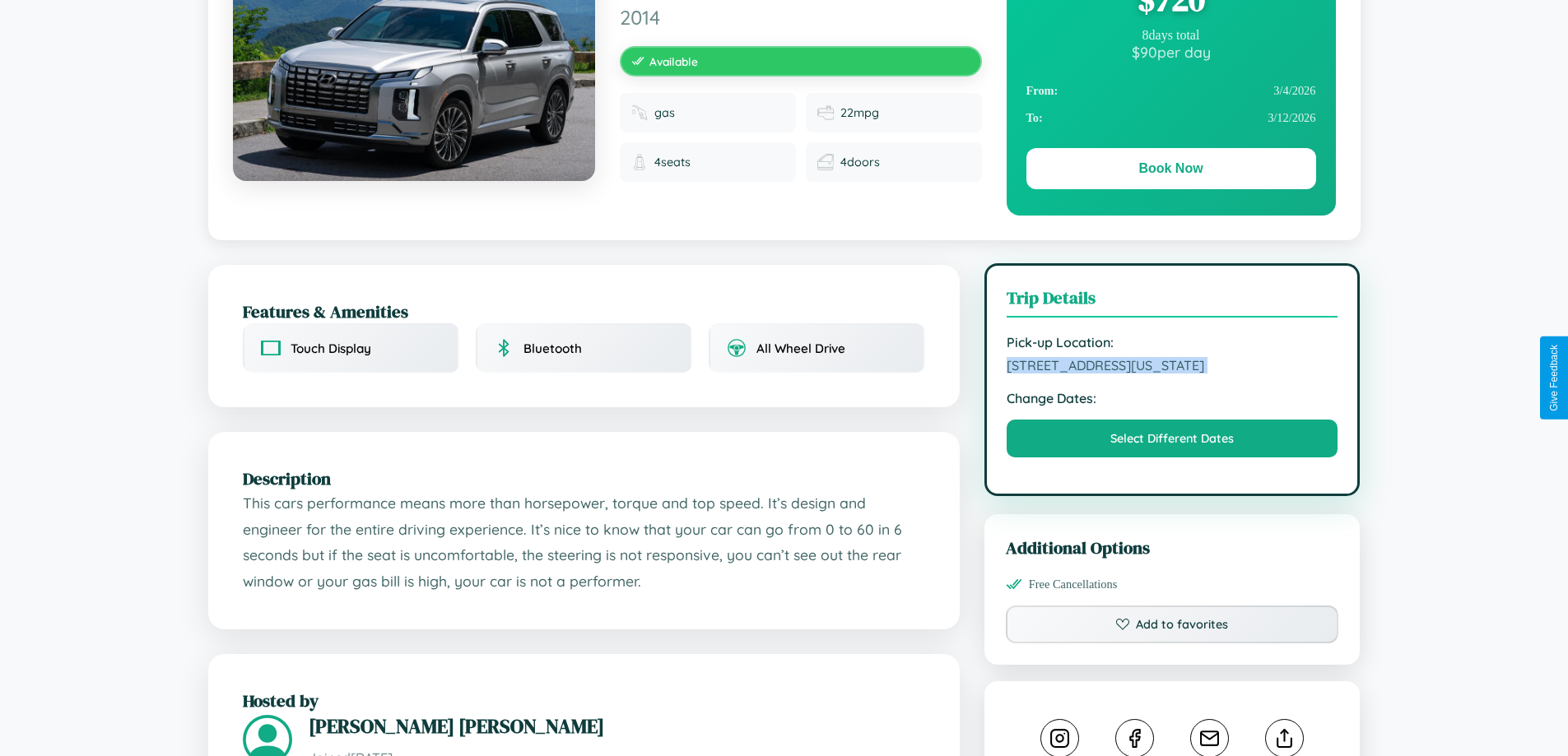
click at [1172, 374] on span "7823 Church Street Seattle Washington 14867 United States" at bounding box center [1172, 365] width 332 height 17
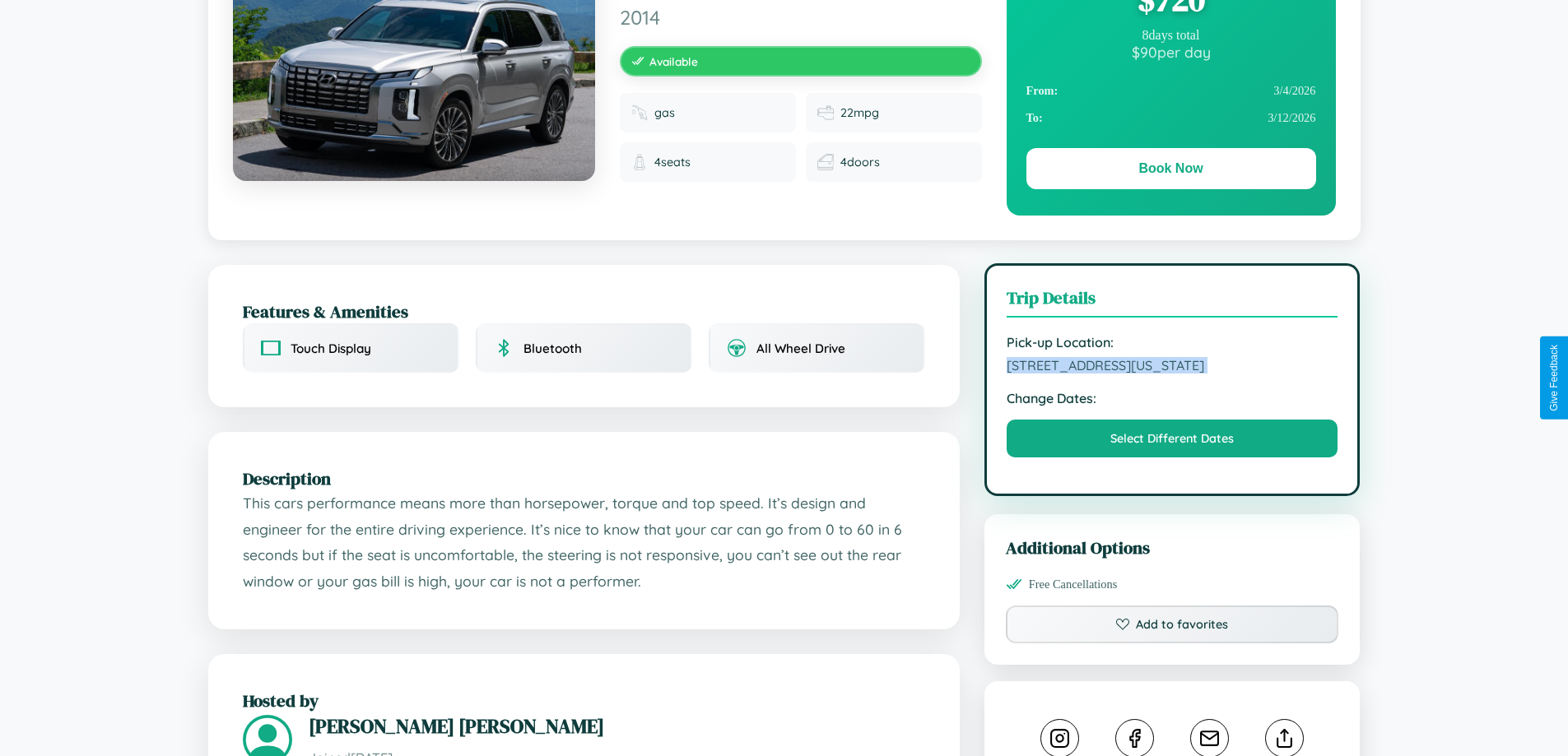
click at [1172, 374] on span "7823 Church Street Seattle Washington 14867 United States" at bounding box center [1172, 365] width 332 height 17
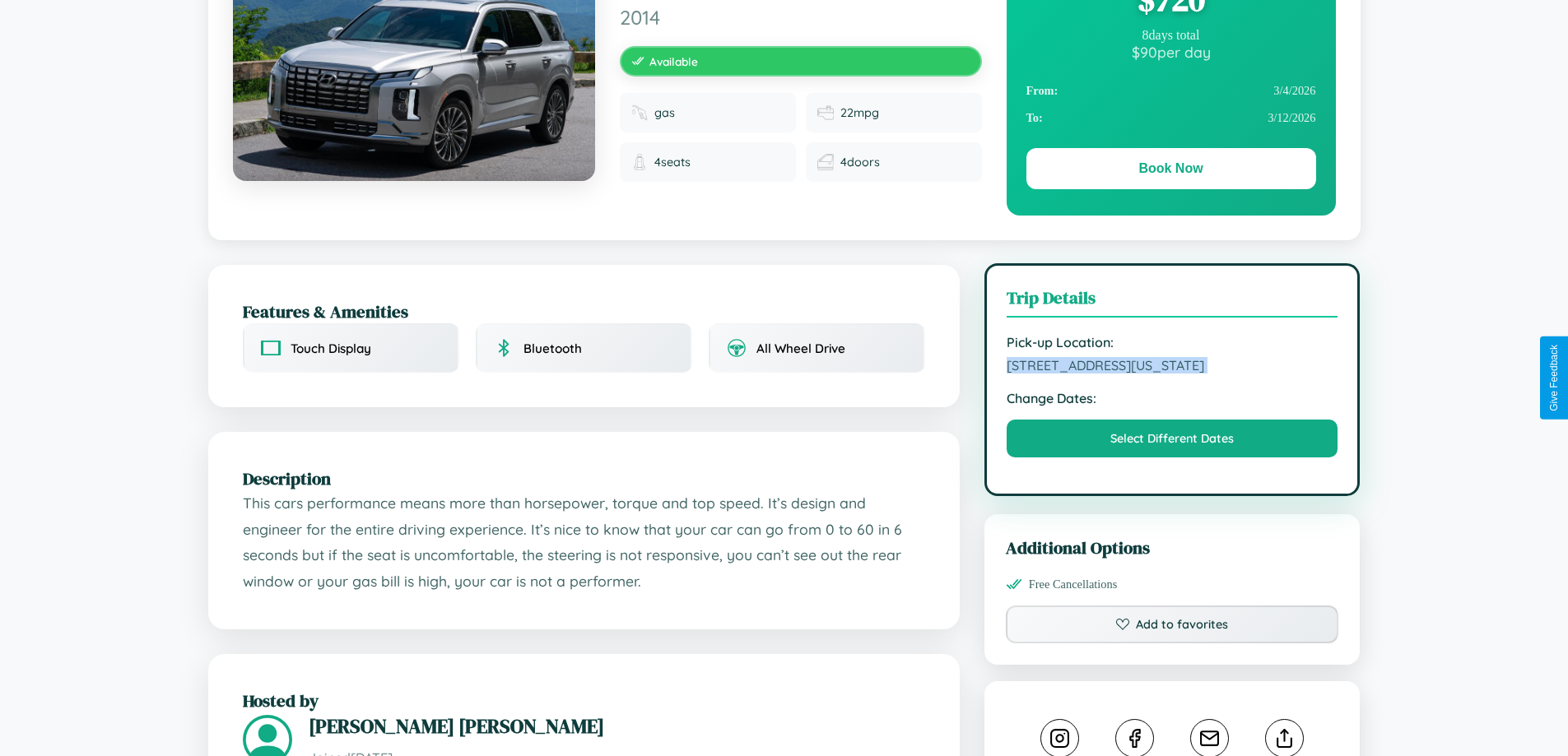
click at [1172, 374] on span "7823 Church Street Seattle Washington 14867 United States" at bounding box center [1172, 365] width 332 height 17
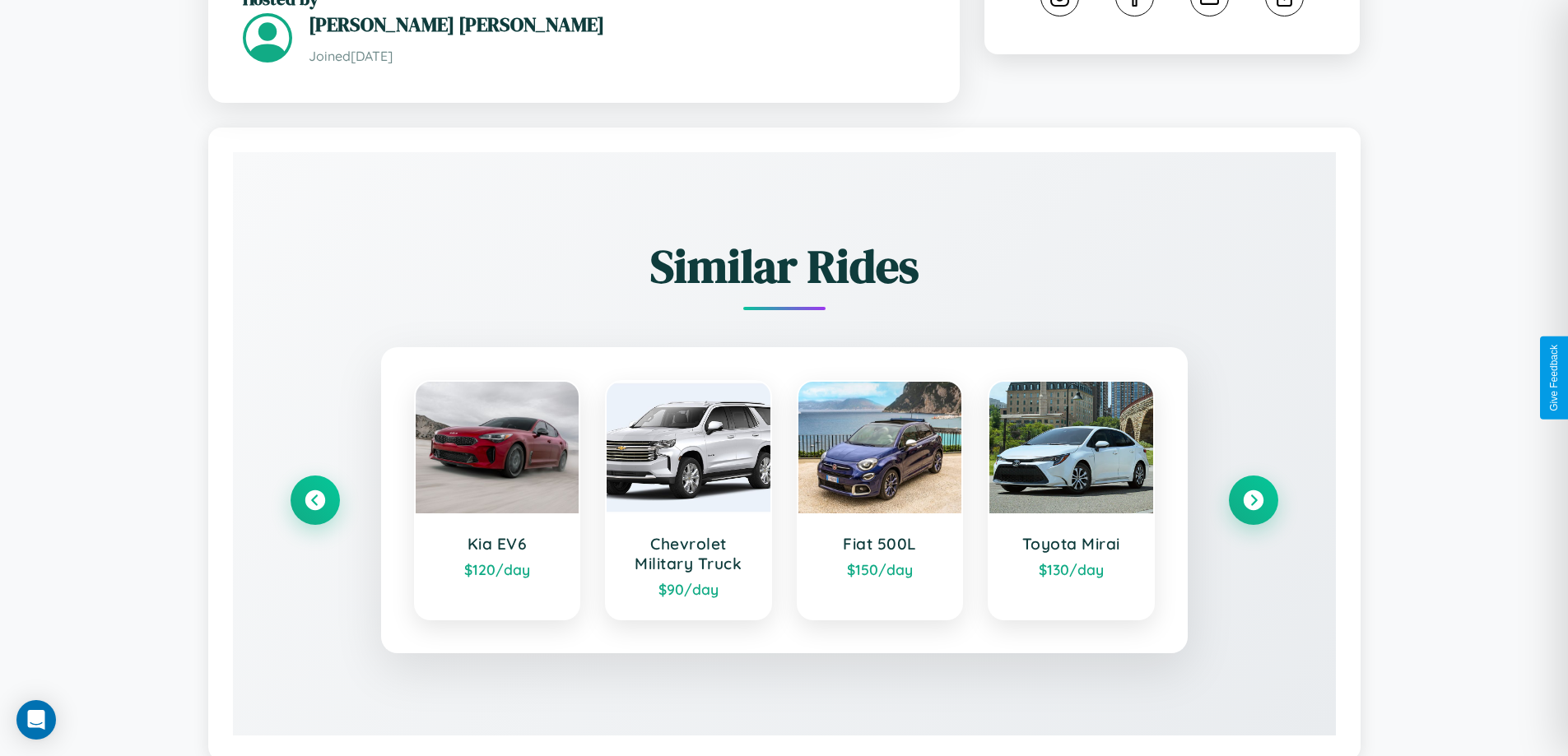
scroll to position [964, 0]
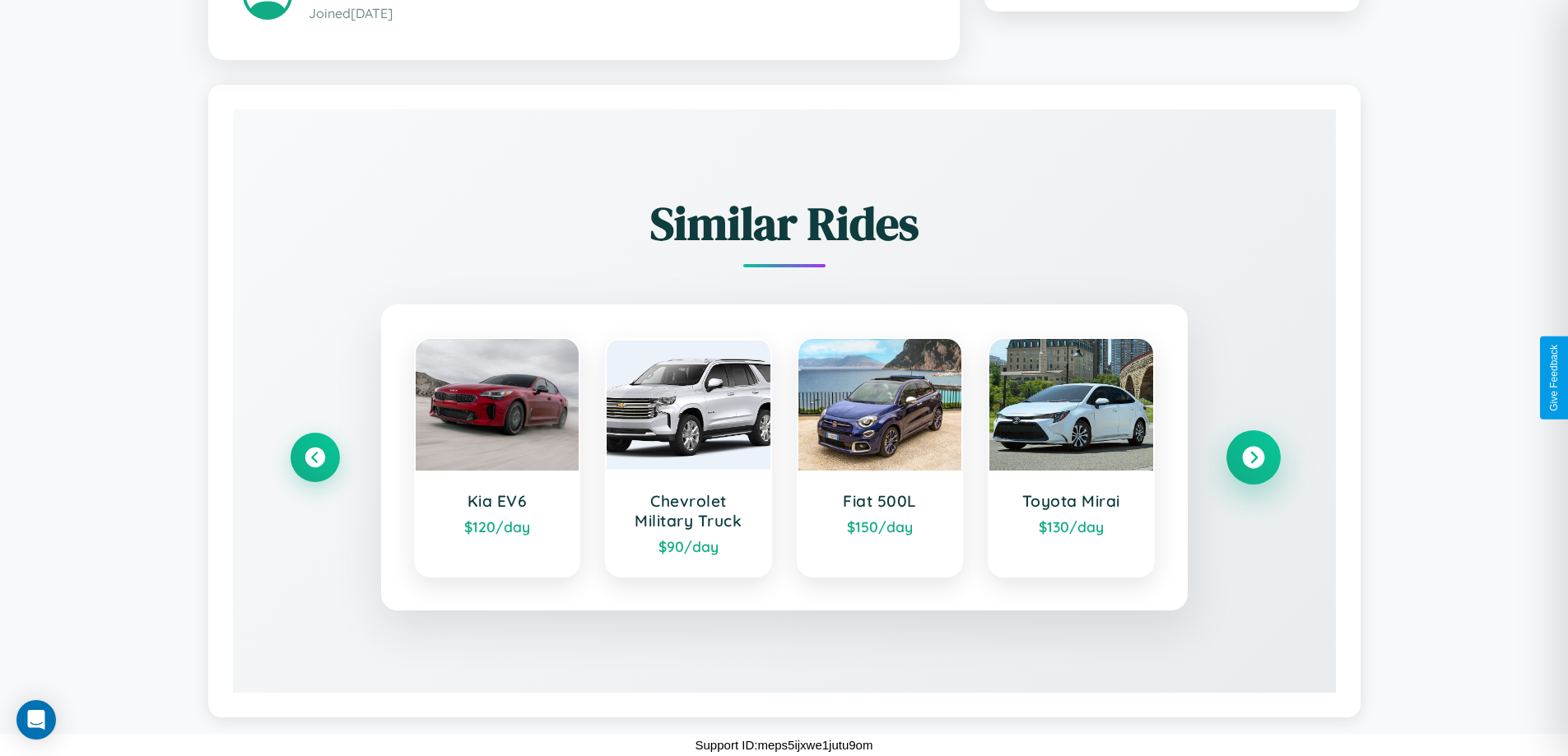
click at [1253, 457] on icon at bounding box center [1253, 457] width 22 height 22
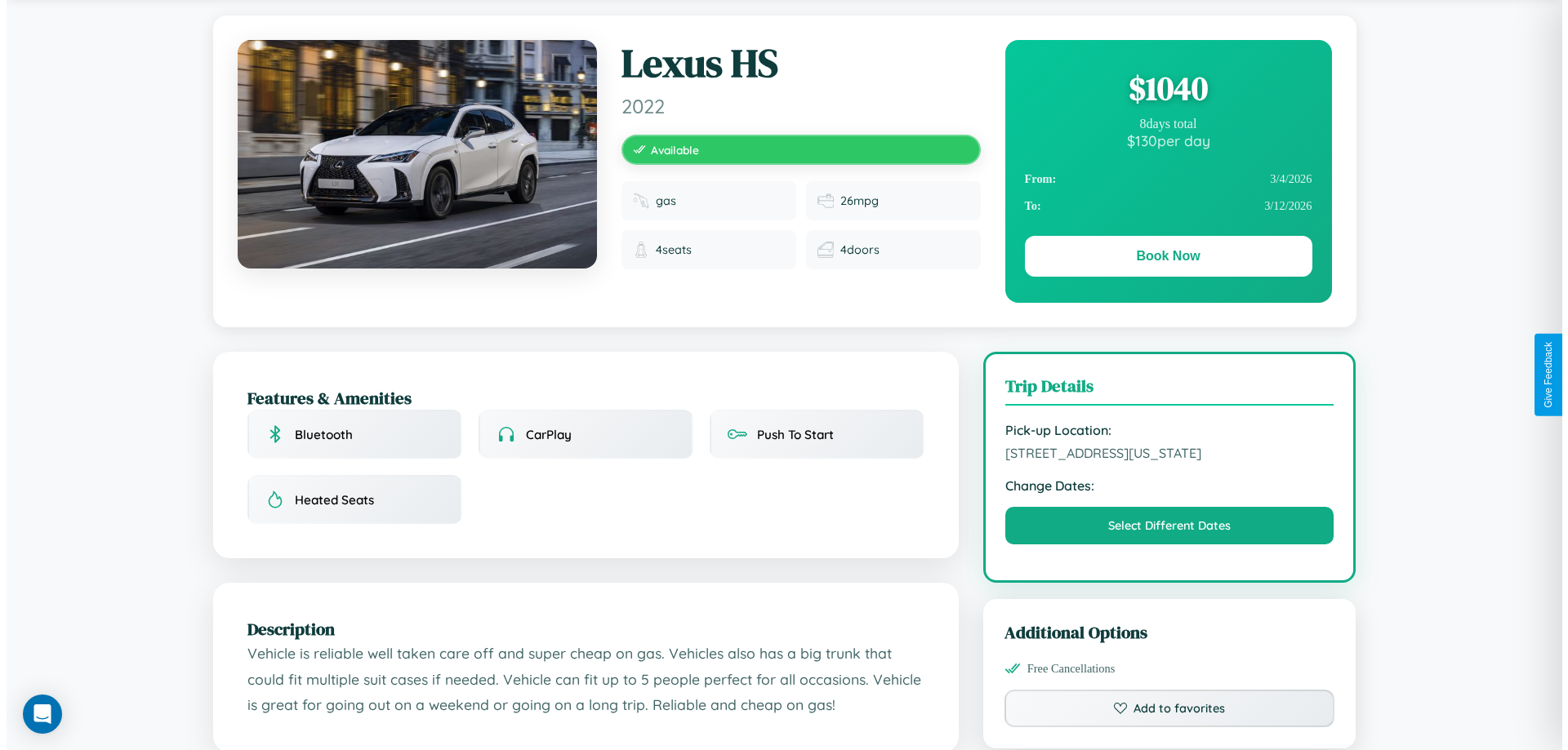
scroll to position [0, 0]
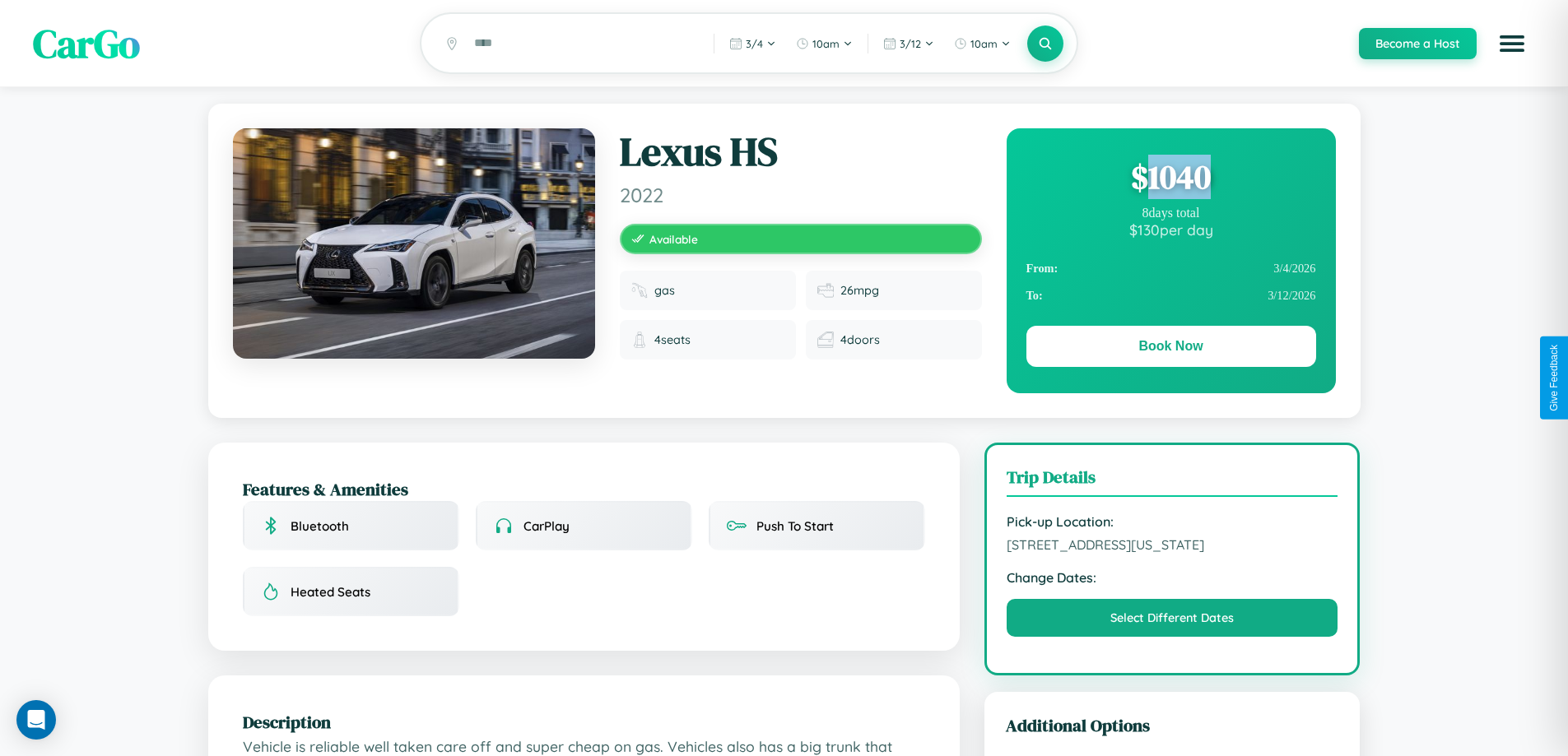
click at [1170, 180] on div "$ 1040" at bounding box center [1171, 177] width 289 height 45
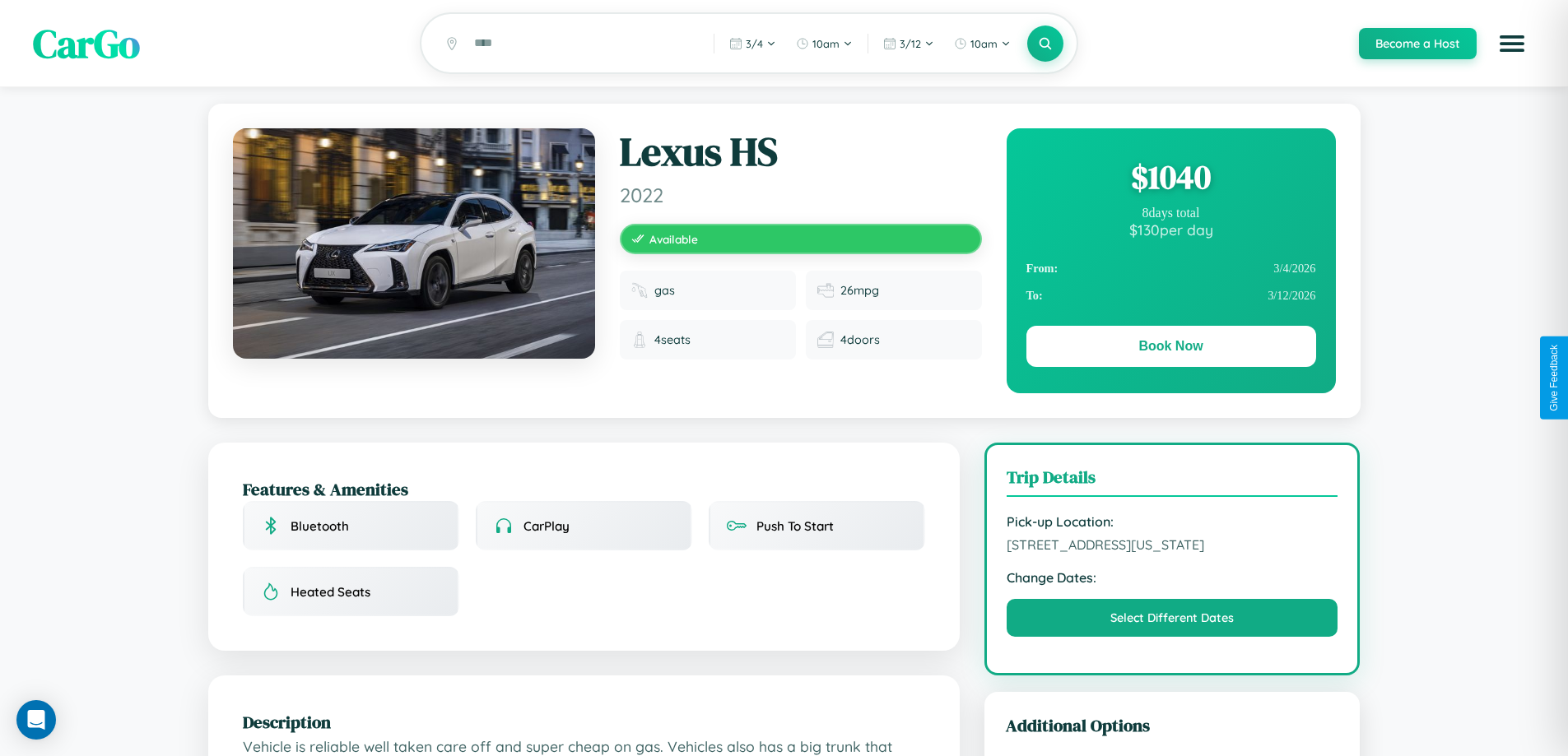
click at [1170, 180] on div "$ 1040" at bounding box center [1171, 177] width 289 height 45
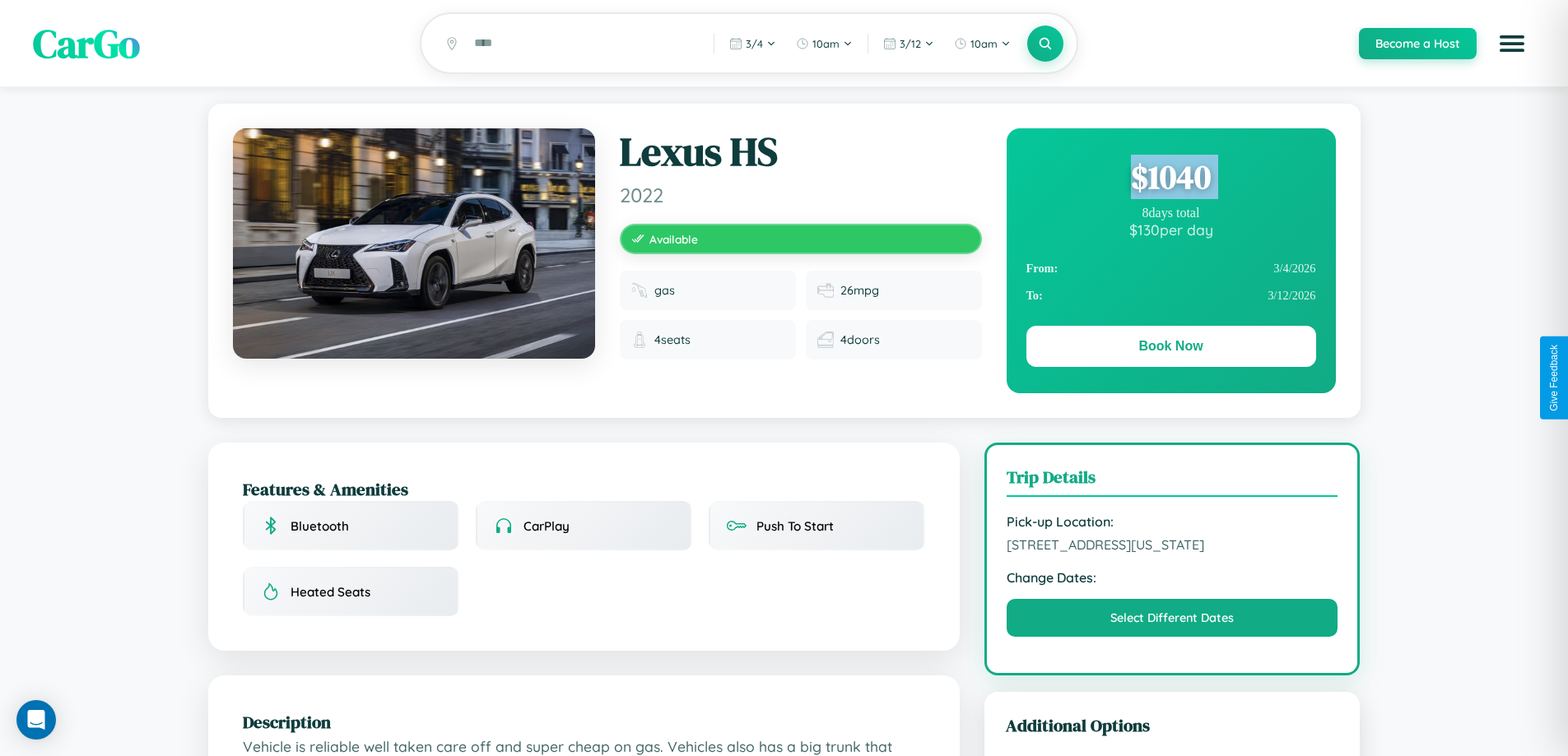
click at [1170, 180] on div "$ 1040" at bounding box center [1171, 177] width 289 height 45
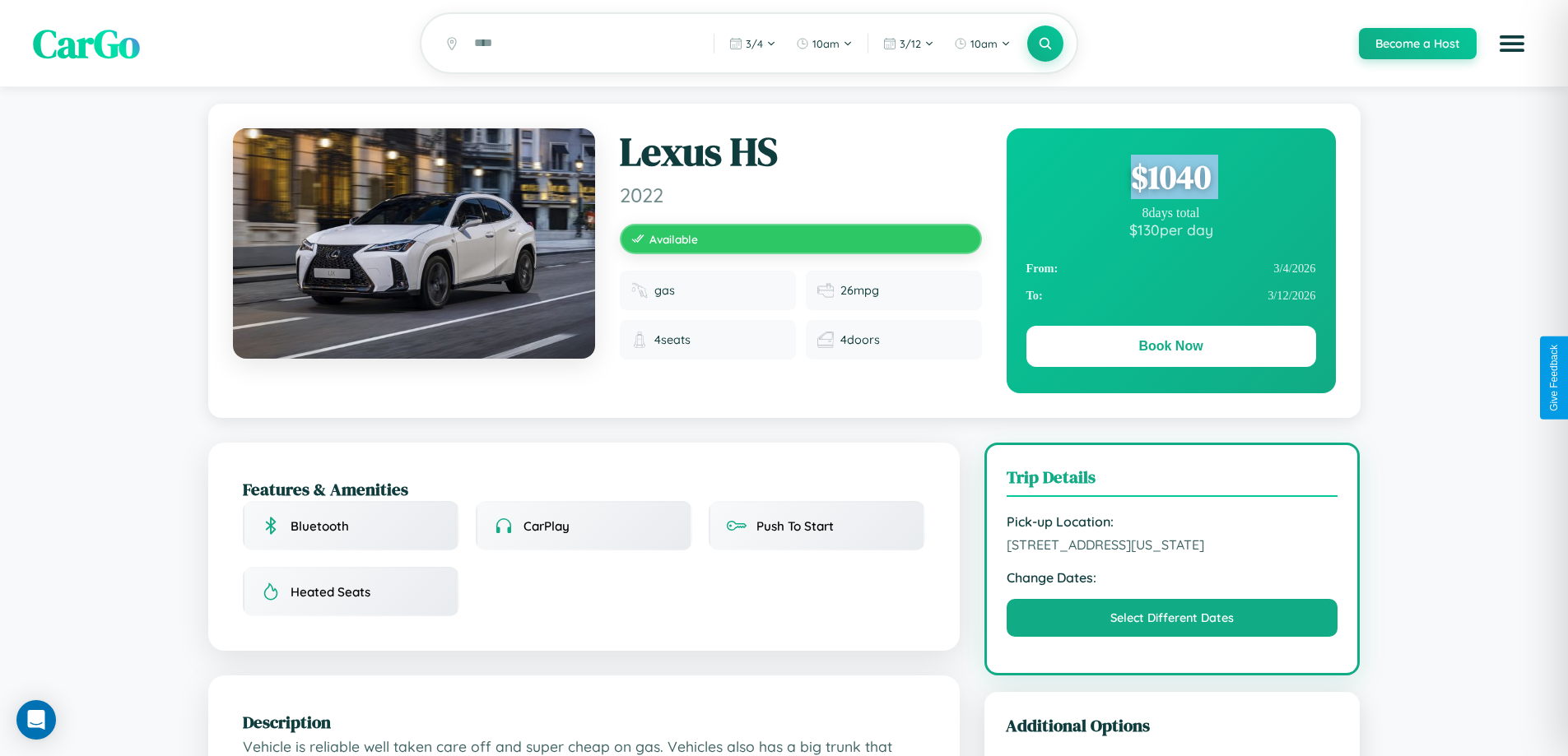
click at [1170, 180] on div "$ 1040" at bounding box center [1171, 177] width 289 height 45
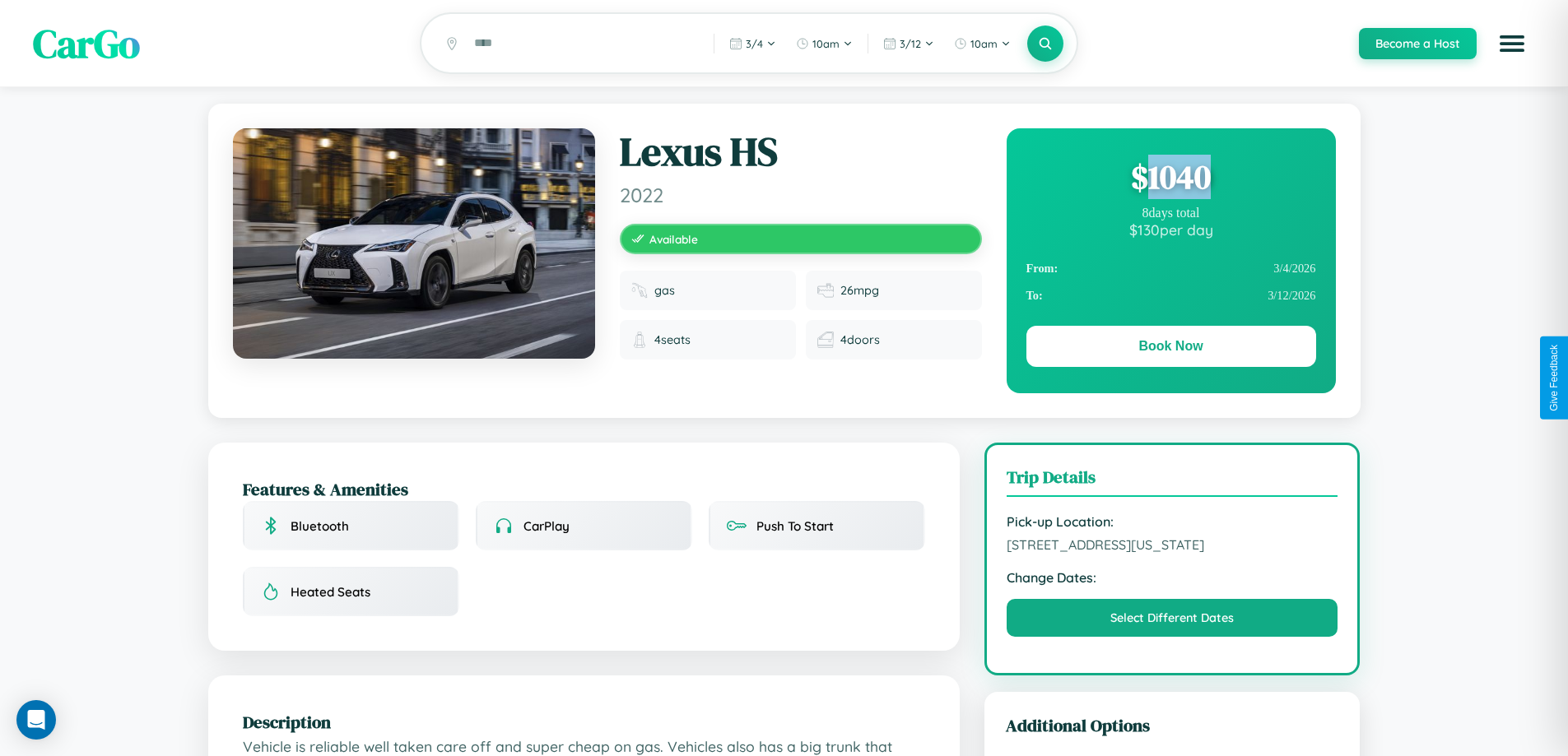
click at [1170, 180] on div "$ 1040" at bounding box center [1171, 177] width 289 height 45
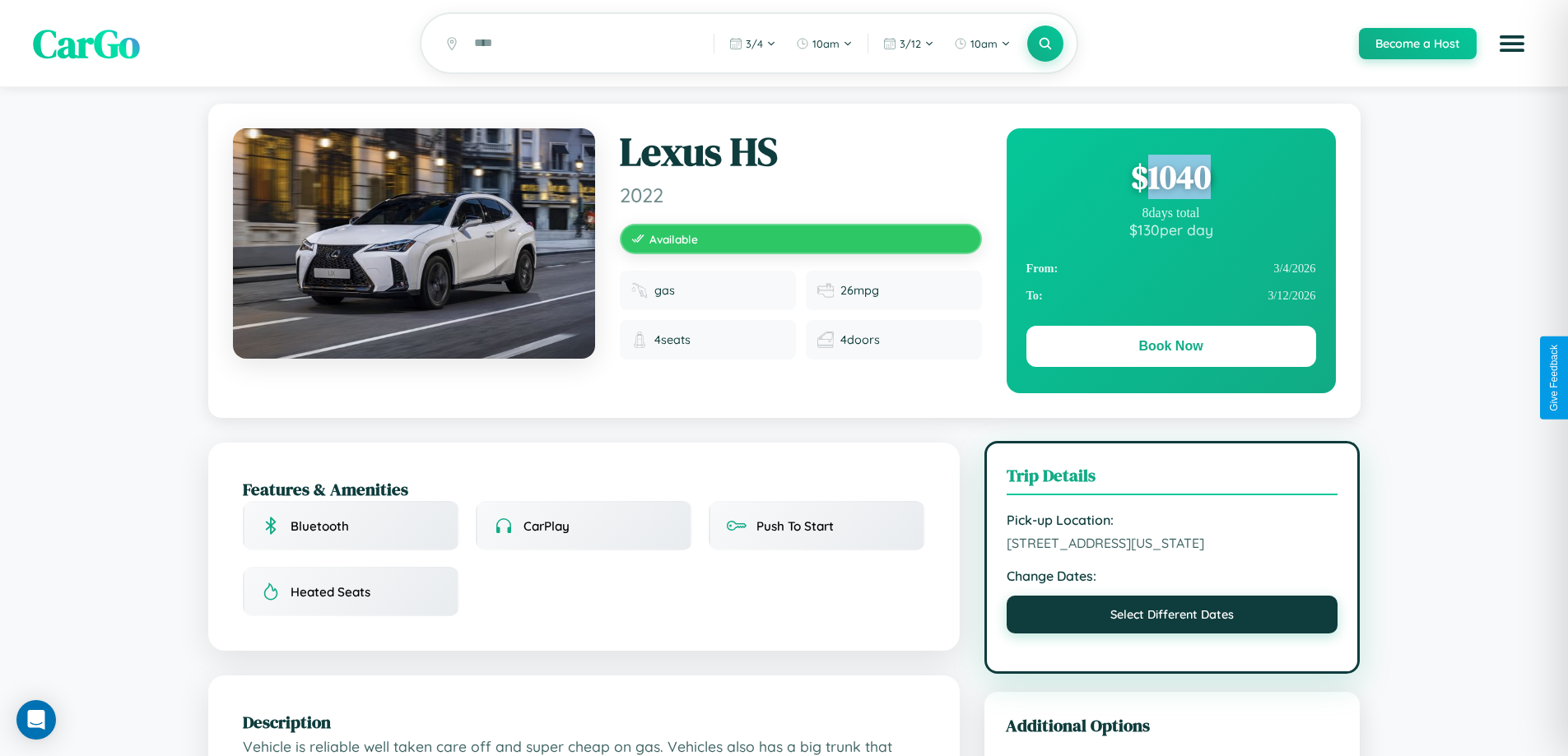
click at [1172, 633] on button "Select Different Dates" at bounding box center [1172, 614] width 332 height 38
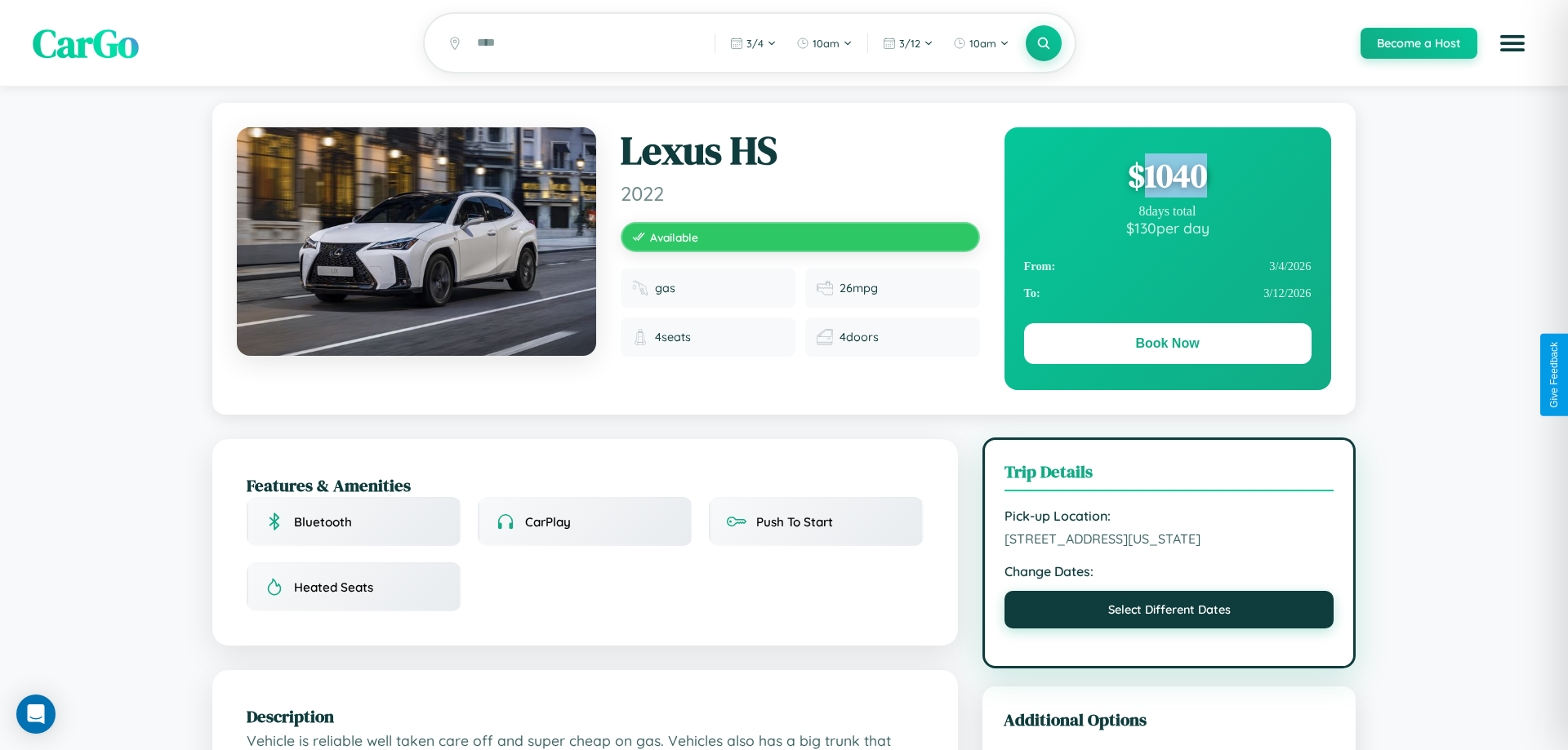
select select "*"
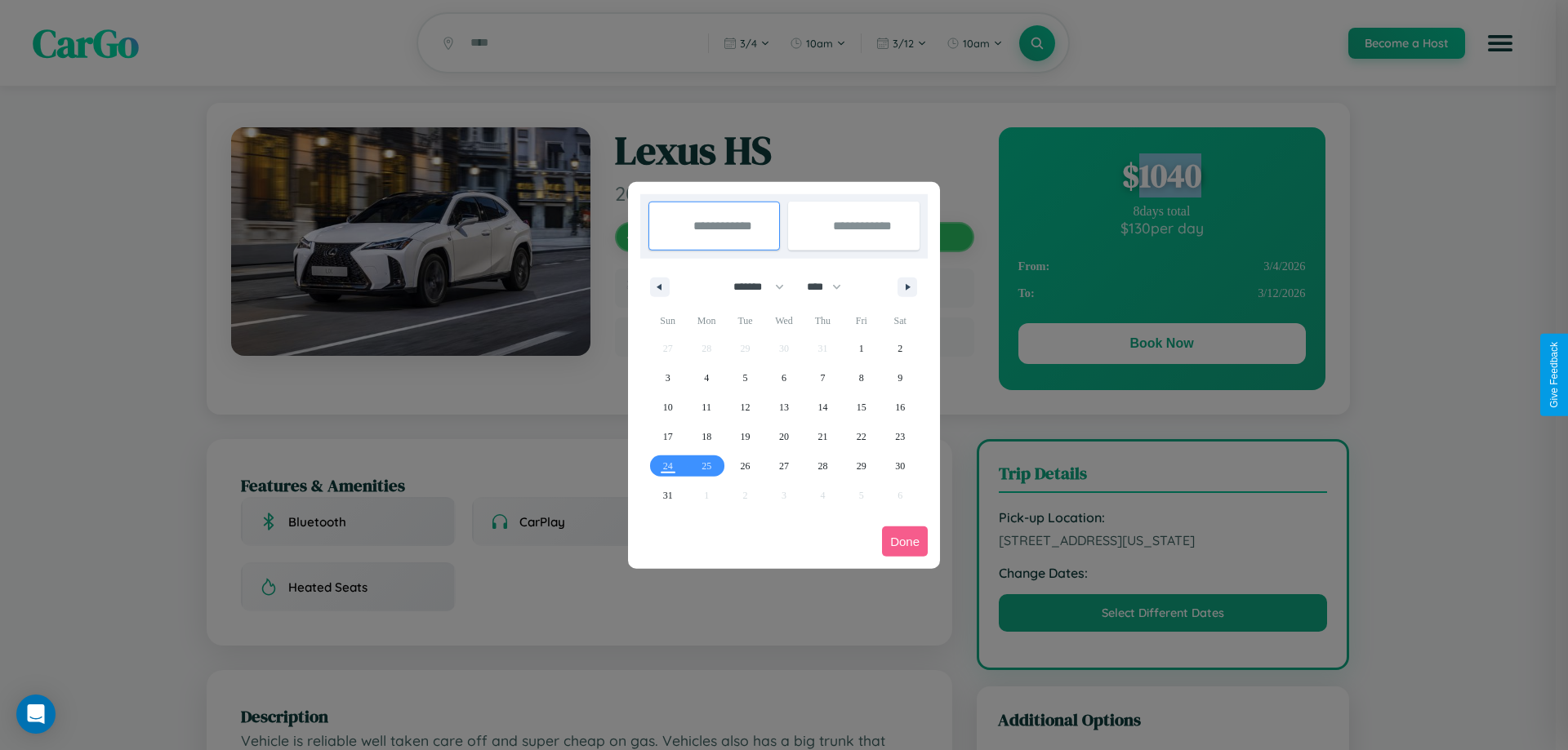
click at [751, 287] on select "******* ******** ***** ***** *** **** **** ****** ********* ******* ******** **…" at bounding box center [756, 286] width 69 height 27
click at [832, 287] on select "**** **** **** **** **** **** **** **** **** **** **** **** **** **** **** ****…" at bounding box center [824, 286] width 49 height 27
select select "****"
click at [823, 436] on span "20" at bounding box center [823, 437] width 10 height 30
type input "**********"
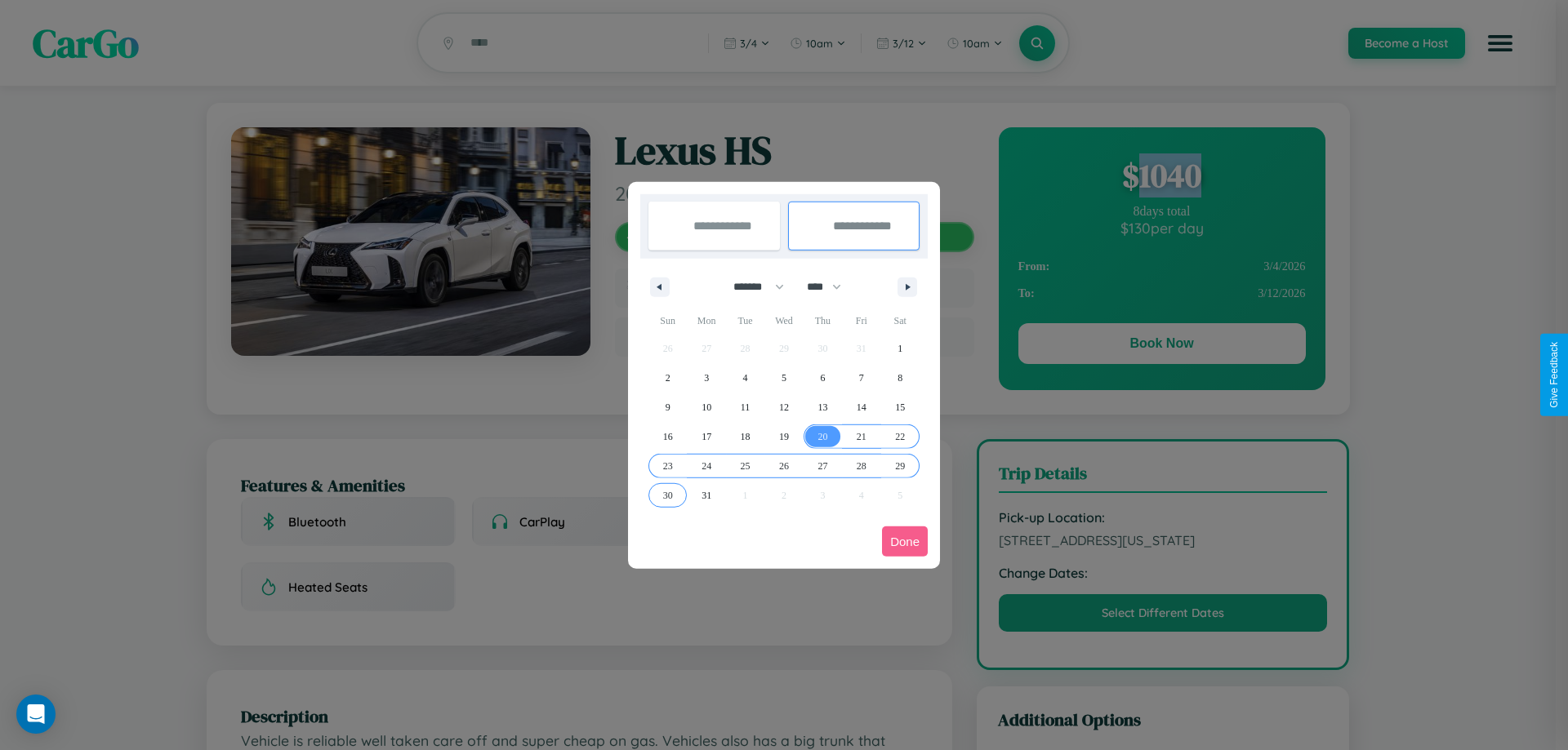
click at [667, 495] on span "30" at bounding box center [668, 496] width 10 height 30
type input "**********"
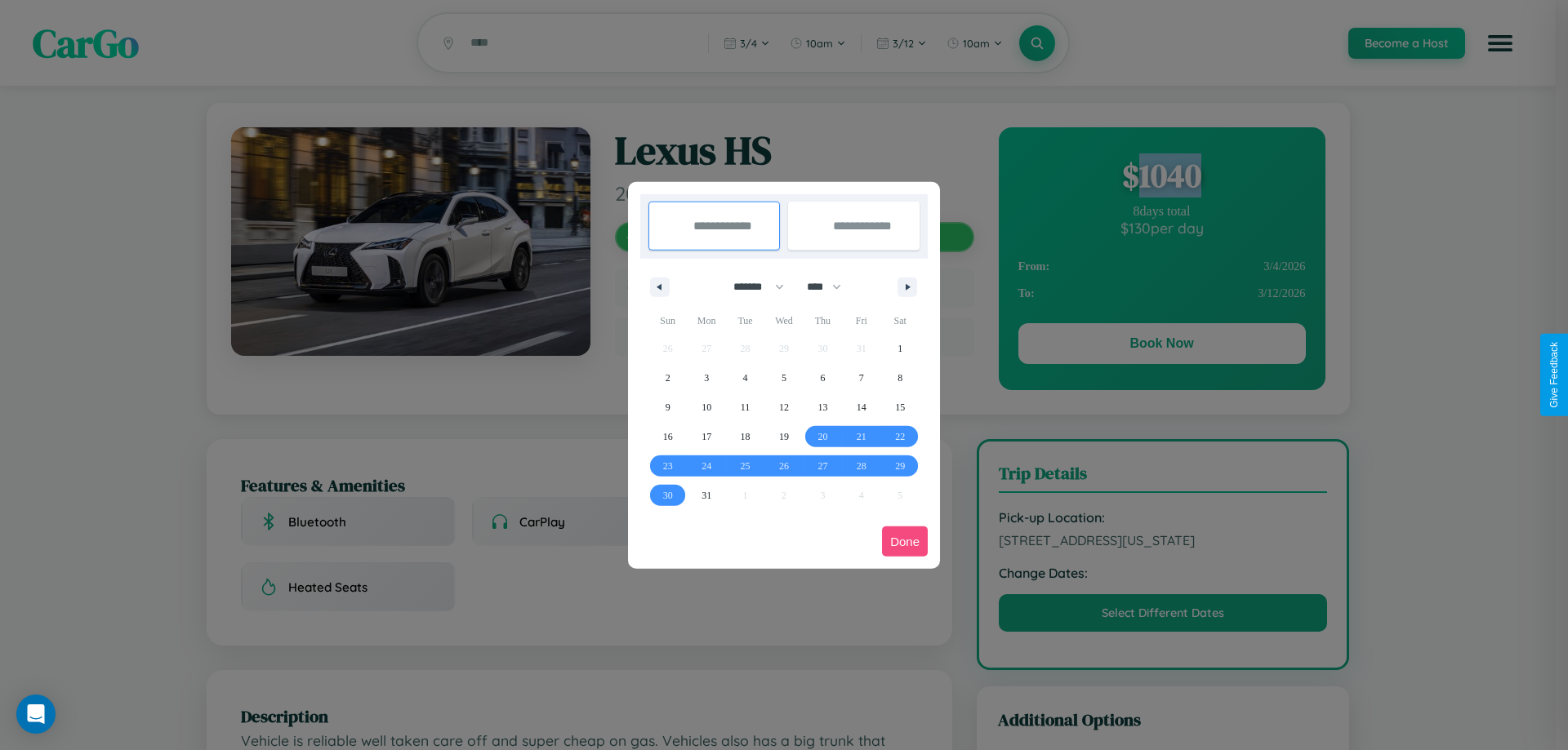
click at [905, 541] on button "Done" at bounding box center [905, 541] width 46 height 31
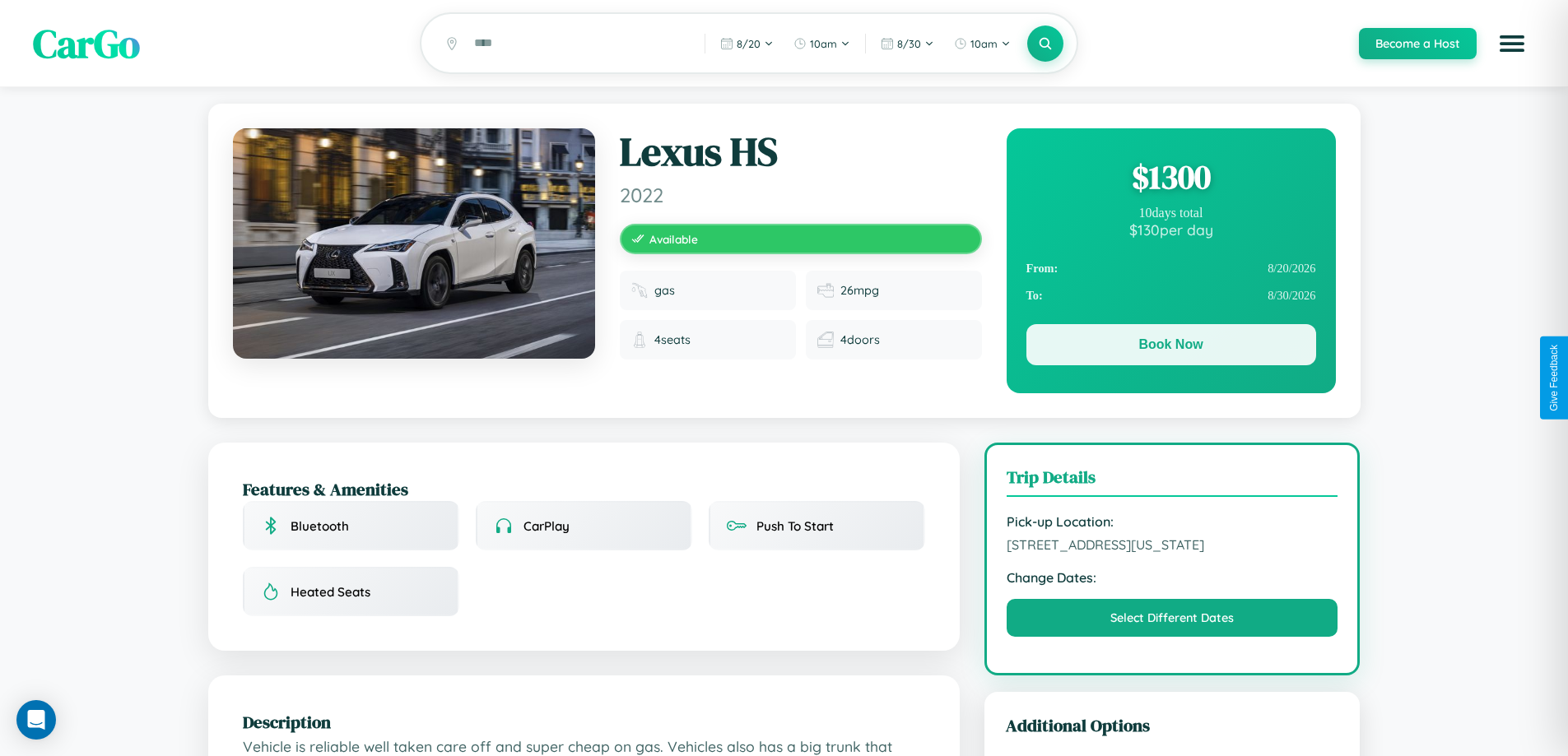
click at [1170, 347] on button "Book Now" at bounding box center [1171, 344] width 289 height 41
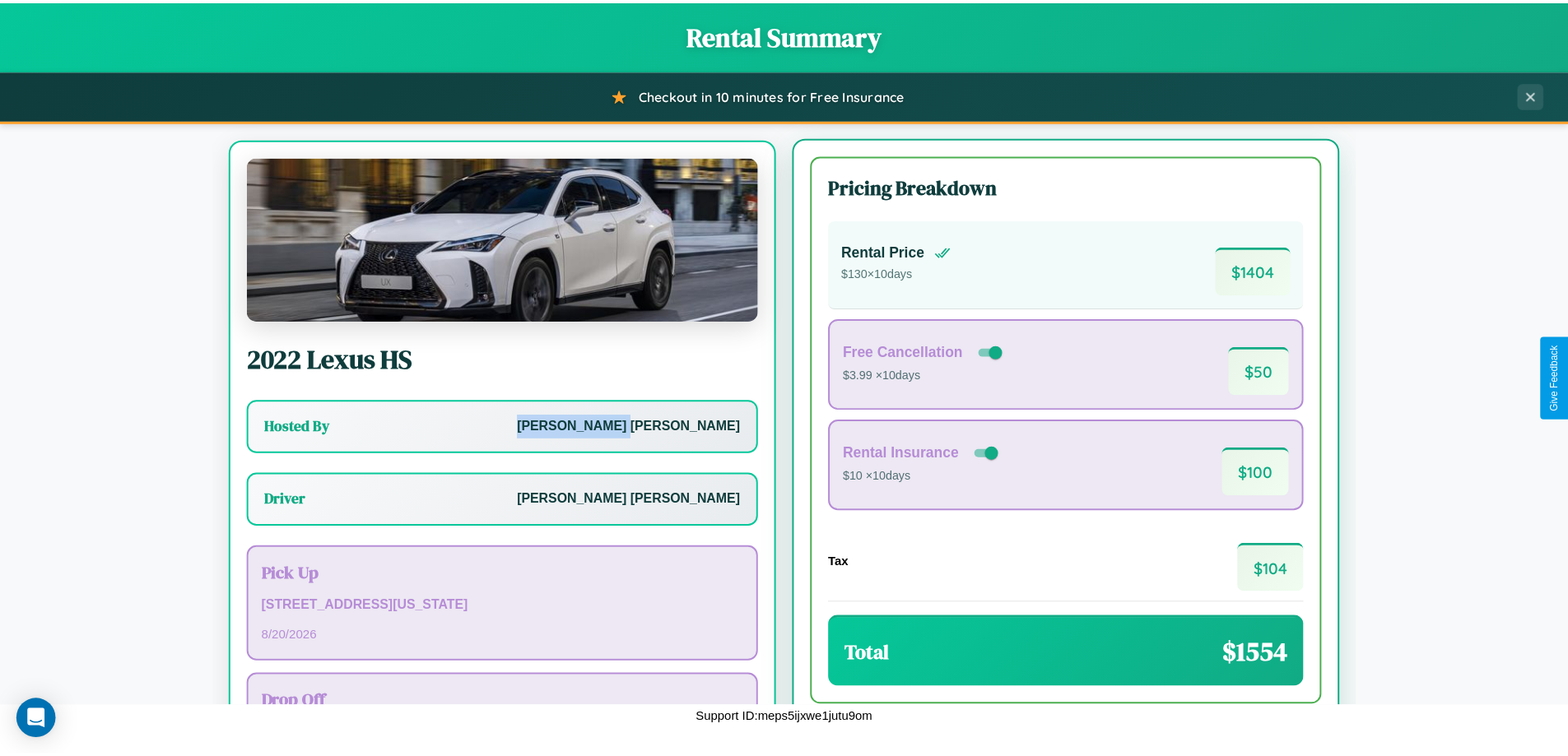
scroll to position [77, 0]
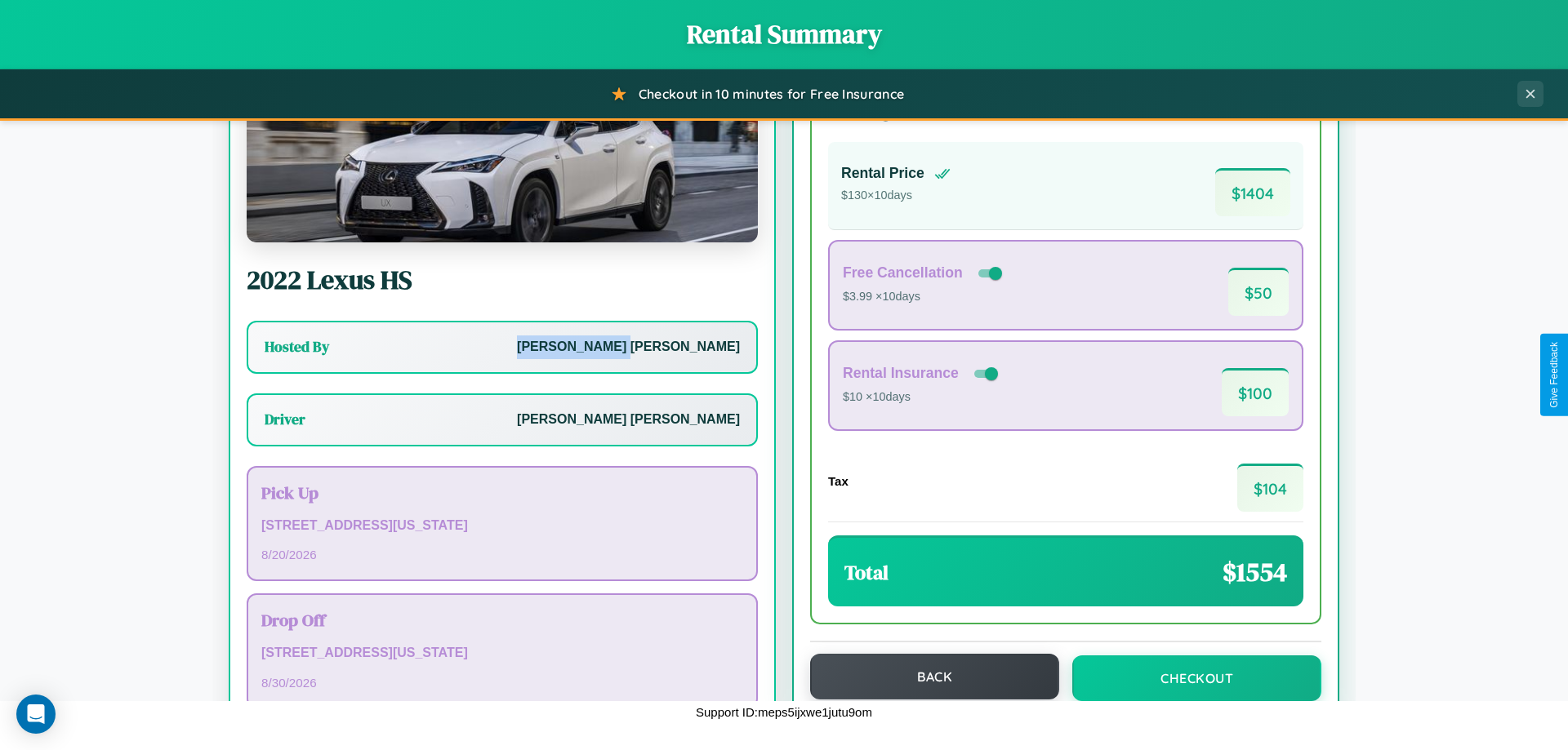
click at [928, 678] on button "Back" at bounding box center [935, 677] width 249 height 46
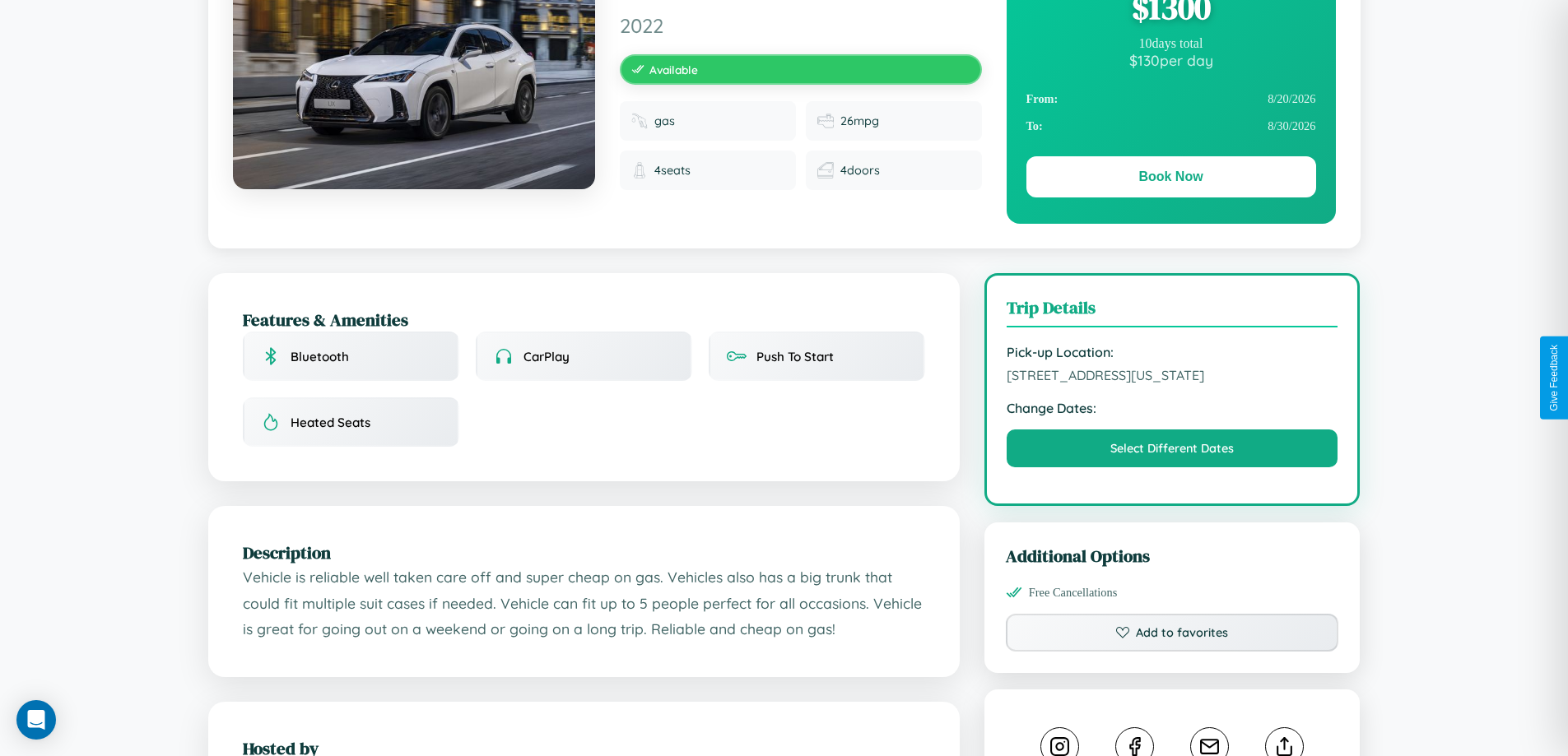
scroll to position [444, 0]
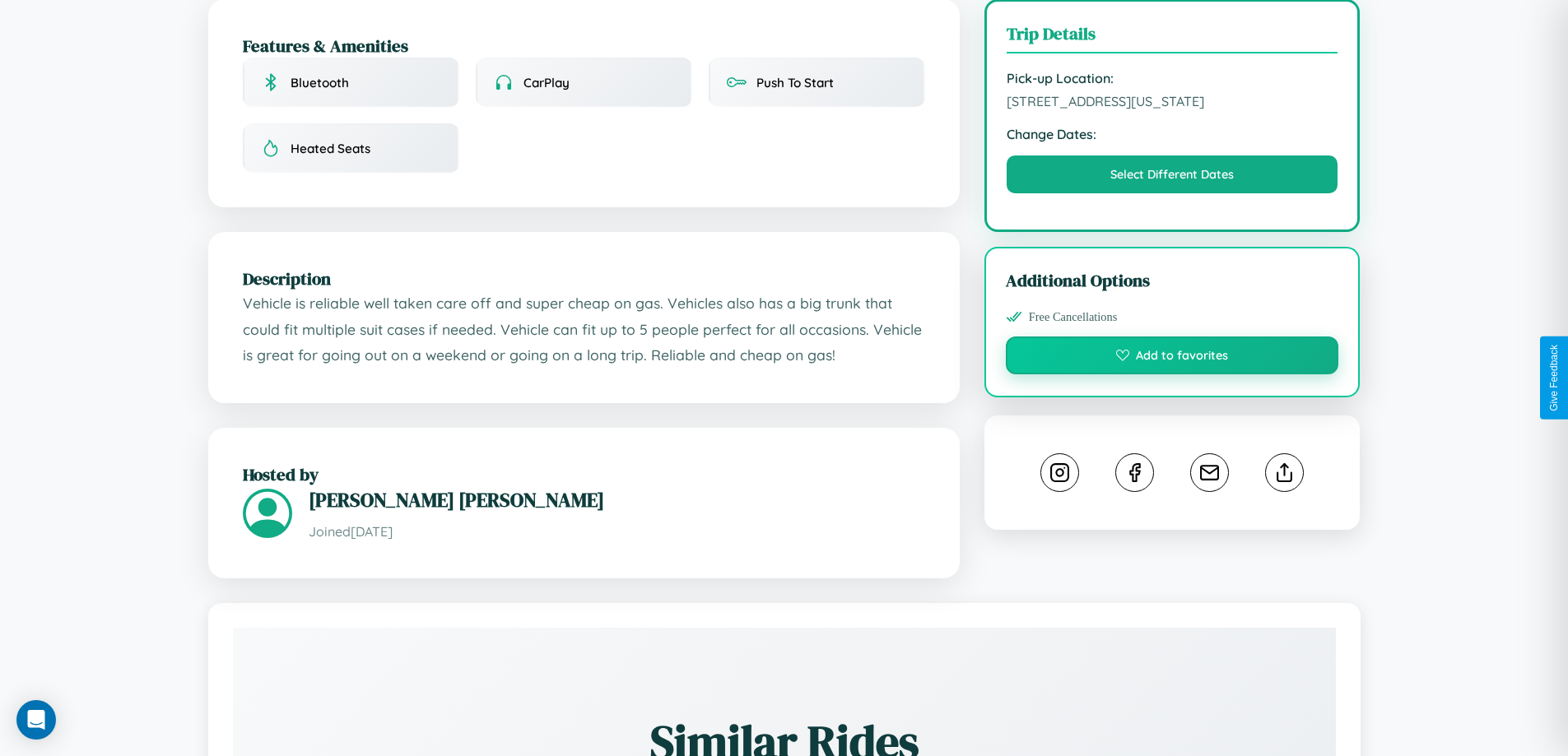
click at [1172, 374] on button "Add to favorites" at bounding box center [1172, 355] width 333 height 38
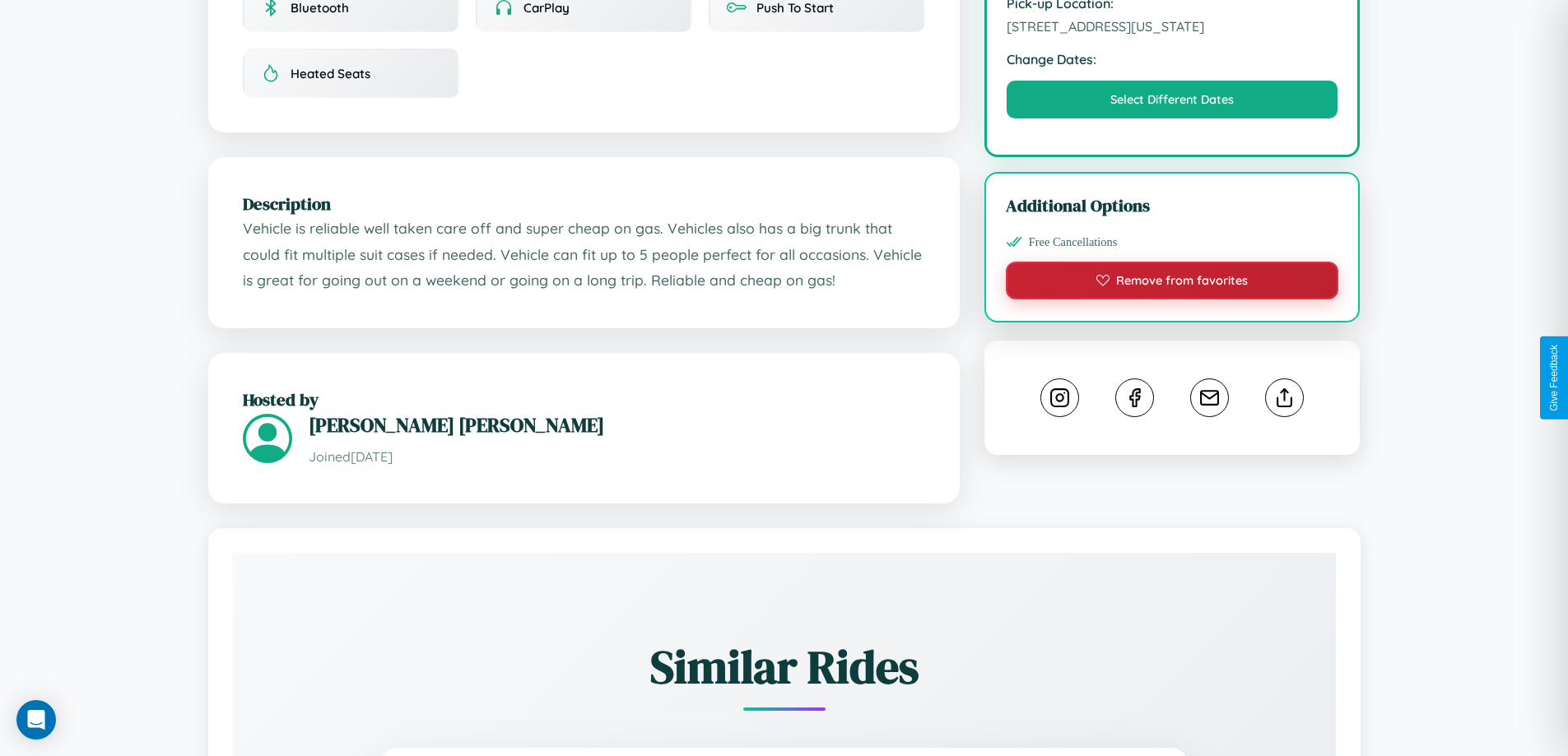
scroll to position [558, 0]
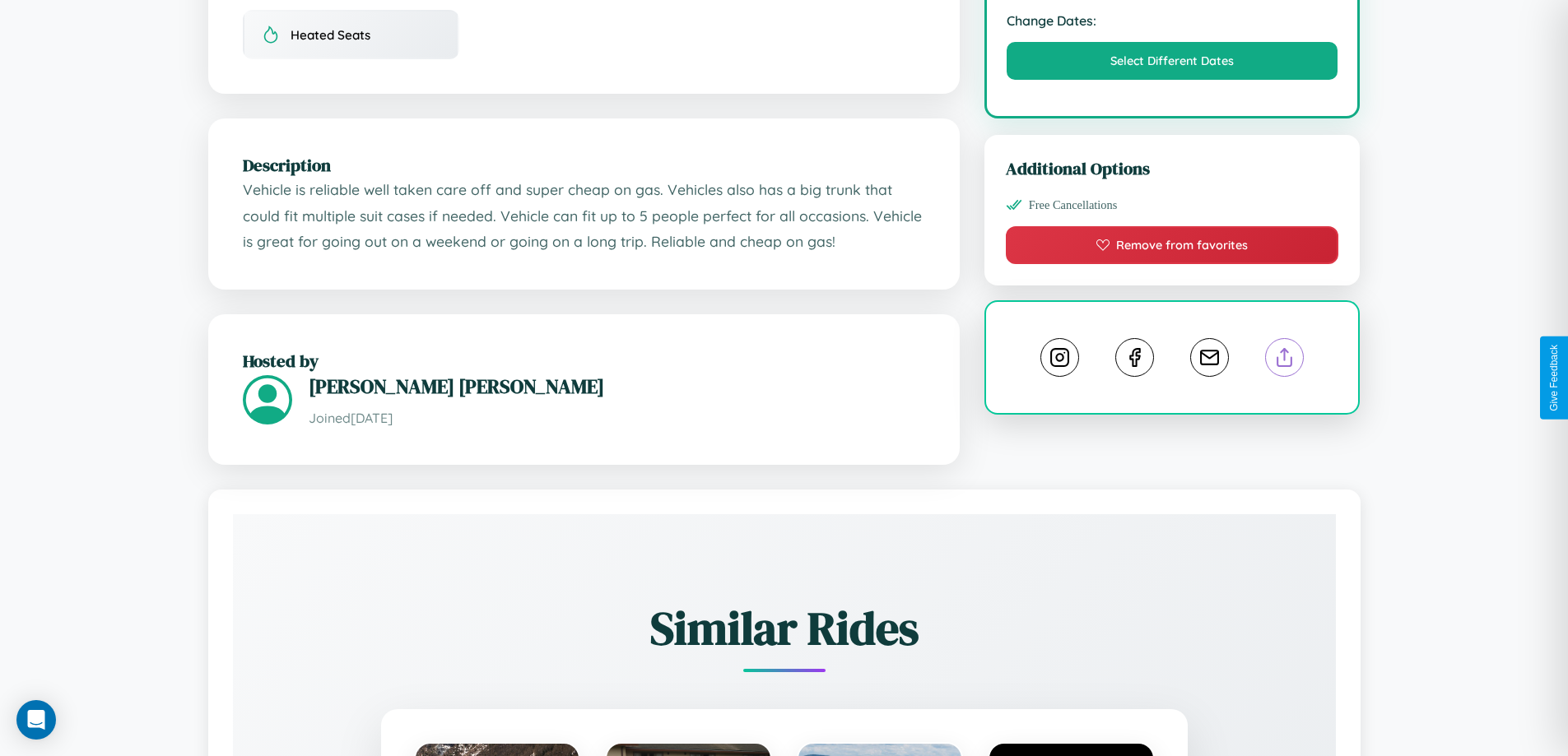
click at [1285, 360] on line at bounding box center [1285, 355] width 0 height 12
